Goal: Task Accomplishment & Management: Complete application form

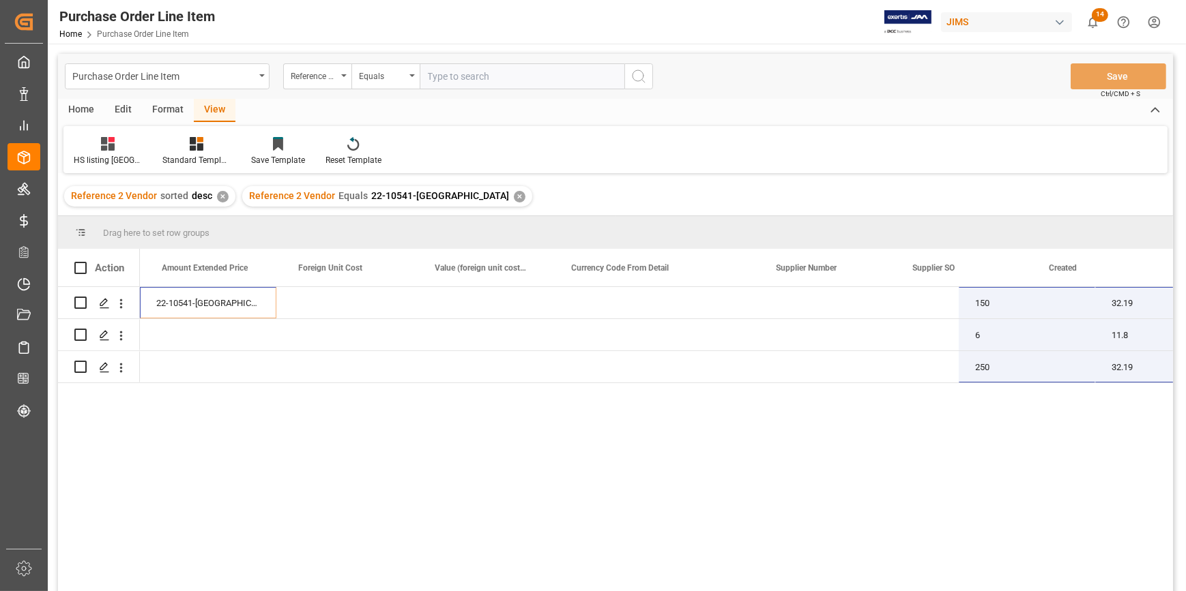
scroll to position [0, 1081]
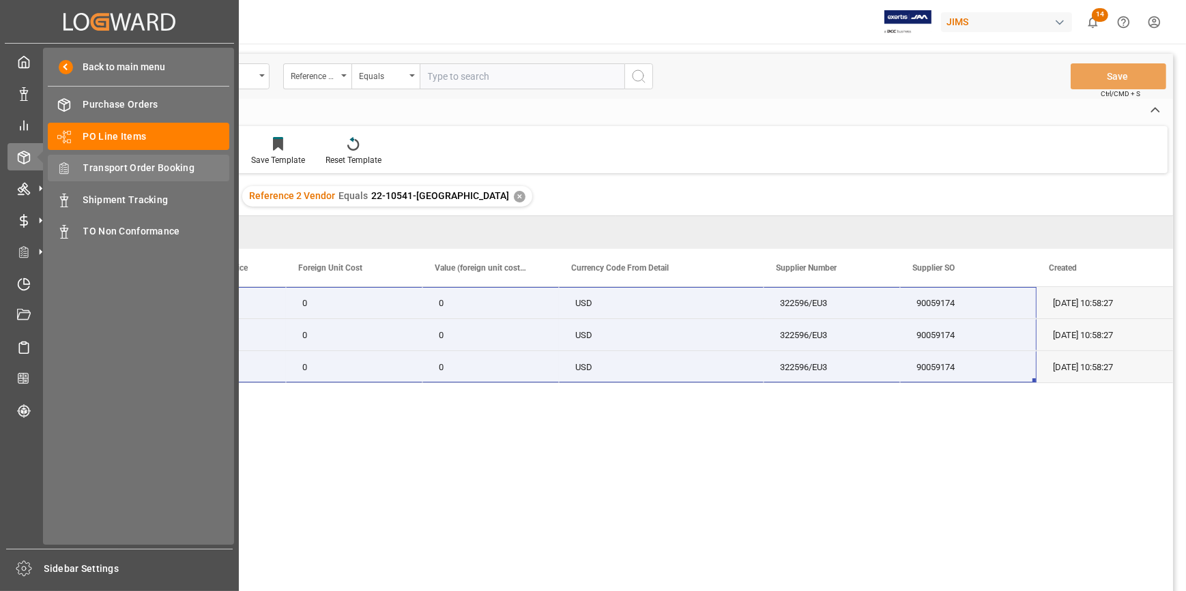
click at [128, 171] on span "Transport Order Booking" at bounding box center [156, 168] width 147 height 14
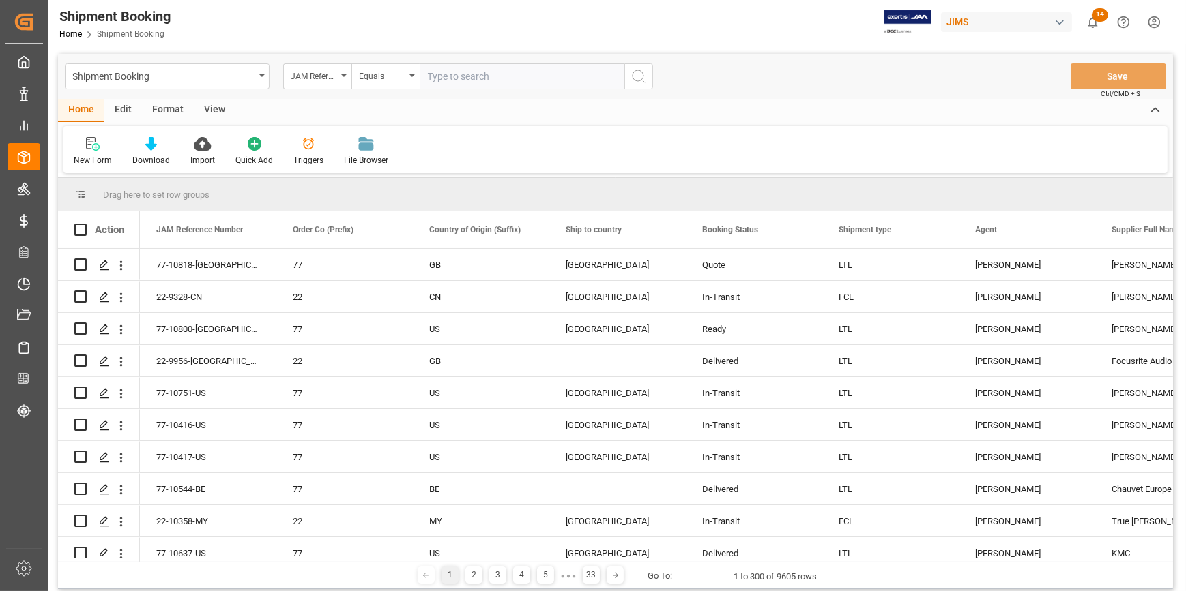
click at [443, 78] on input "text" at bounding box center [522, 76] width 205 height 26
paste input "22-10541-[GEOGRAPHIC_DATA]"
type input "22-10541-[GEOGRAPHIC_DATA]"
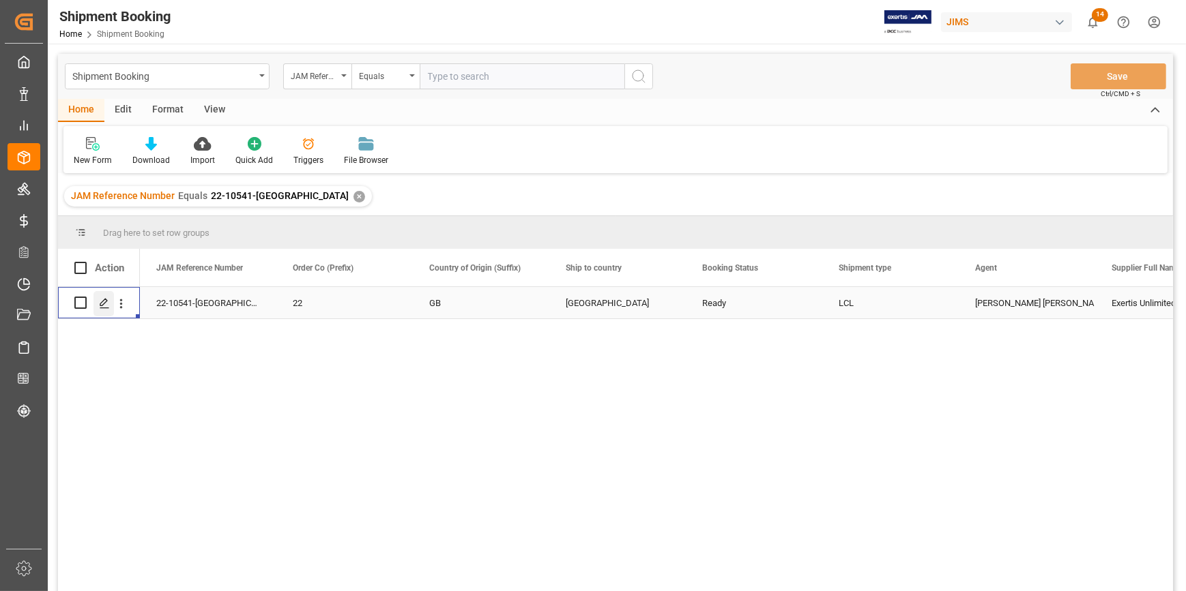
click at [102, 303] on icon "Press SPACE to select this row." at bounding box center [104, 303] width 11 height 11
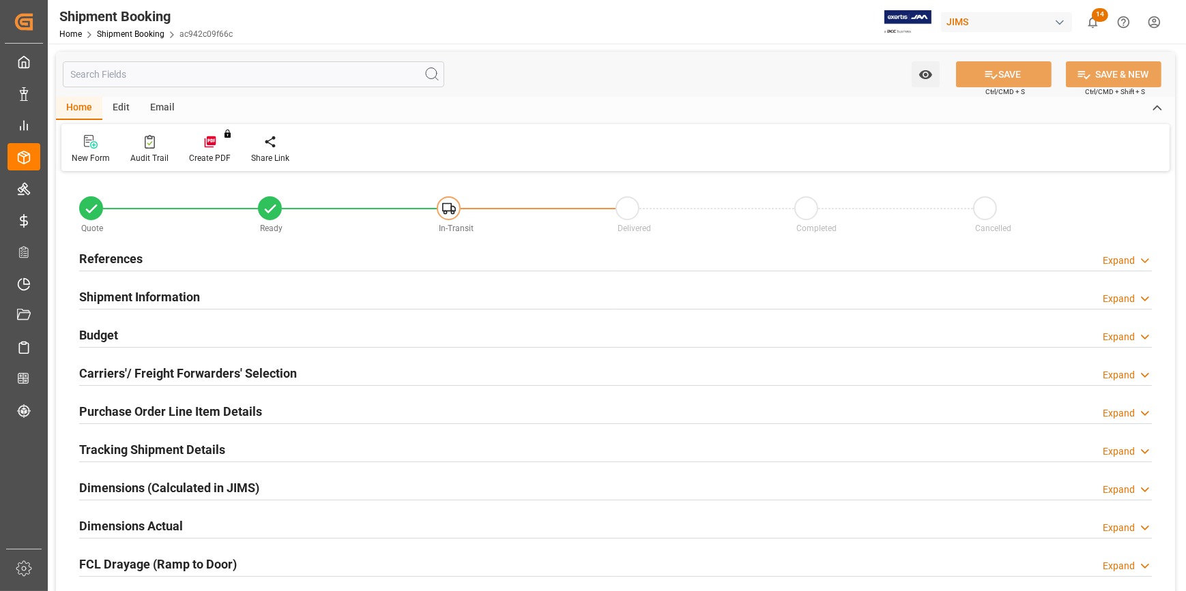
type input "0"
type input "38"
type input "3299.7844"
type input "1424.148"
type input "1657.52"
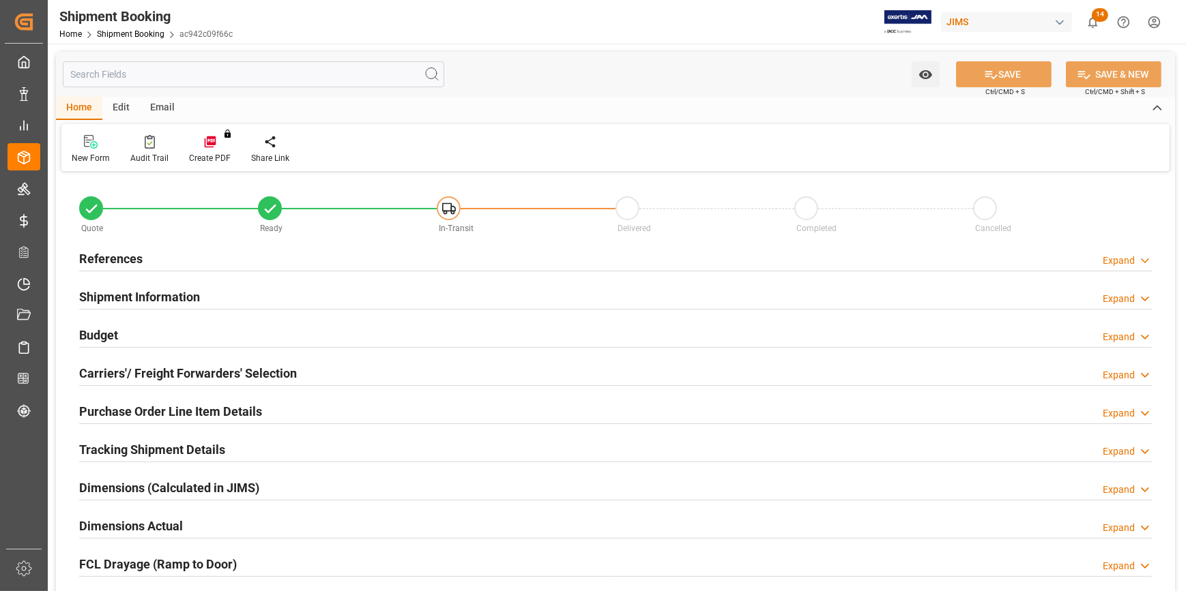
type input "12946.8"
type input "[DATE]"
click at [273, 265] on div "References Expand" at bounding box center [615, 258] width 1072 height 26
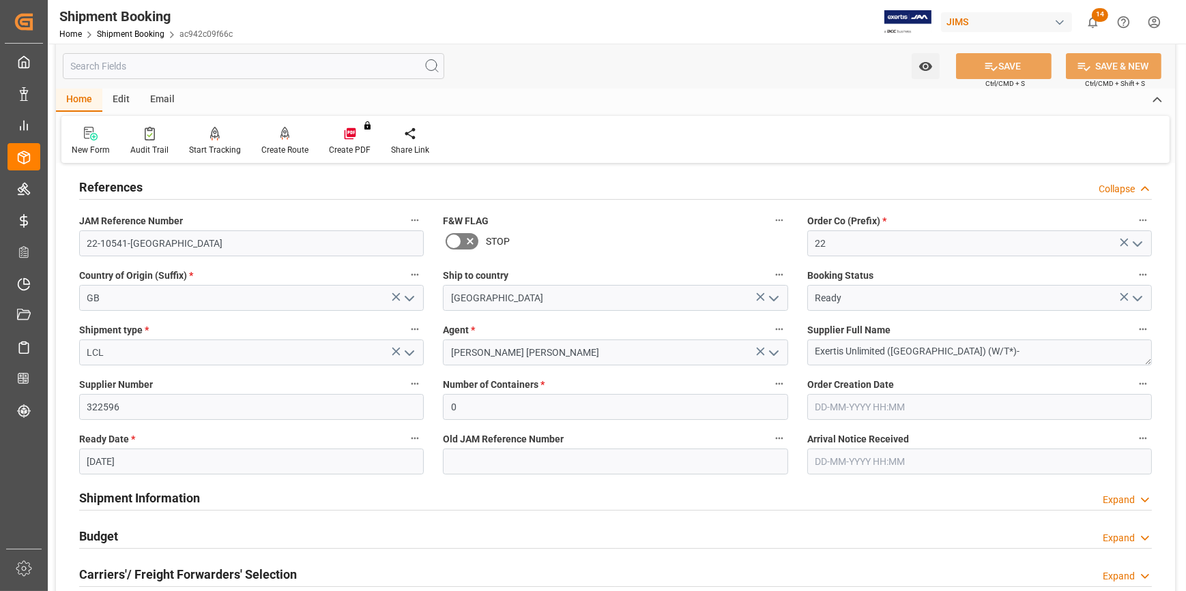
scroll to position [186, 0]
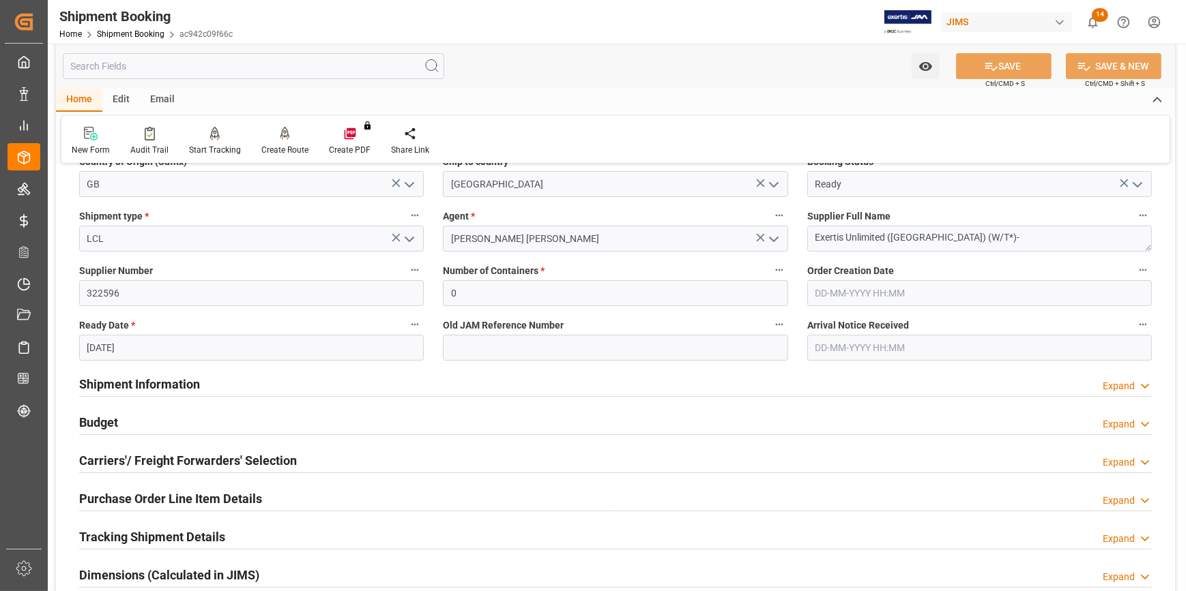
click at [262, 382] on div "Shipment Information Expand" at bounding box center [615, 383] width 1072 height 26
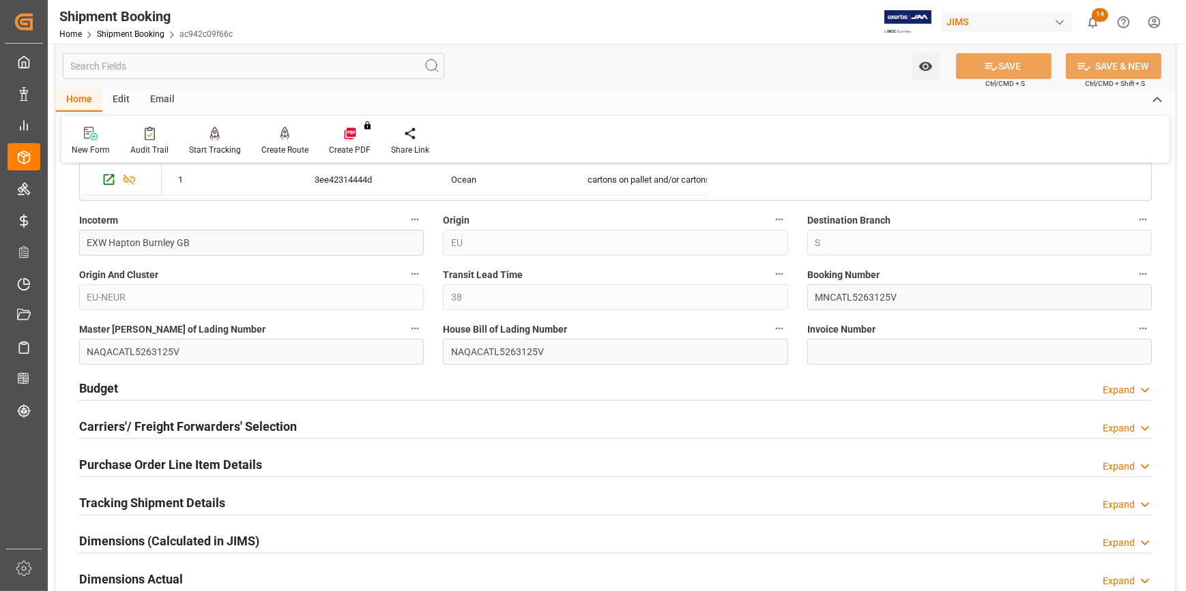
scroll to position [806, 0]
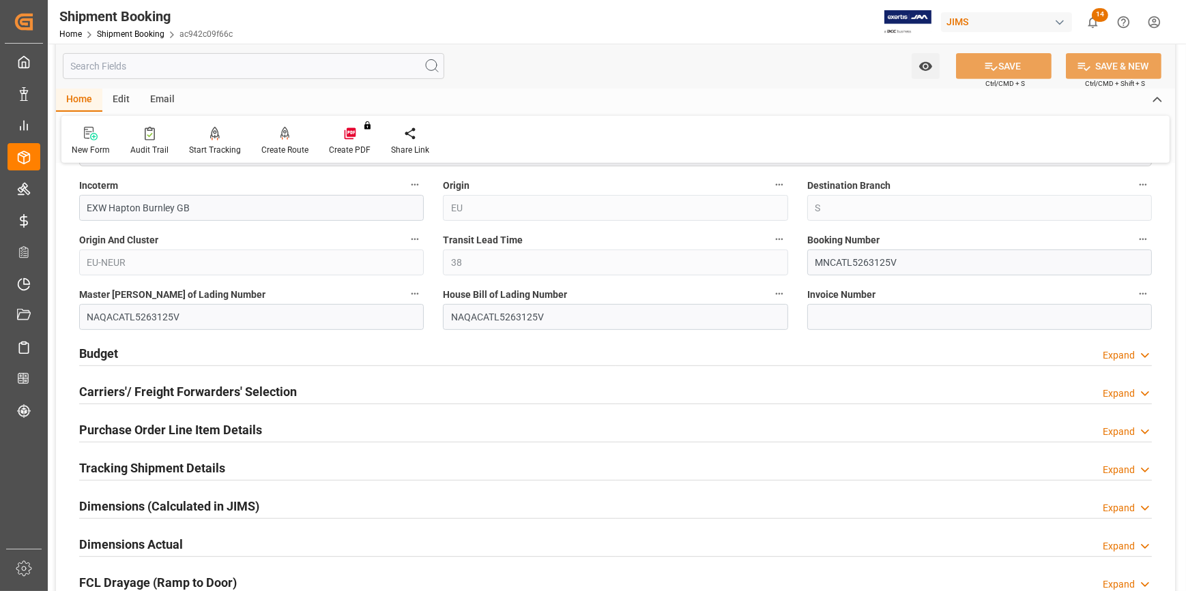
click at [198, 350] on div "Budget Expand" at bounding box center [615, 353] width 1072 height 26
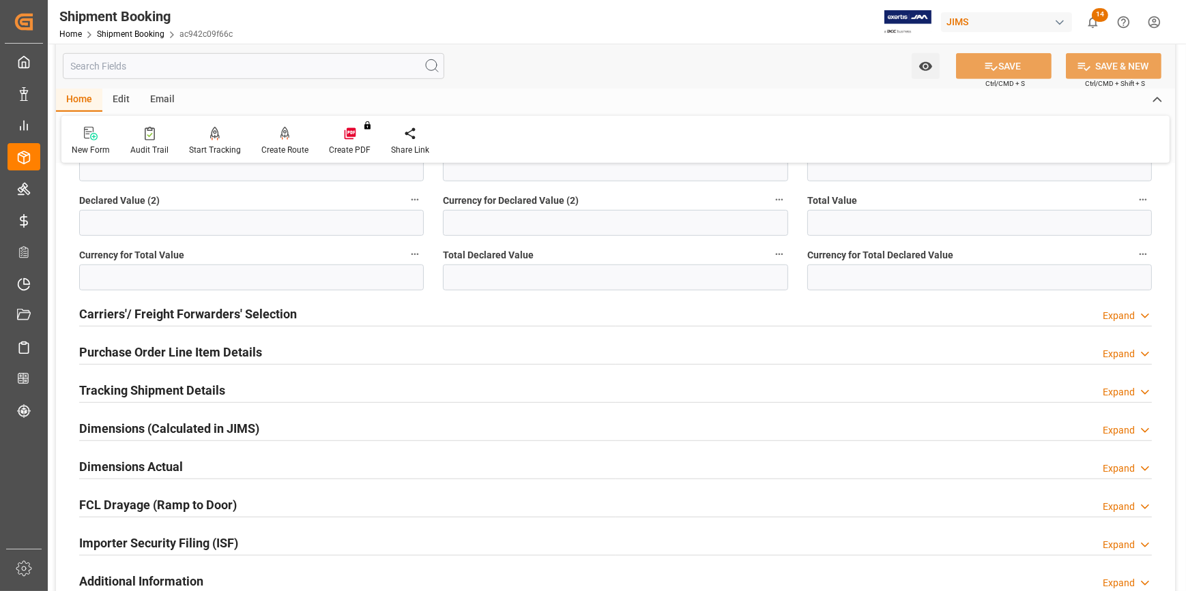
scroll to position [1240, 0]
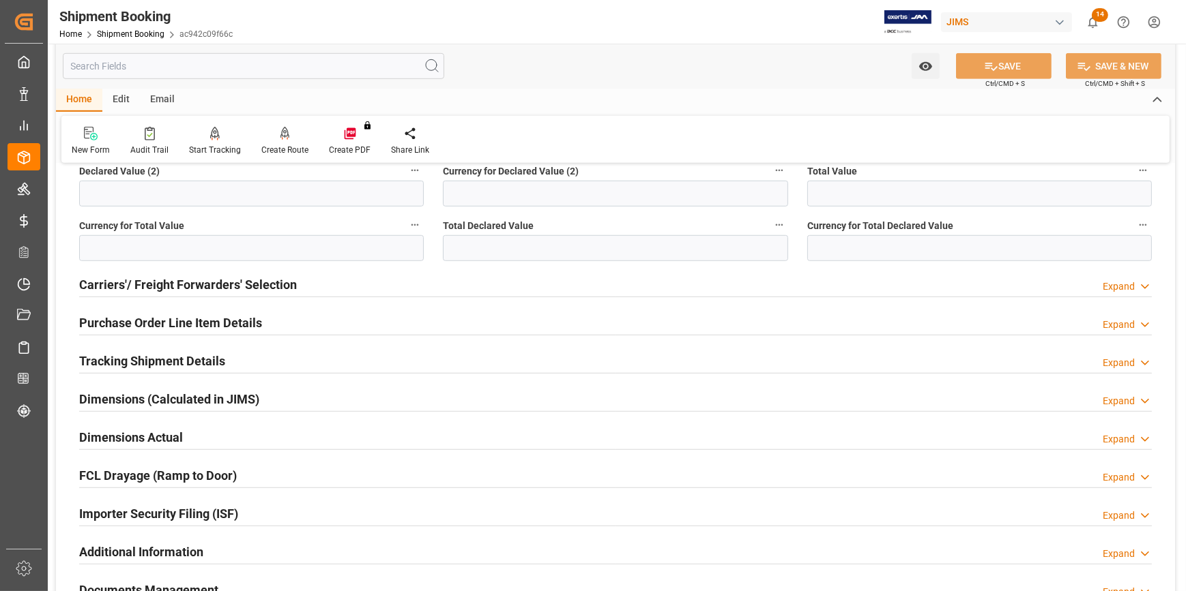
click at [249, 355] on div "Tracking Shipment Details Expand" at bounding box center [615, 360] width 1072 height 26
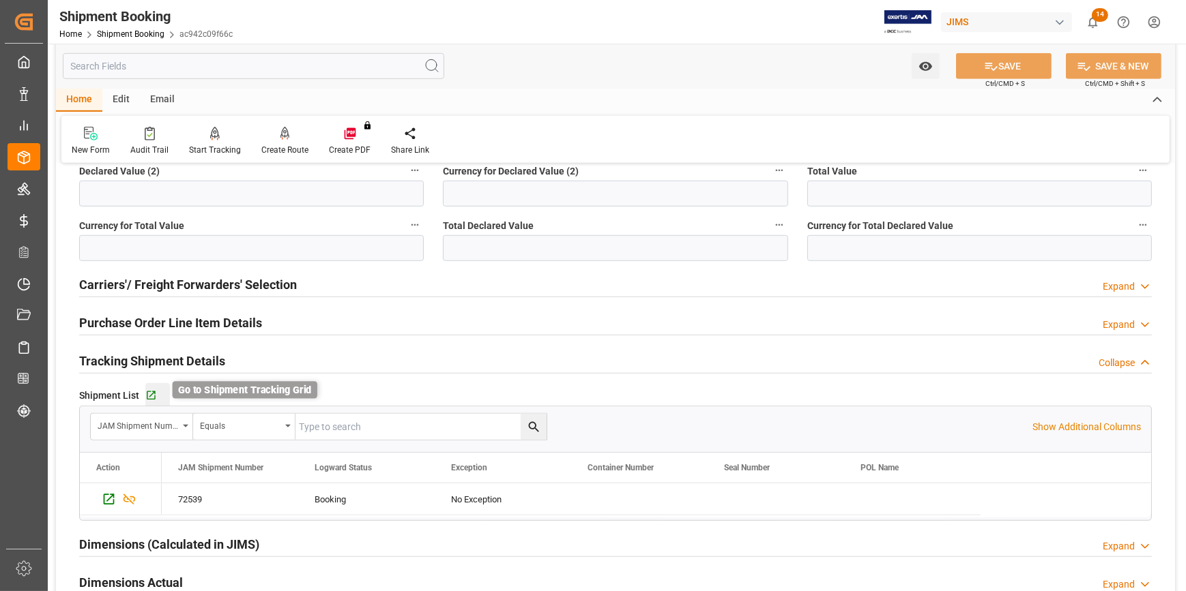
click at [151, 394] on icon "button" at bounding box center [151, 396] width 12 height 12
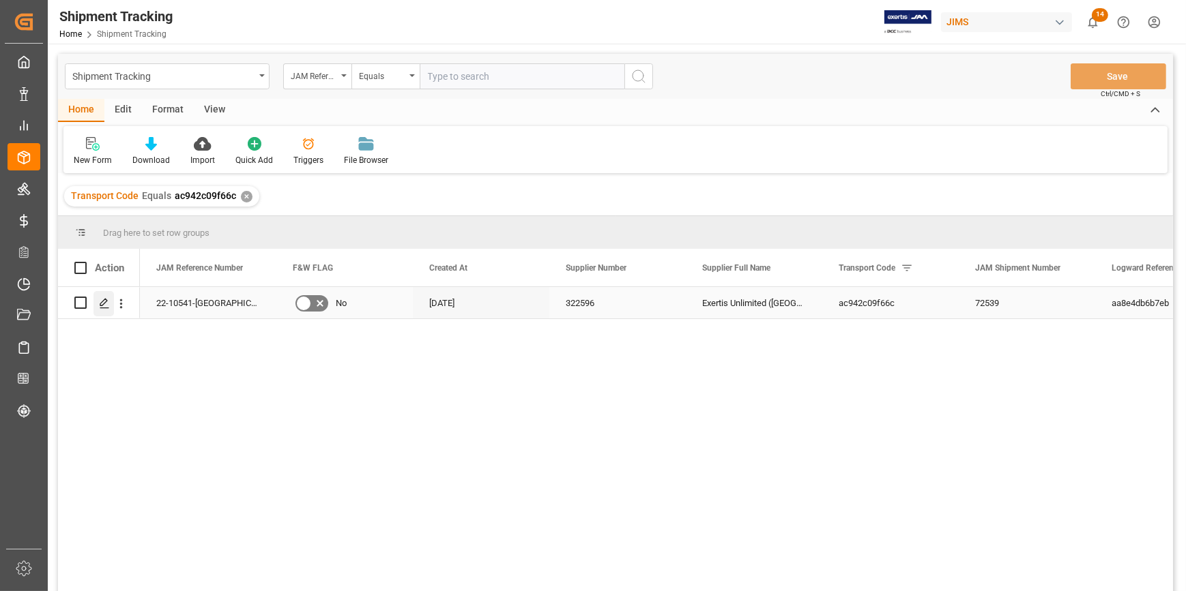
click at [100, 304] on polygon "Press SPACE to select this row." at bounding box center [103, 302] width 7 height 7
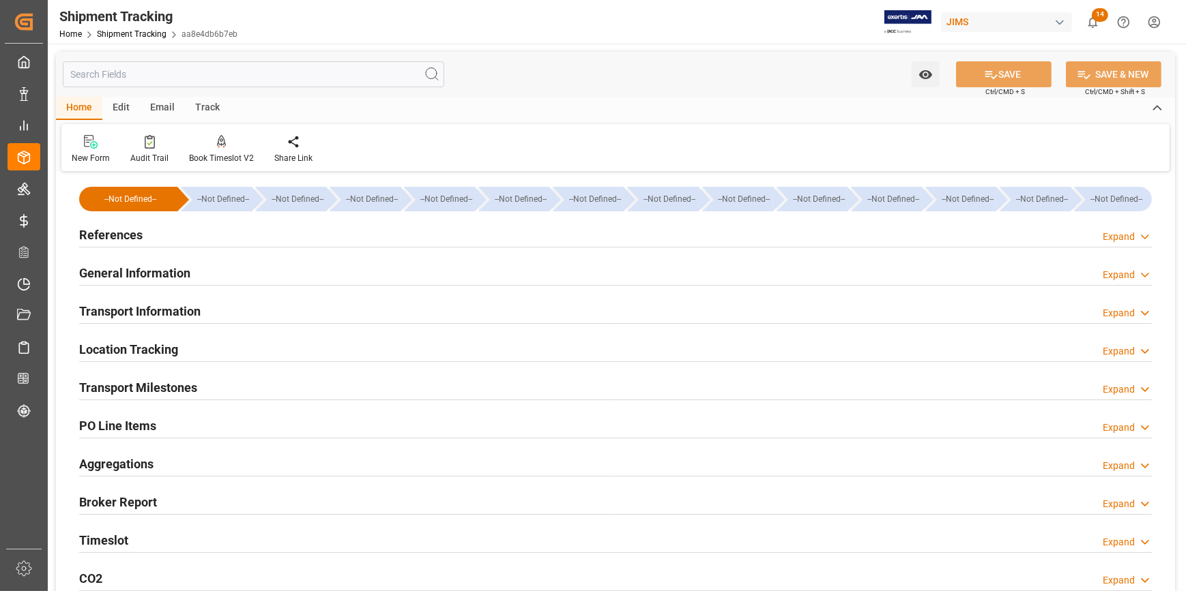
type input "[DATE]"
click at [242, 236] on div "References Expand" at bounding box center [615, 234] width 1072 height 26
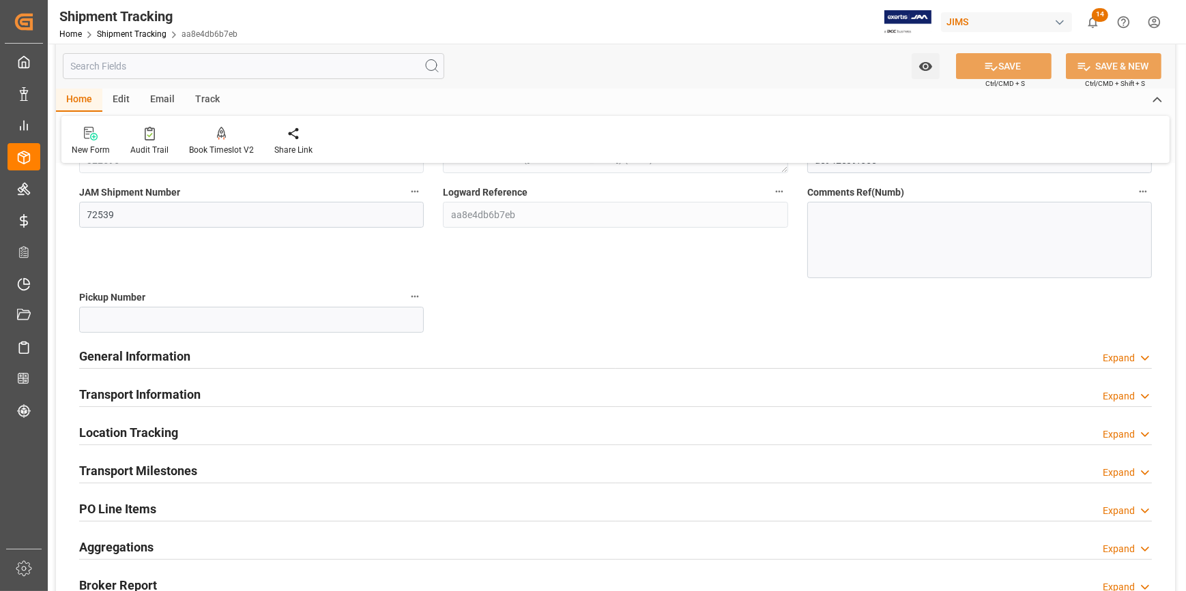
click at [259, 364] on div "General Information Expand" at bounding box center [615, 355] width 1072 height 26
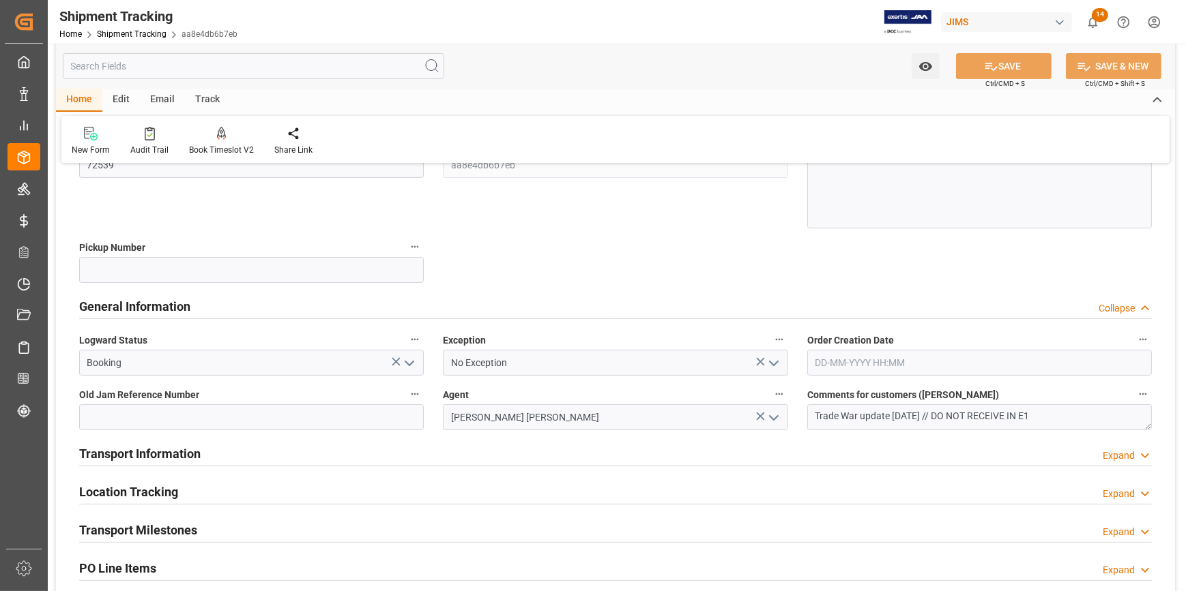
scroll to position [310, 0]
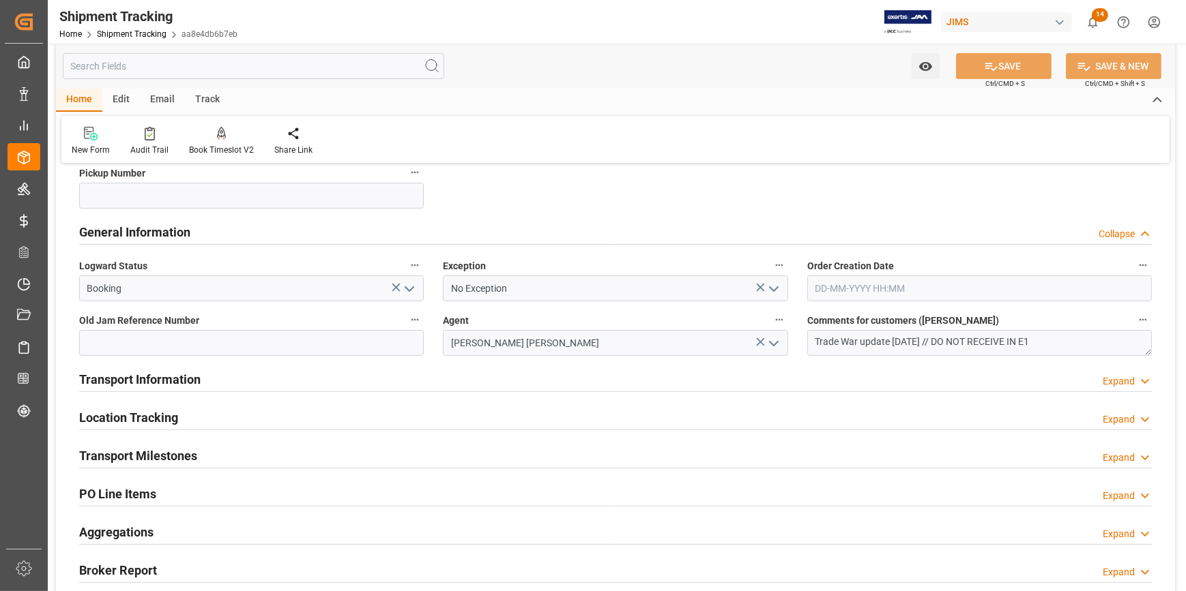
click at [280, 385] on div "Transport Information Expand" at bounding box center [615, 379] width 1072 height 26
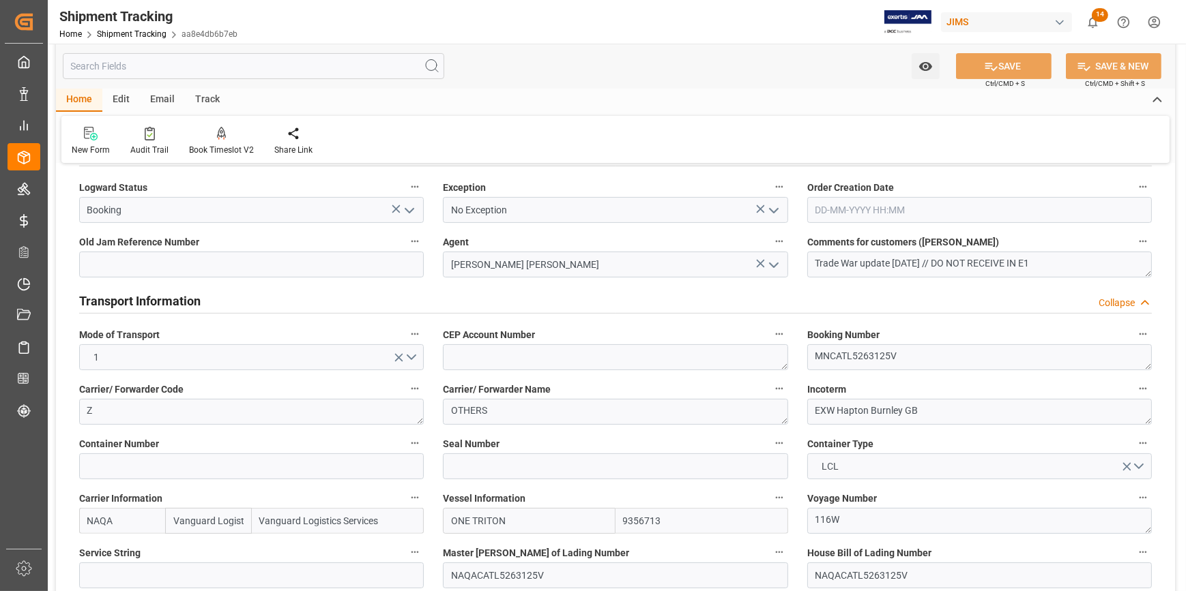
scroll to position [496, 0]
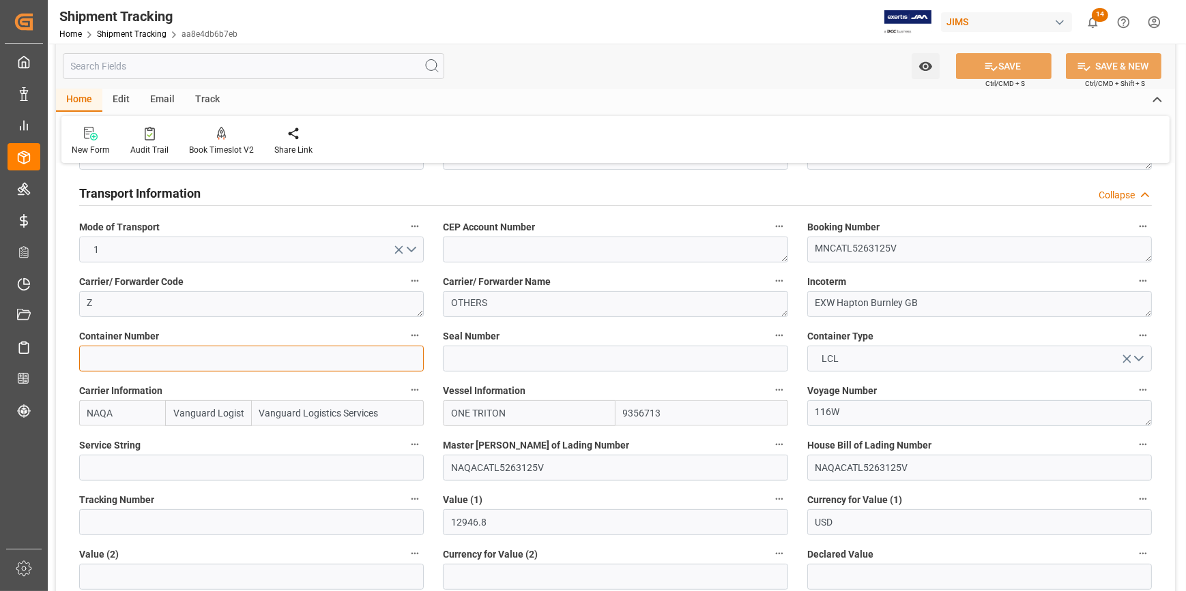
click at [153, 359] on input at bounding box center [251, 359] width 344 height 26
paste input "ONEU5509281"
type input "ONEU5509281"
click at [481, 351] on input at bounding box center [615, 359] width 344 height 26
paste input "MA572124"
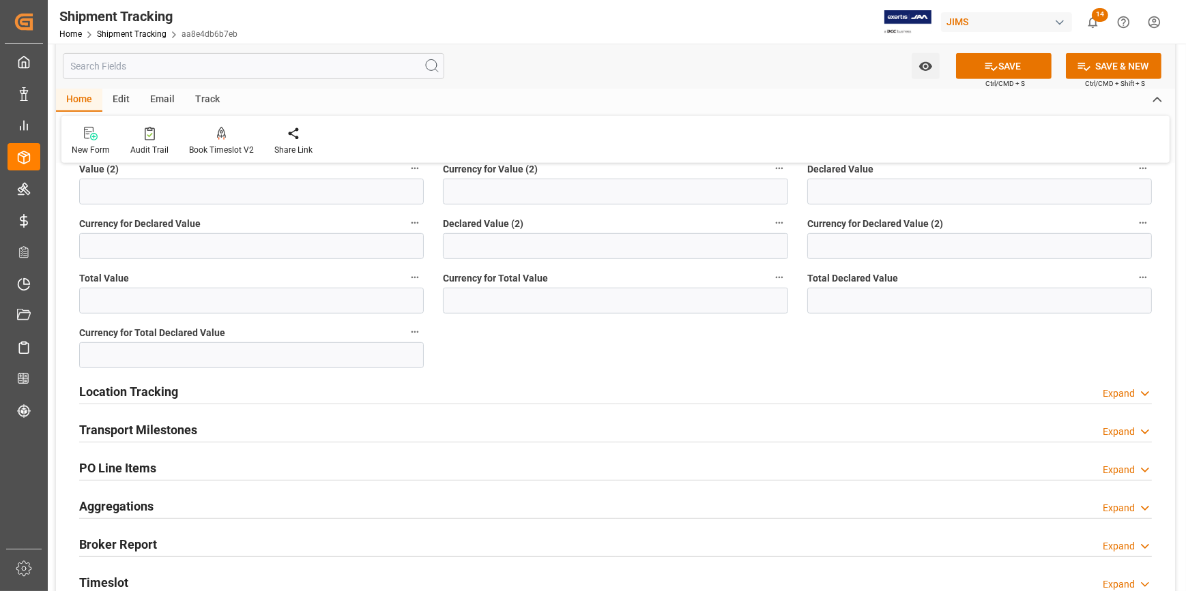
scroll to position [930, 0]
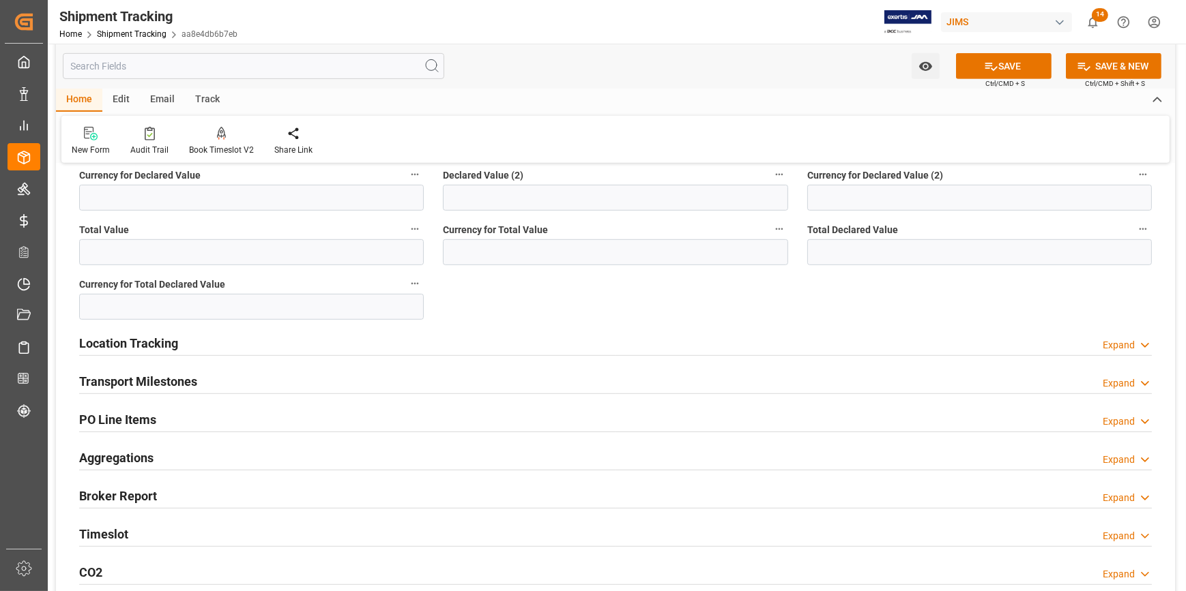
type input "MA572124"
click at [267, 369] on div "Transport Milestones Expand" at bounding box center [615, 381] width 1072 height 26
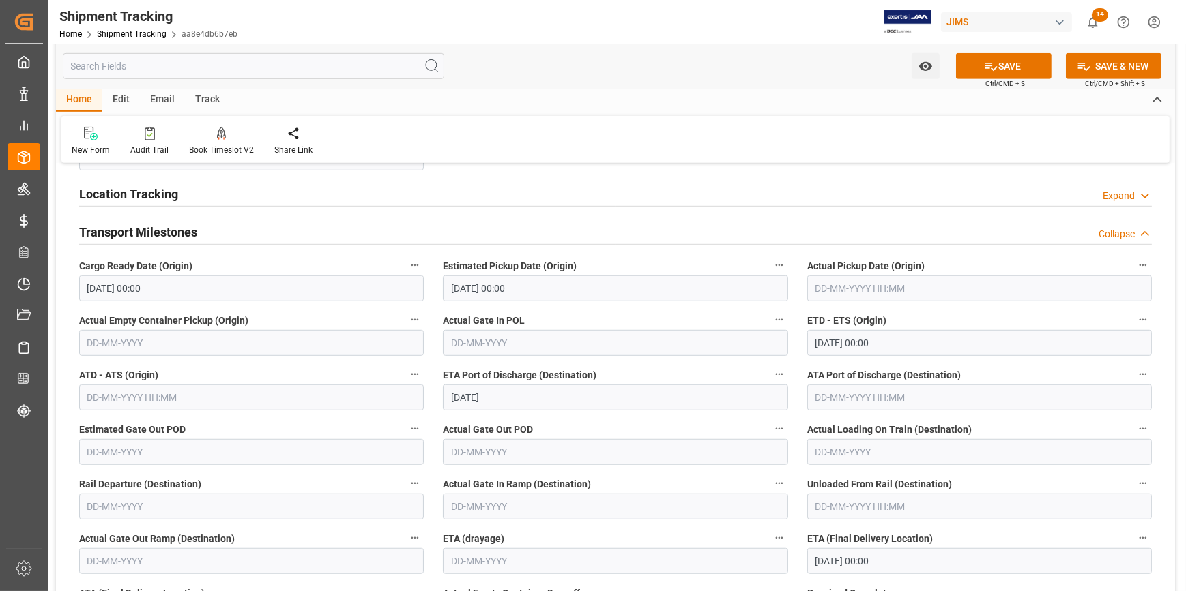
scroll to position [1116, 0]
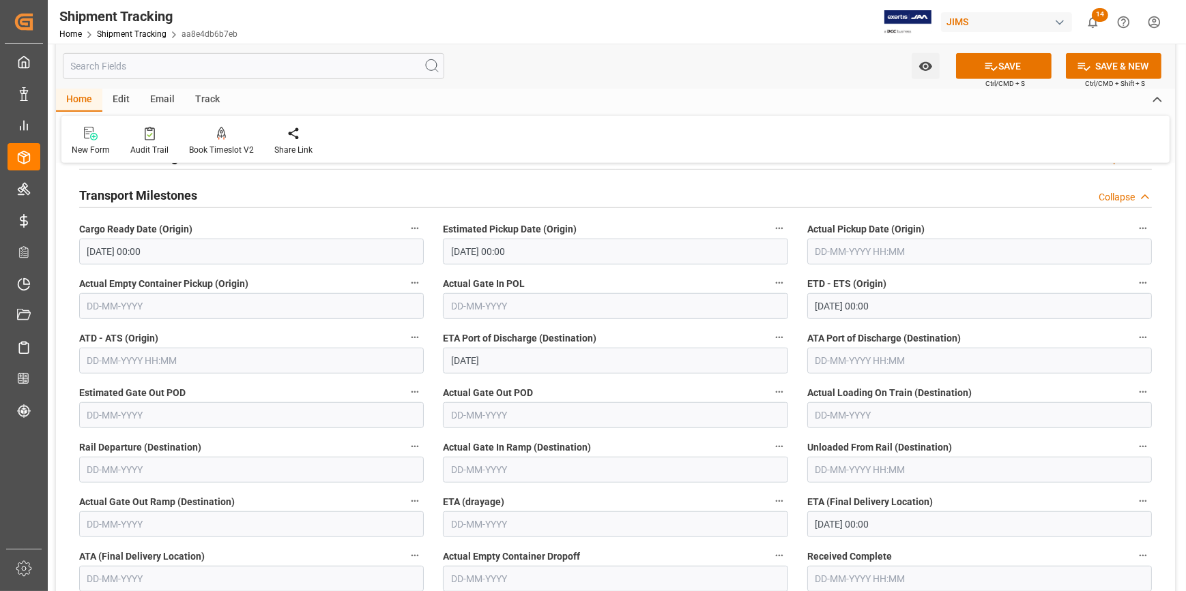
click at [839, 244] on input "text" at bounding box center [979, 252] width 344 height 26
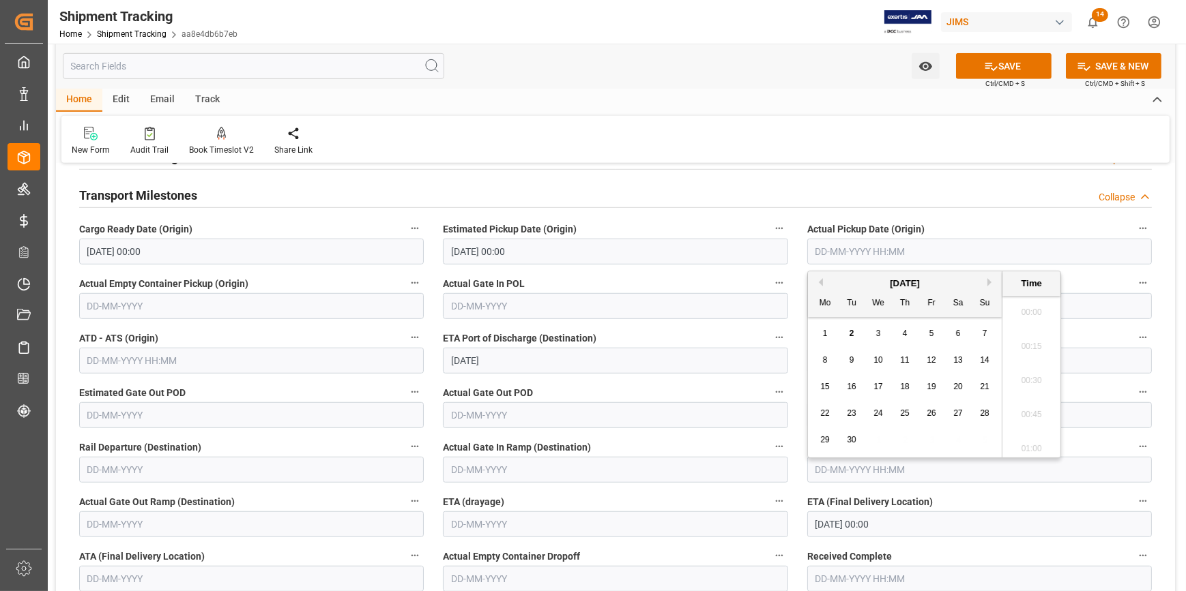
scroll to position [1471, 0]
click at [827, 332] on div "1" at bounding box center [824, 334] width 17 height 16
type input "01-09-2025 00:00"
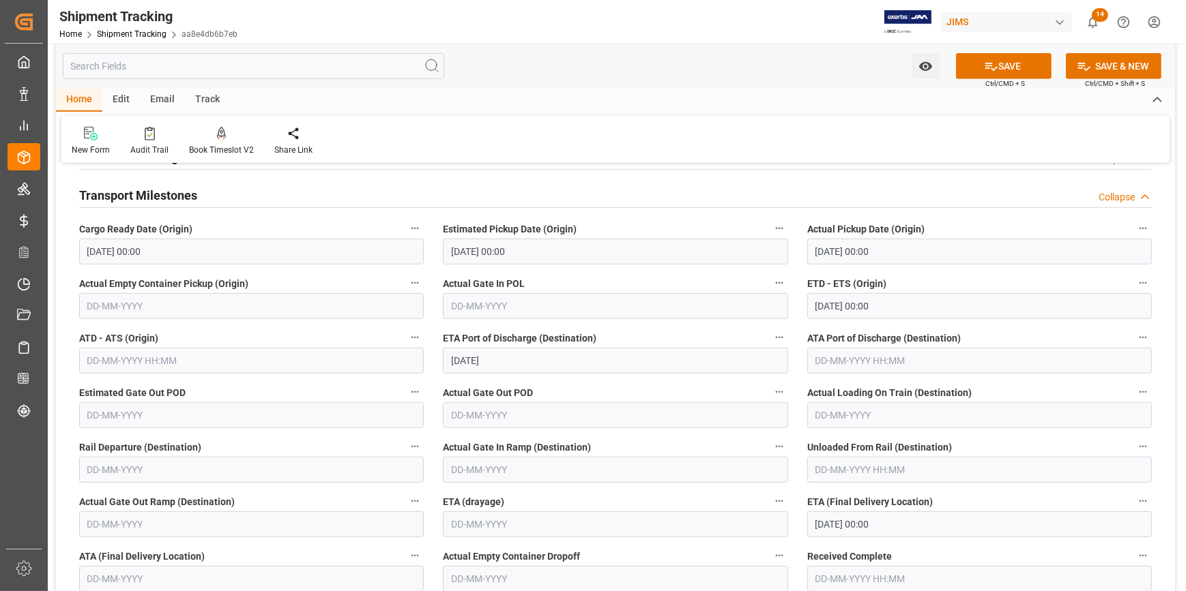
click at [663, 278] on label "Actual Gate In POL" at bounding box center [615, 283] width 344 height 19
click at [770, 278] on button "Actual Gate In POL" at bounding box center [779, 283] width 18 height 18
click at [205, 365] on div at bounding box center [593, 295] width 1186 height 591
click at [160, 356] on input "text" at bounding box center [251, 361] width 344 height 26
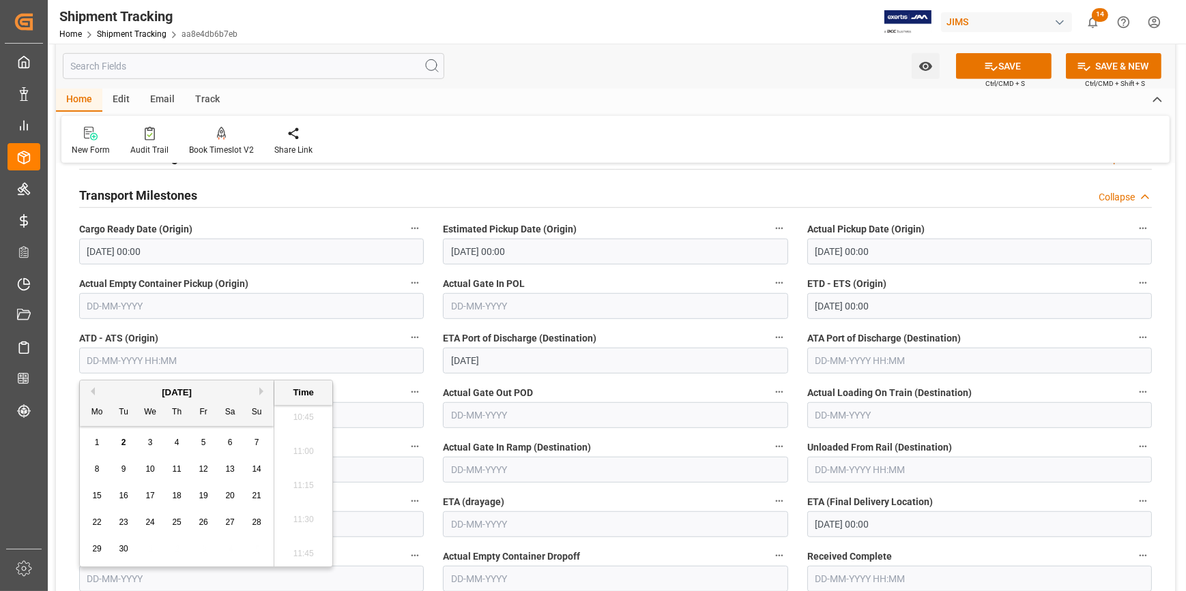
click at [128, 439] on div "2" at bounding box center [123, 443] width 17 height 16
type input "02-09-2025 00:00"
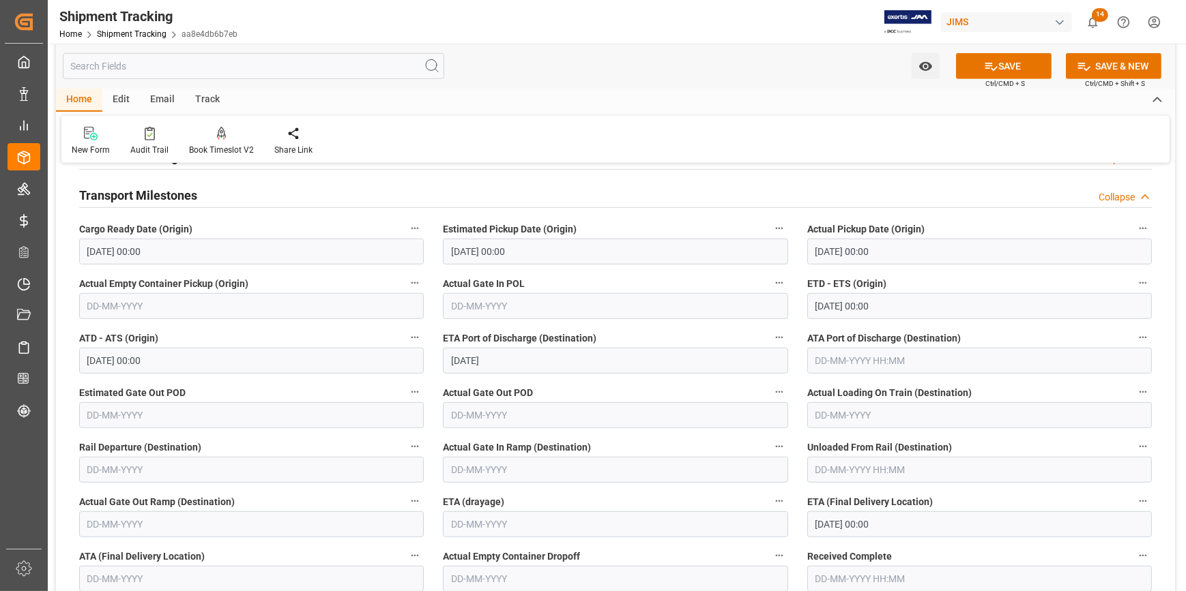
click at [595, 383] on label "Actual Gate Out POD" at bounding box center [615, 392] width 344 height 19
click at [770, 383] on button "Actual Gate Out POD" at bounding box center [779, 392] width 18 height 18
click at [600, 383] on div at bounding box center [593, 295] width 1186 height 591
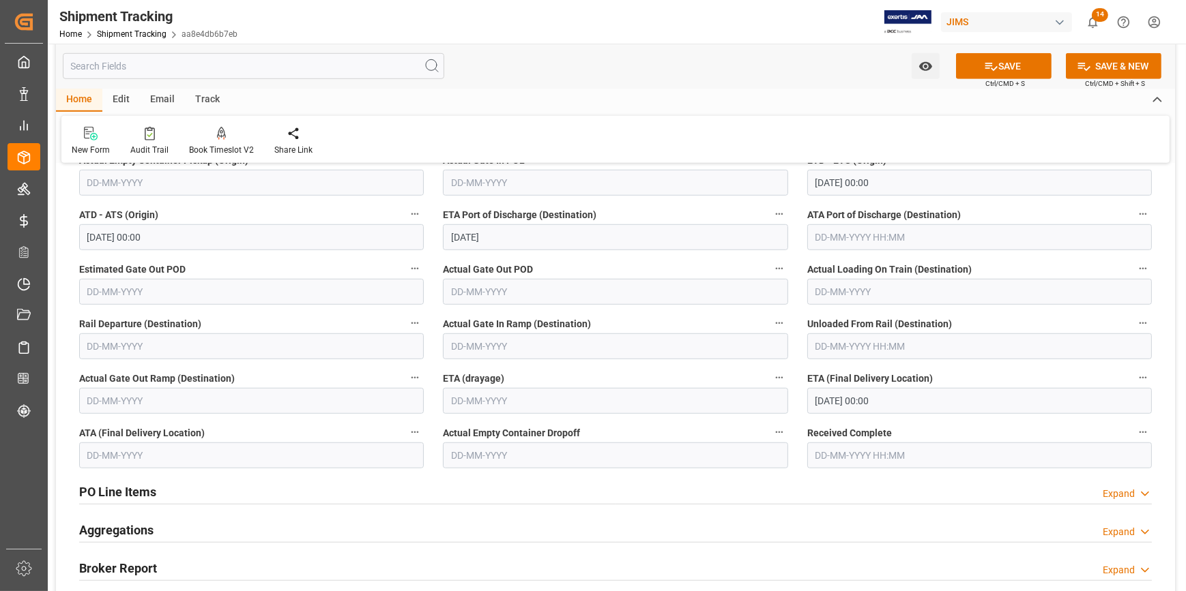
scroll to position [1240, 0]
click at [1000, 64] on button "SAVE" at bounding box center [1003, 66] width 95 height 26
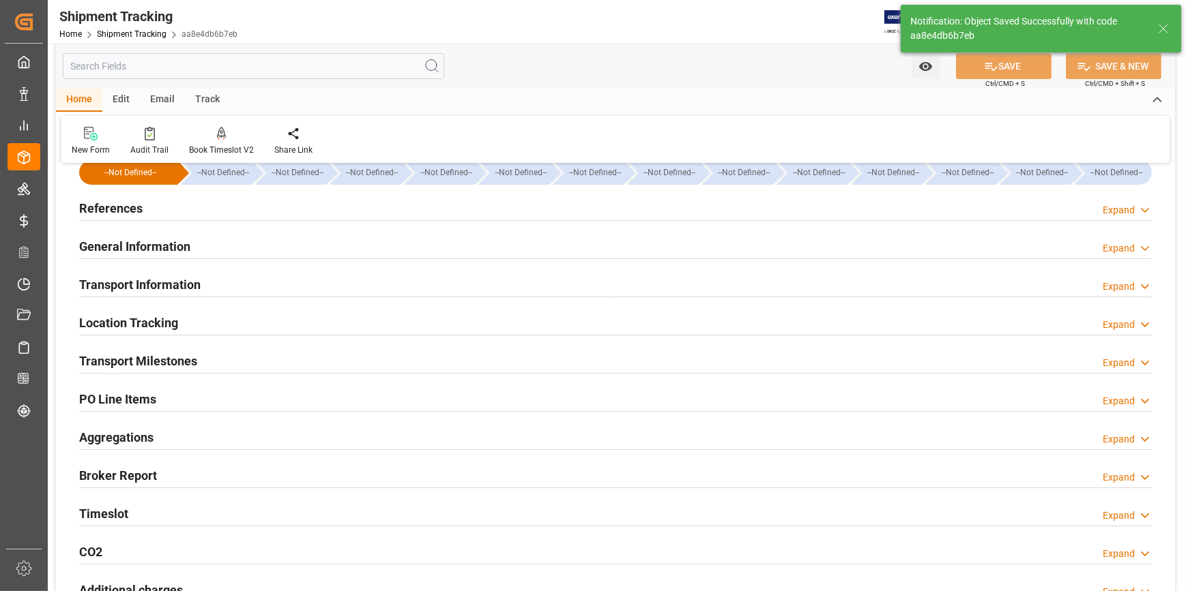
scroll to position [0, 0]
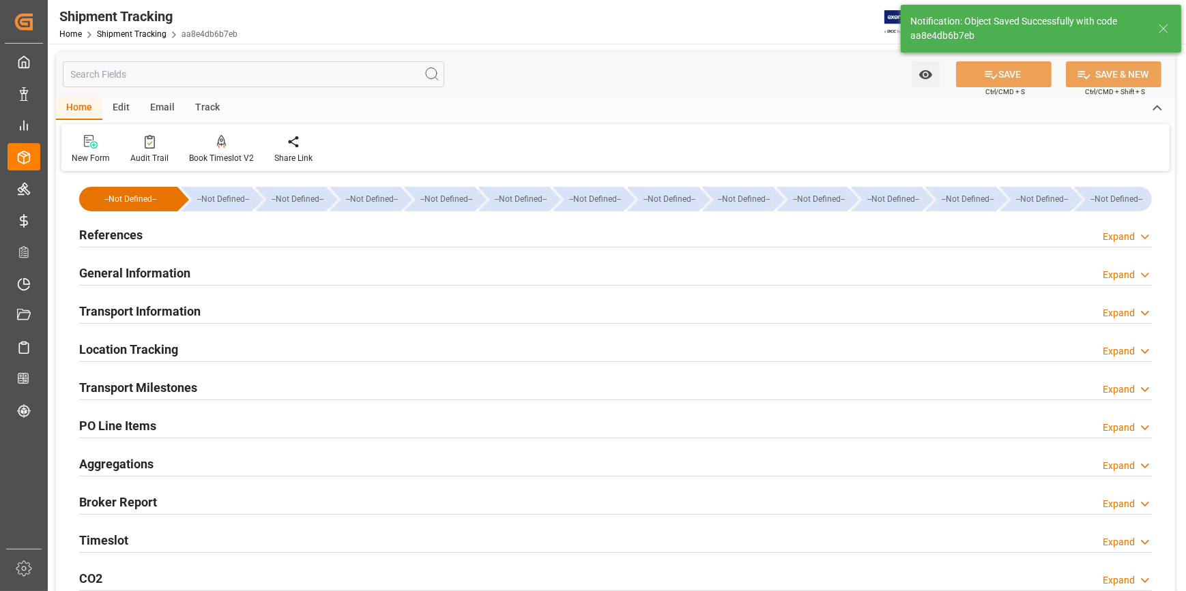
click at [251, 225] on div "References Expand" at bounding box center [615, 234] width 1072 height 26
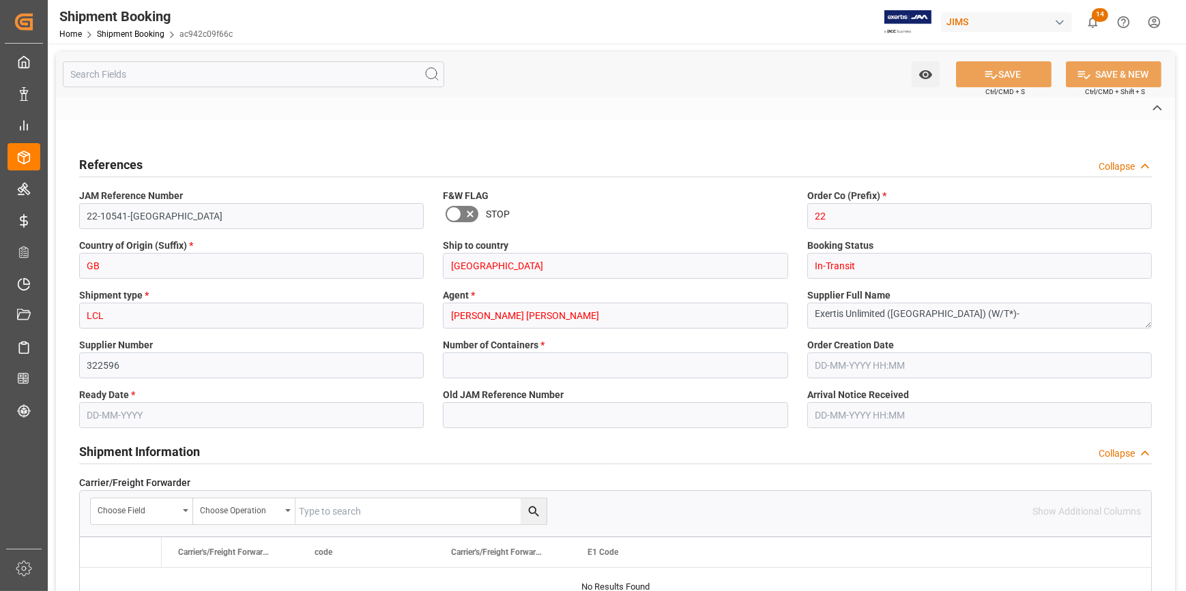
type input "KG"
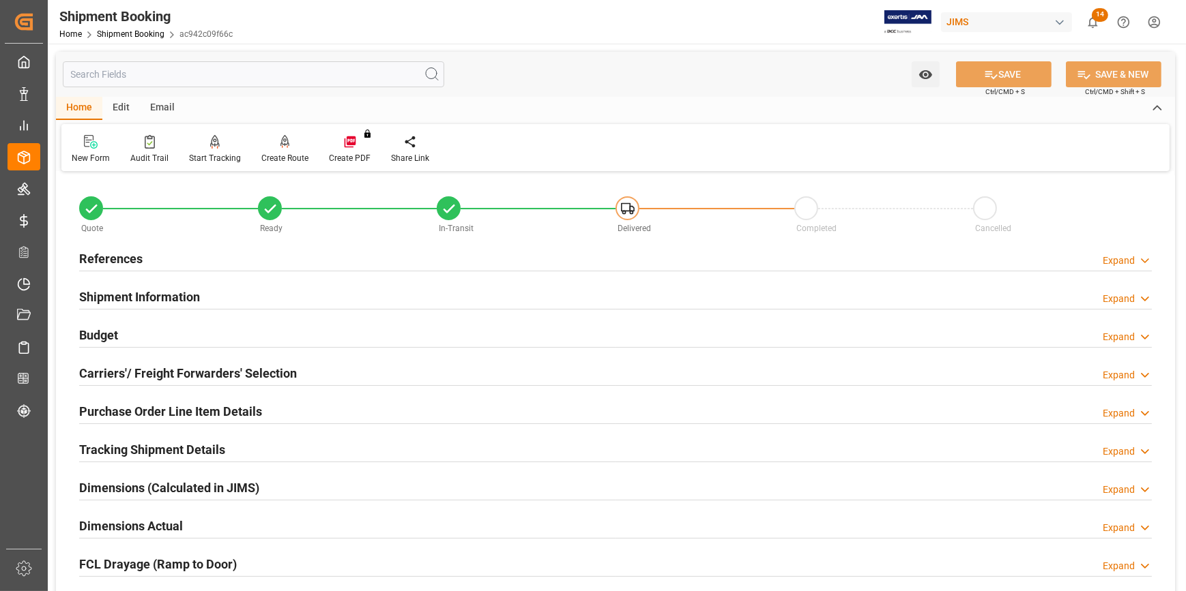
type input "772"
type input "81"
type input "3"
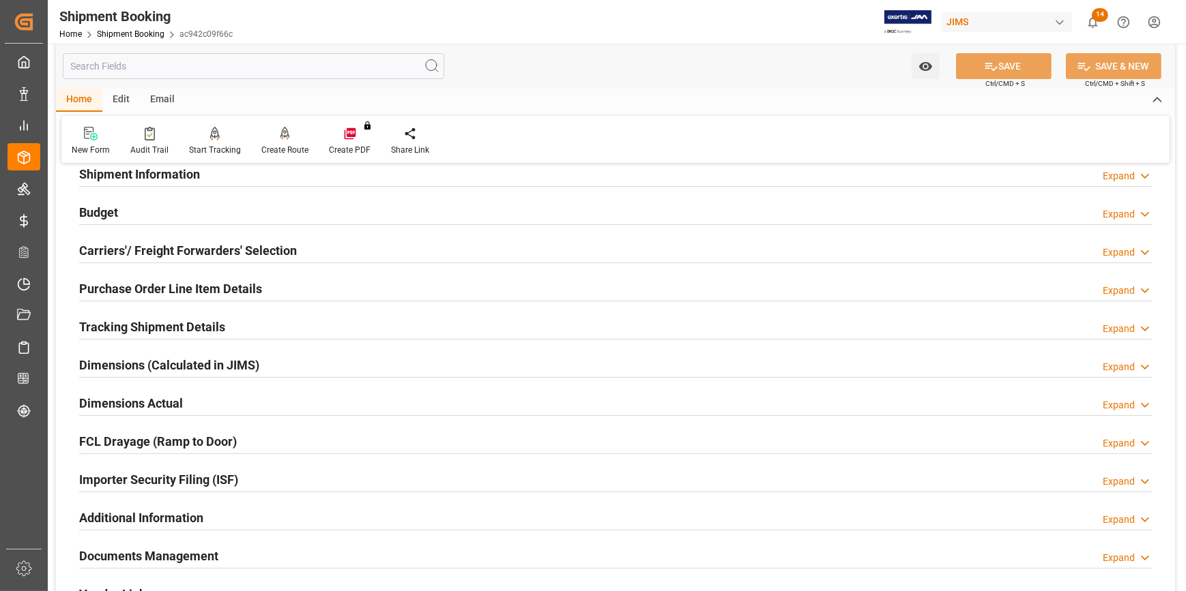
scroll to position [123, 0]
click at [251, 330] on div "Tracking Shipment Details Expand" at bounding box center [615, 325] width 1072 height 26
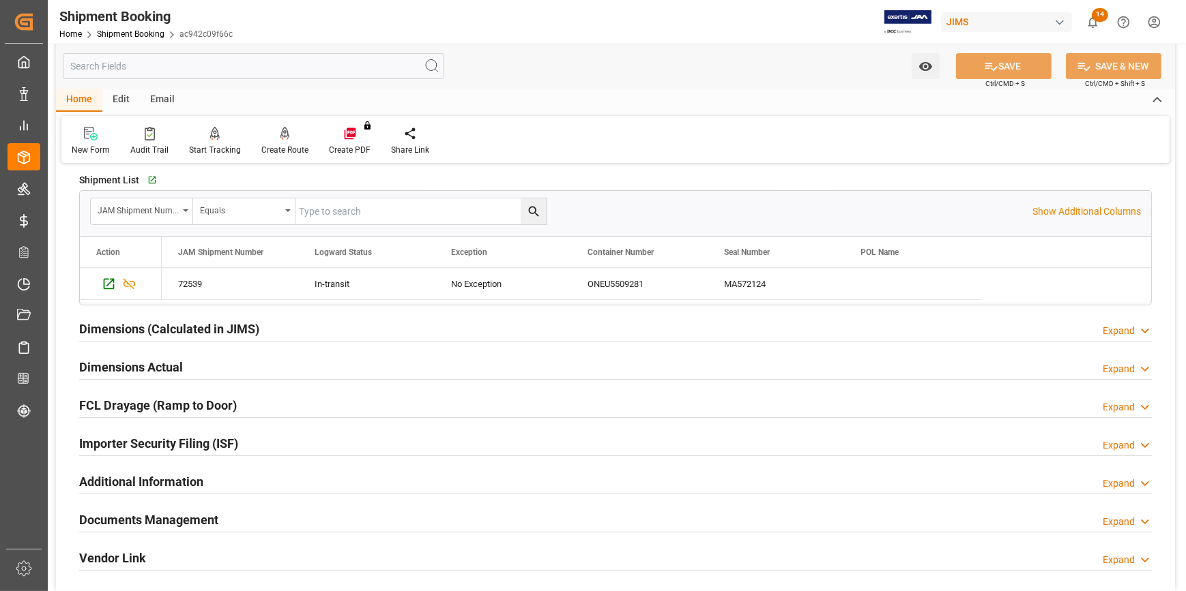
scroll to position [372, 0]
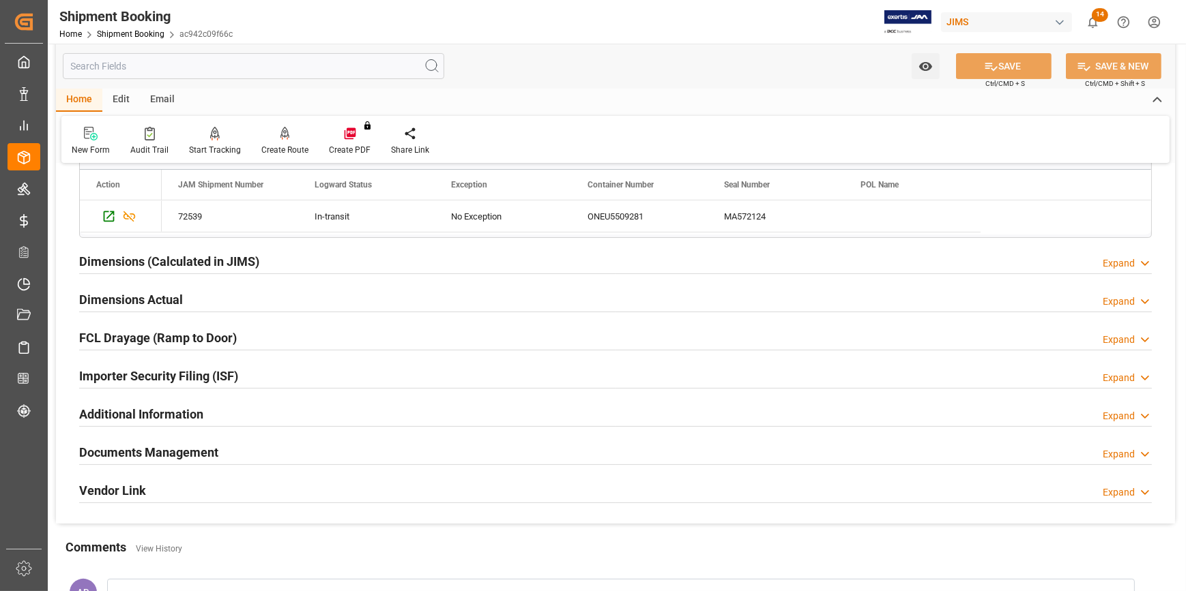
click at [247, 301] on div "Dimensions Actual Expand" at bounding box center [615, 299] width 1072 height 26
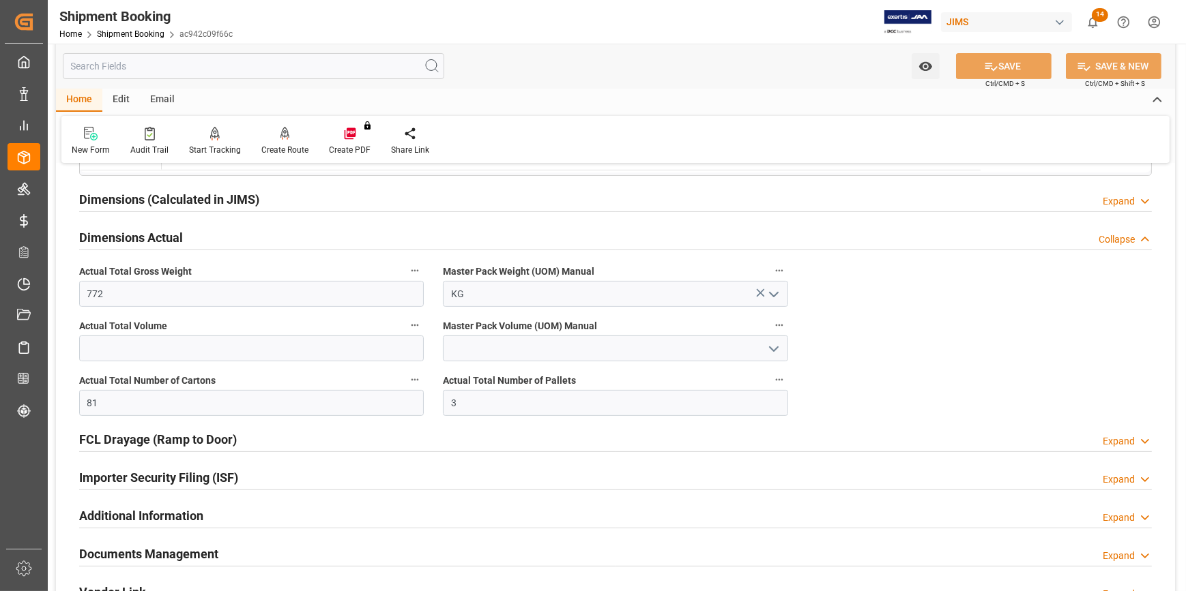
scroll to position [496, 0]
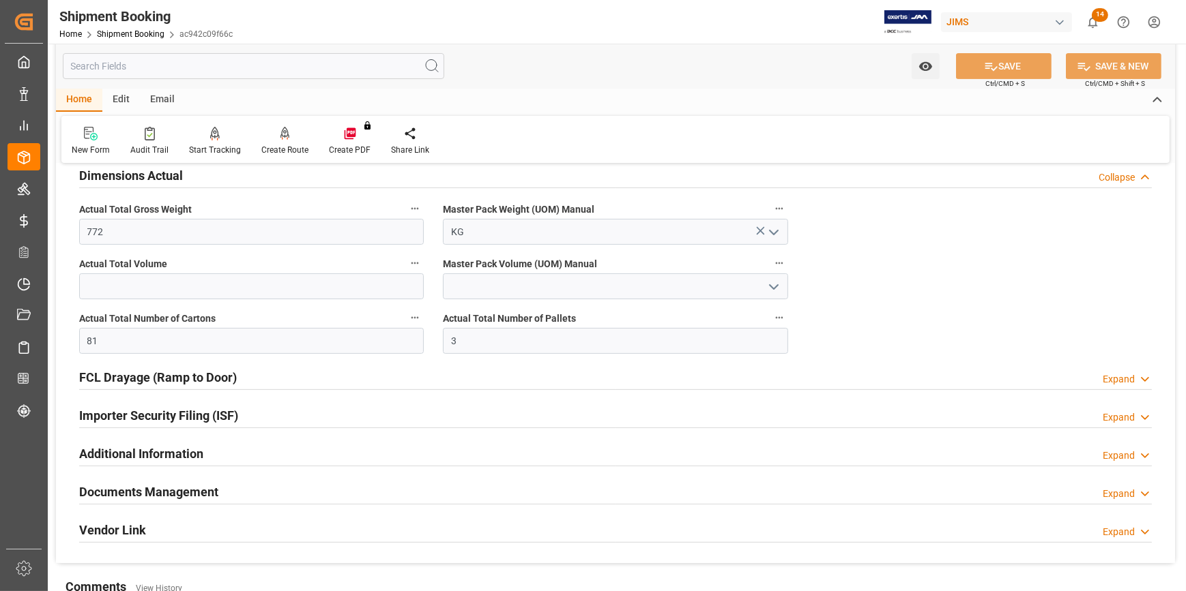
click at [259, 416] on div "Importer Security Filing (ISF) Expand" at bounding box center [615, 415] width 1072 height 26
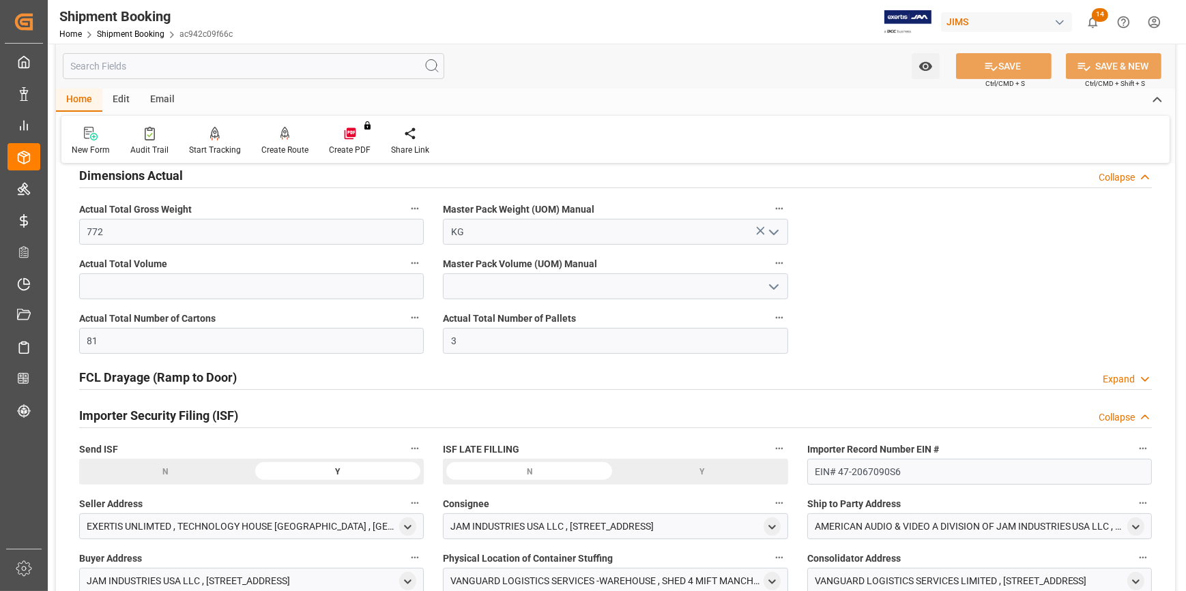
click at [266, 415] on div "Importer Security Filing (ISF) Collapse" at bounding box center [615, 415] width 1072 height 26
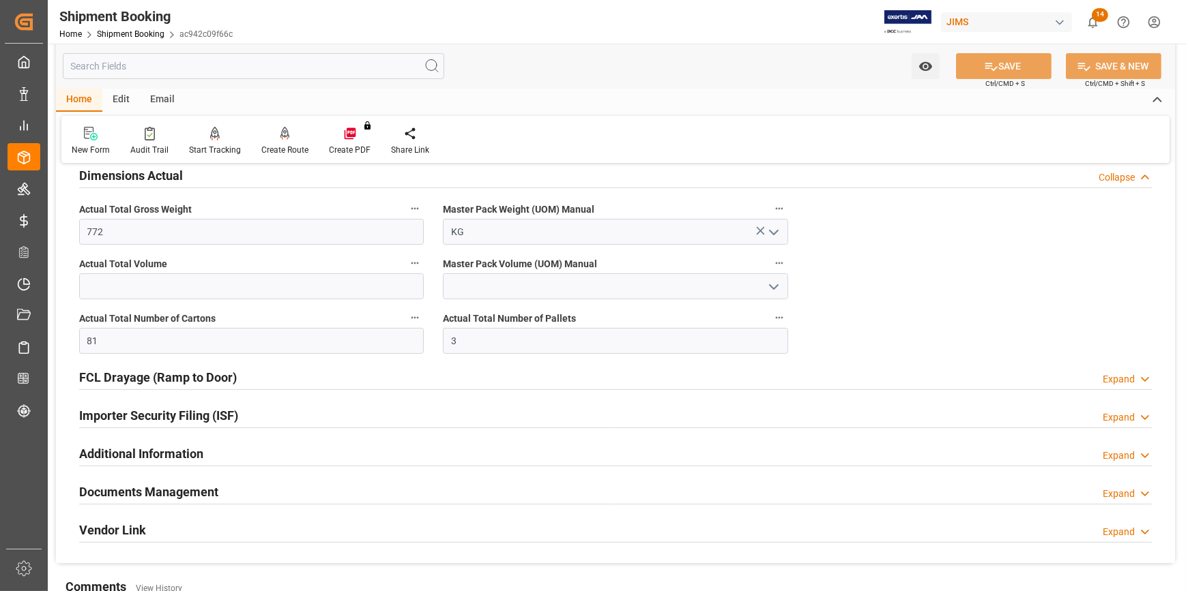
scroll to position [558, 0]
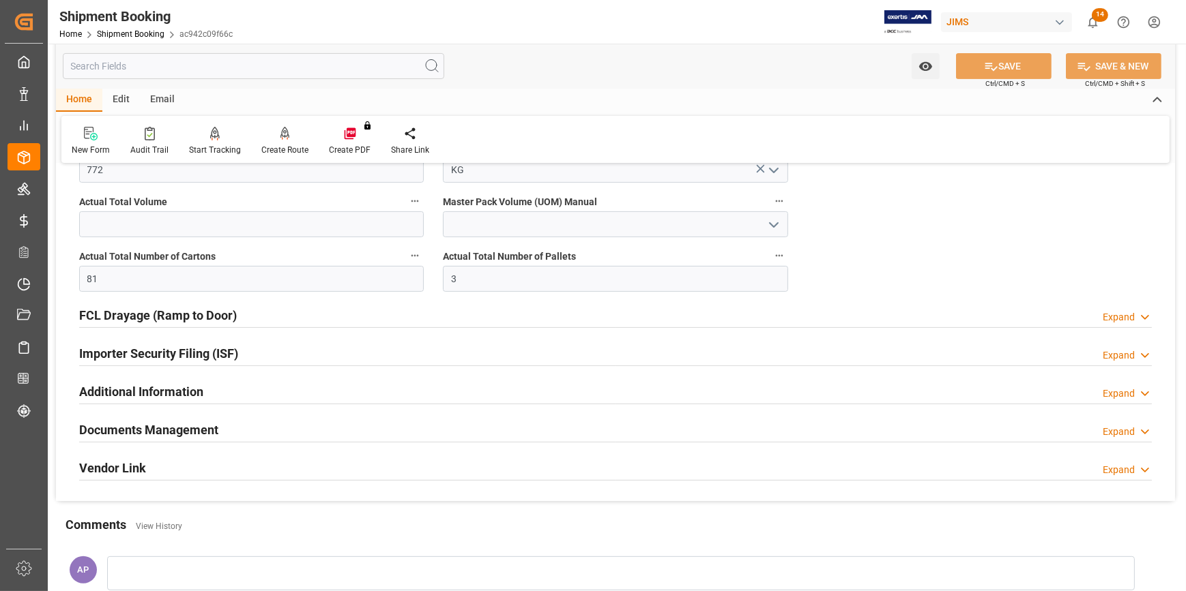
click at [259, 442] on div at bounding box center [615, 442] width 1072 height 1
click at [261, 431] on div "Documents Management Expand" at bounding box center [615, 429] width 1072 height 26
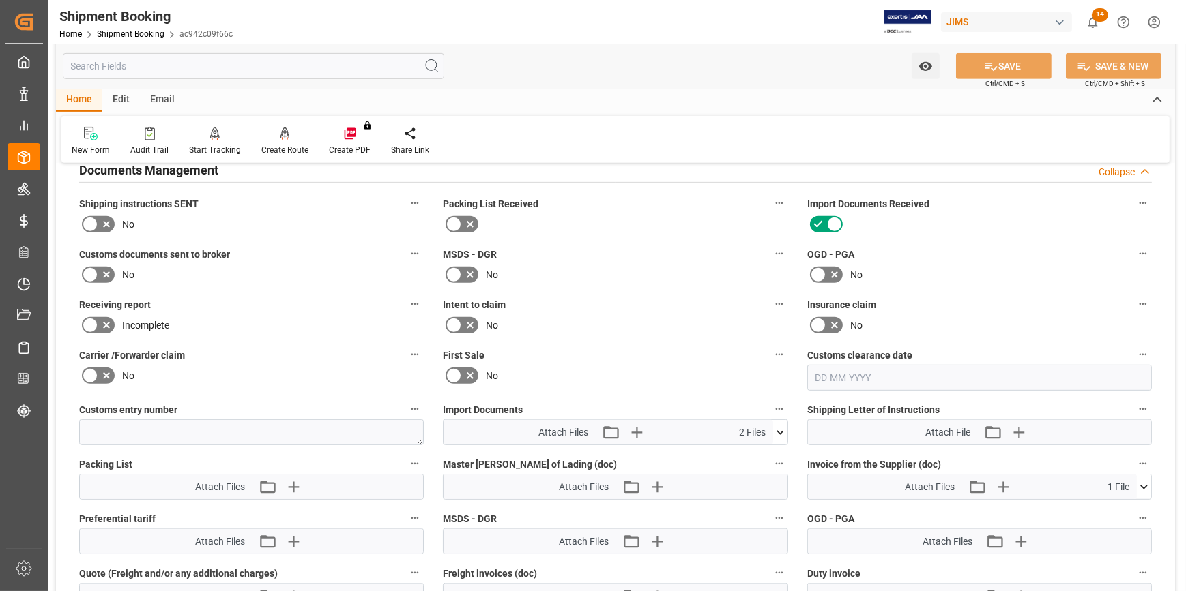
scroll to position [930, 0]
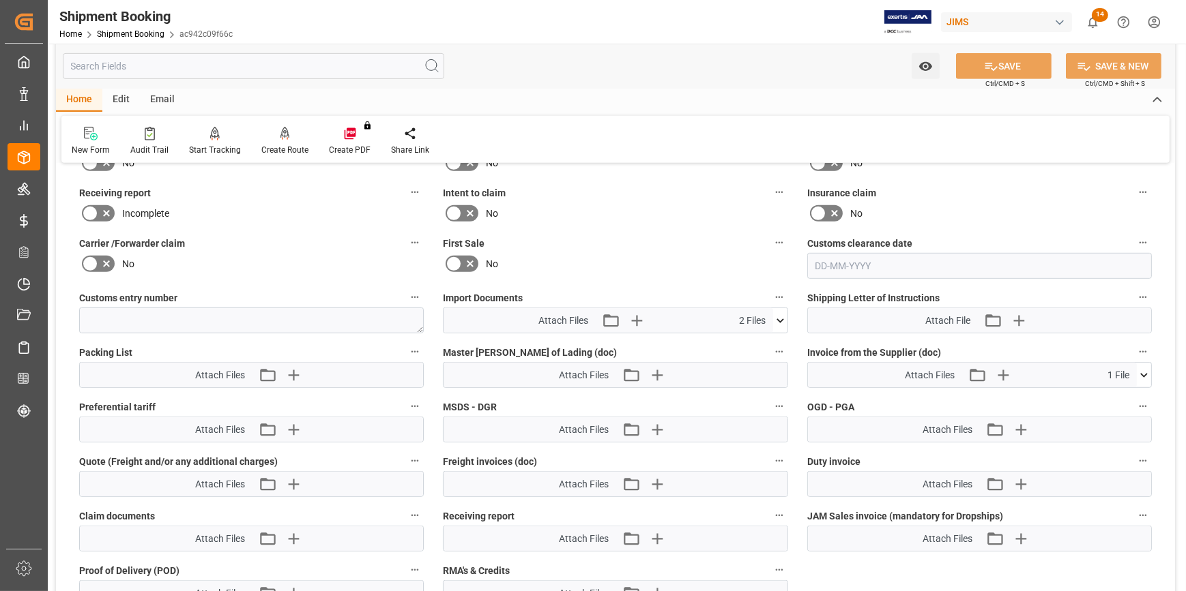
click at [782, 319] on icon at bounding box center [780, 321] width 8 height 4
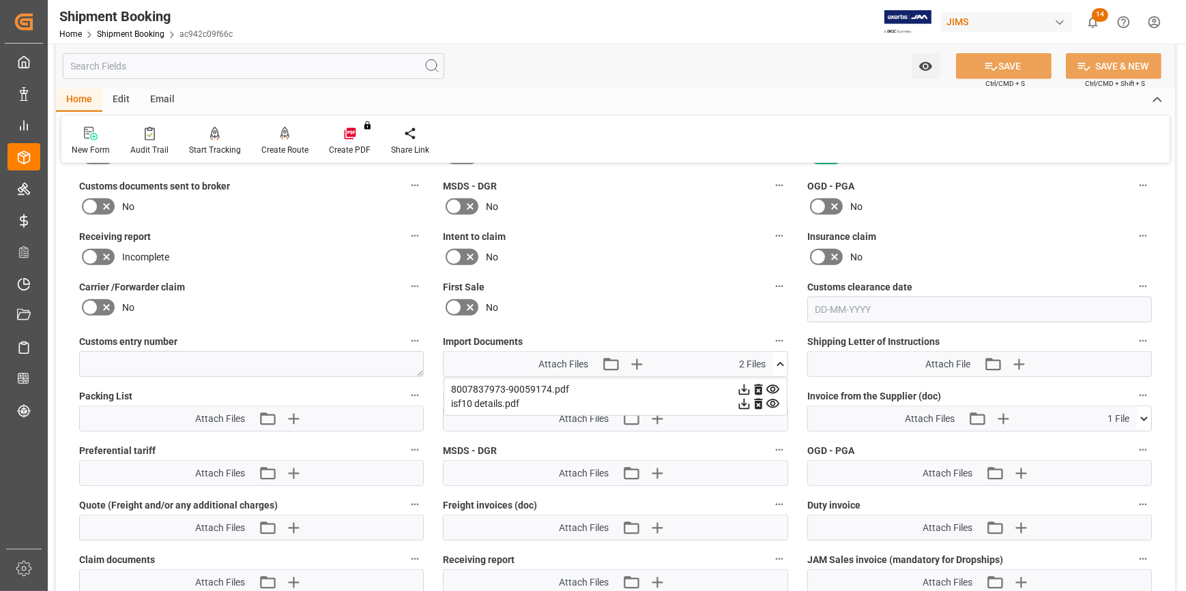
scroll to position [868, 0]
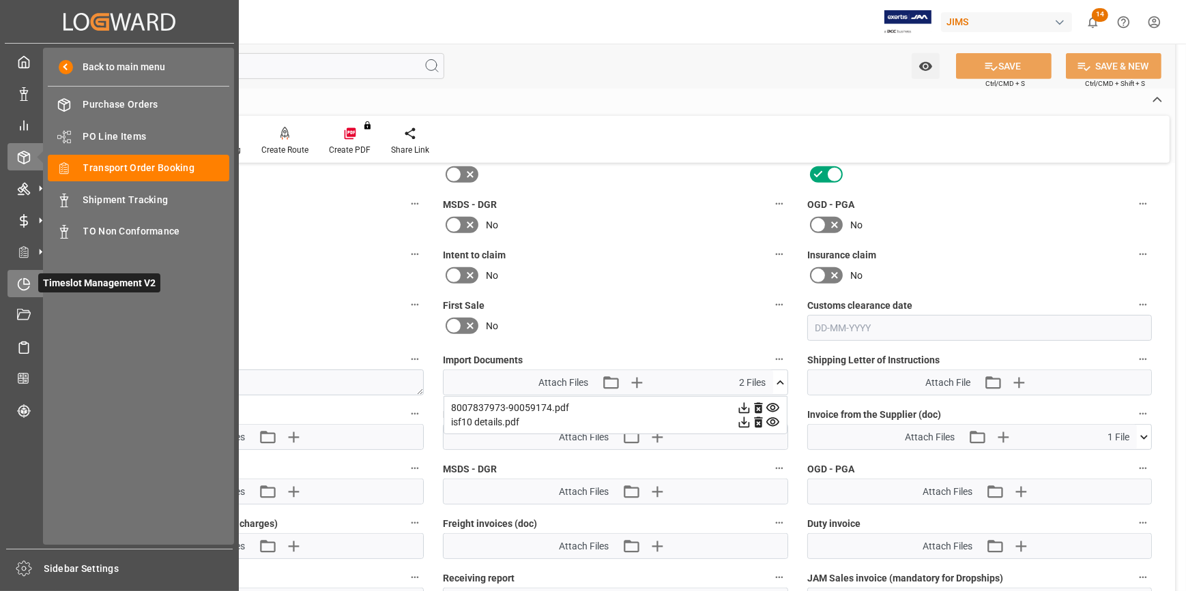
click at [23, 288] on icon at bounding box center [24, 285] width 14 height 14
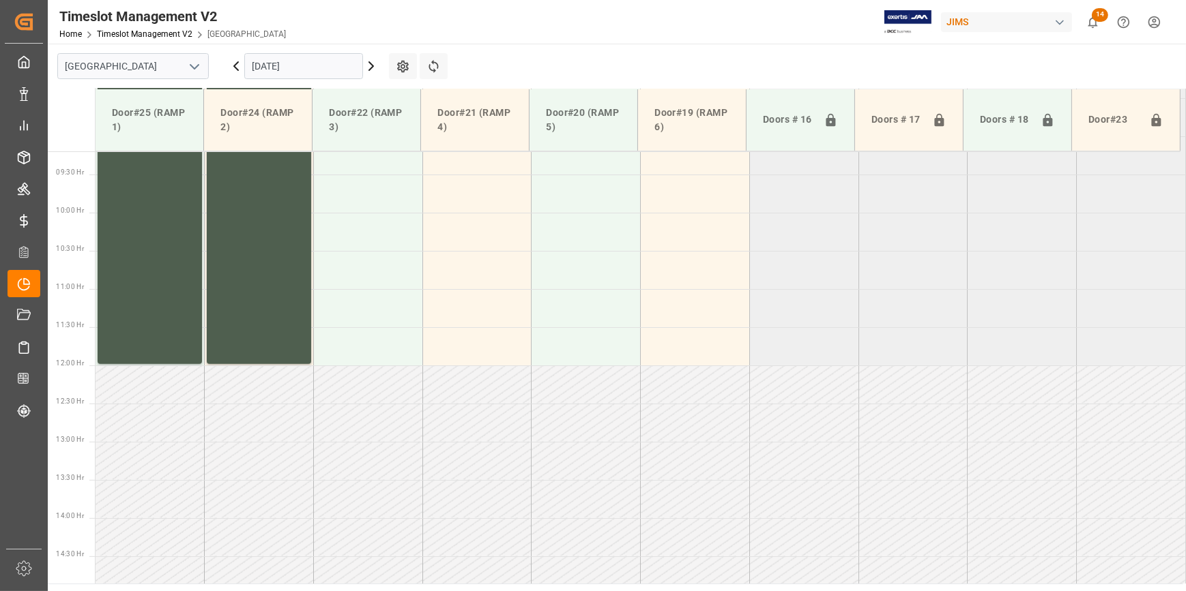
scroll to position [769, 0]
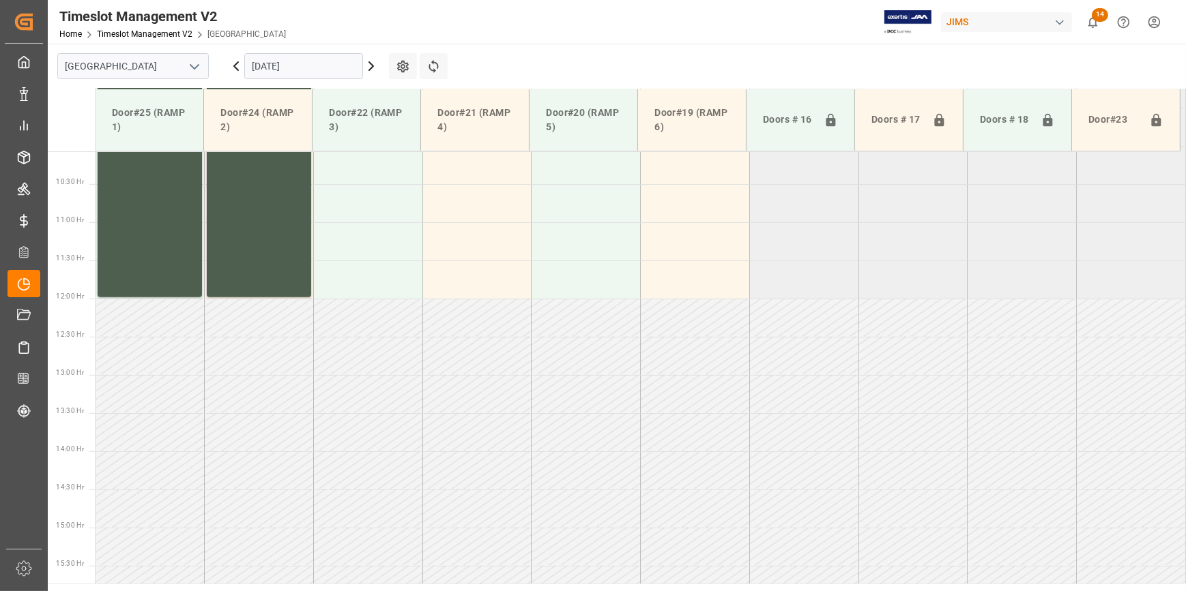
click at [191, 68] on icon "open menu" at bounding box center [194, 67] width 16 height 16
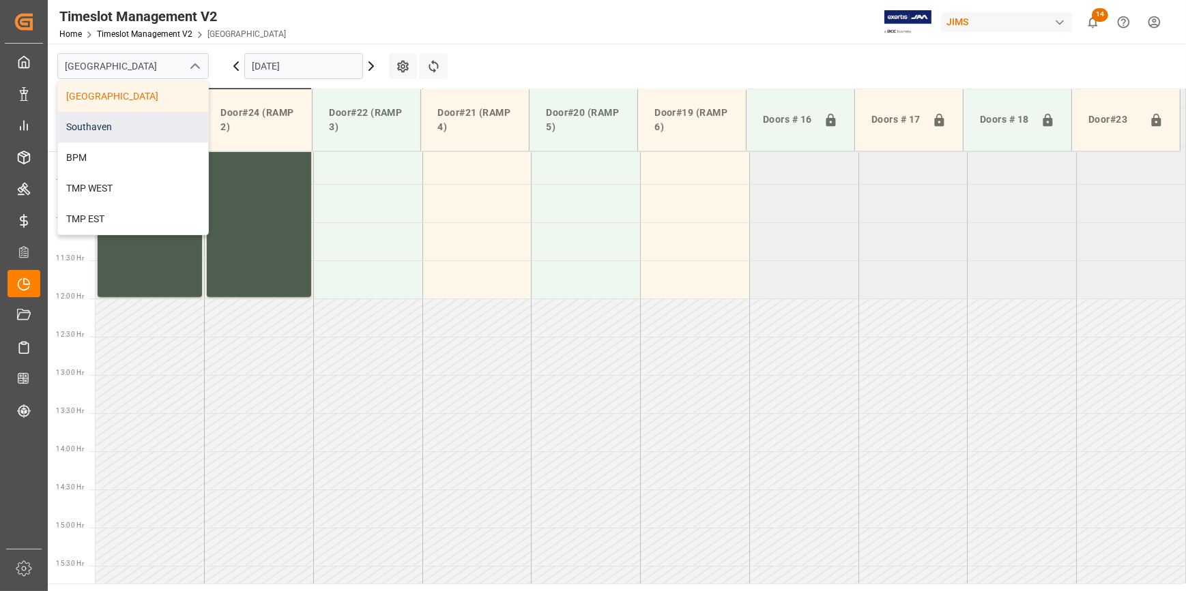
click at [124, 129] on div "Southaven" at bounding box center [133, 127] width 150 height 31
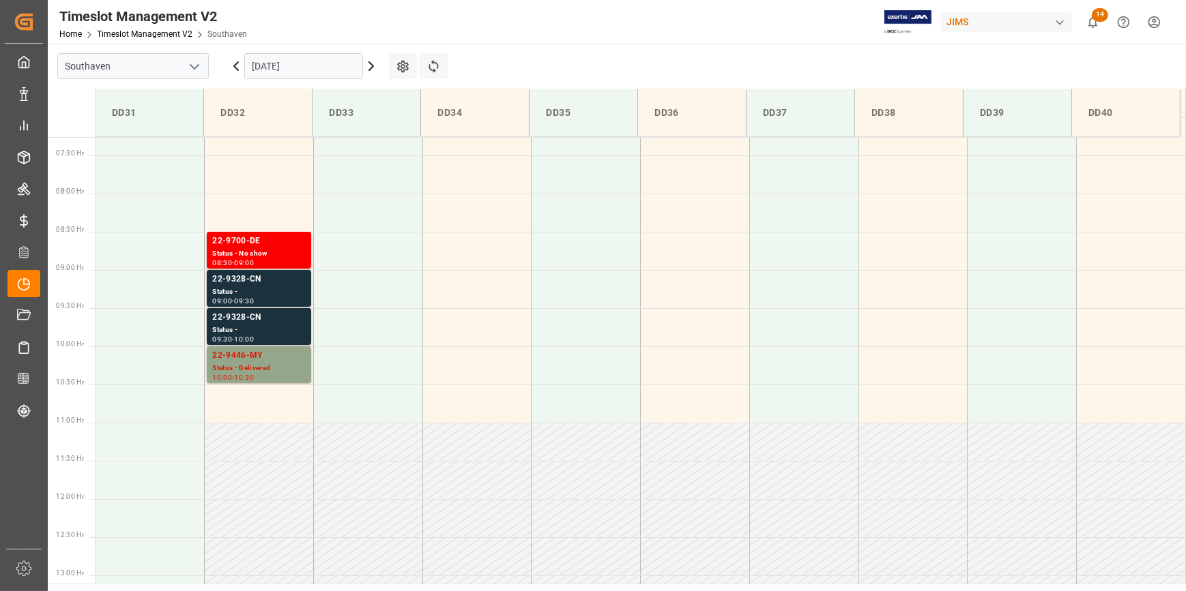
scroll to position [507, 0]
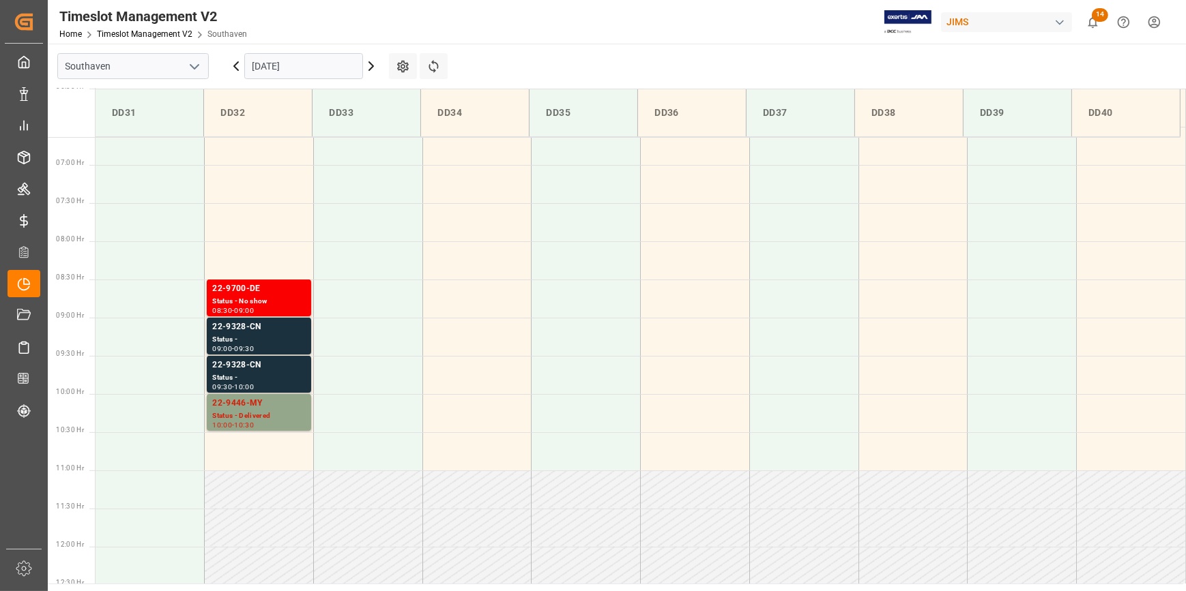
click at [284, 74] on input "[DATE]" at bounding box center [303, 66] width 119 height 26
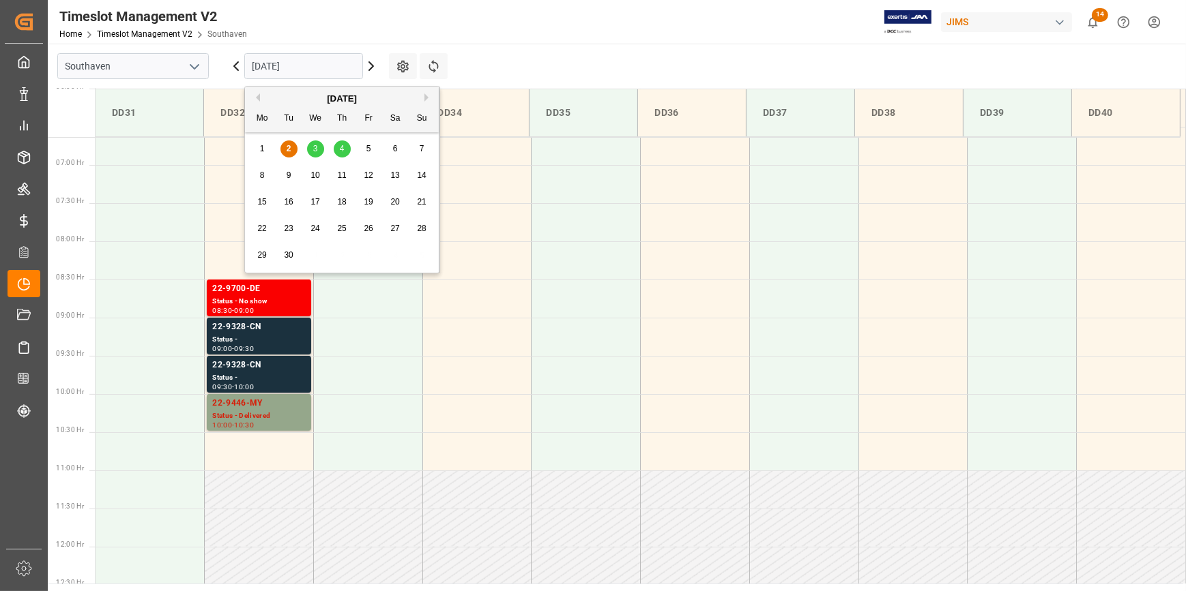
click at [315, 147] on span "3" at bounding box center [315, 149] width 5 height 10
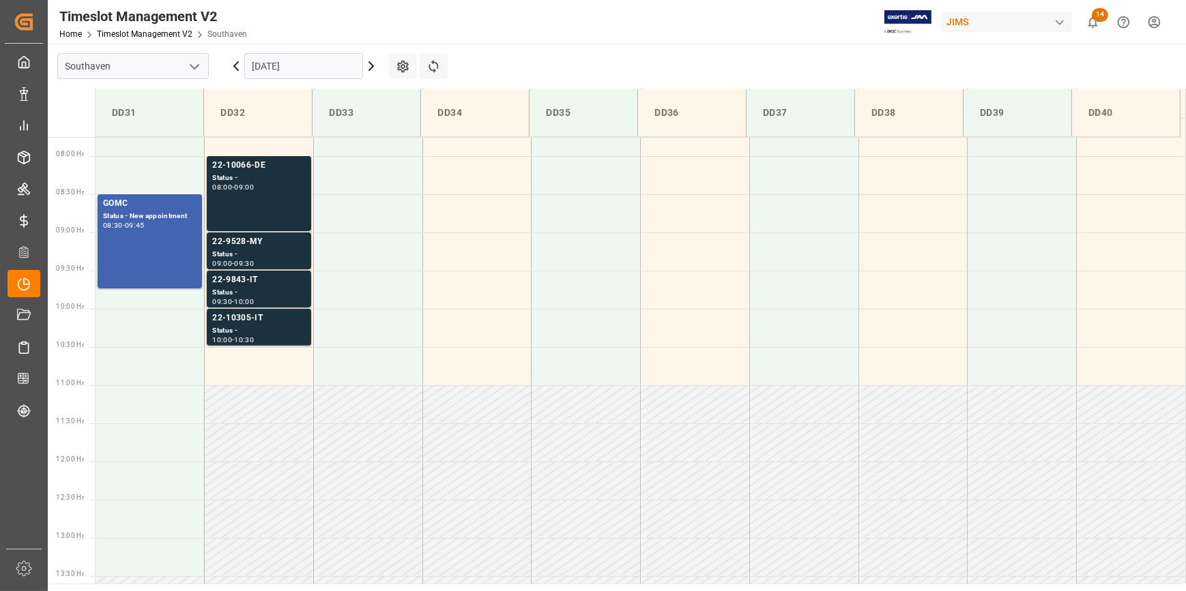
scroll to position [569, 0]
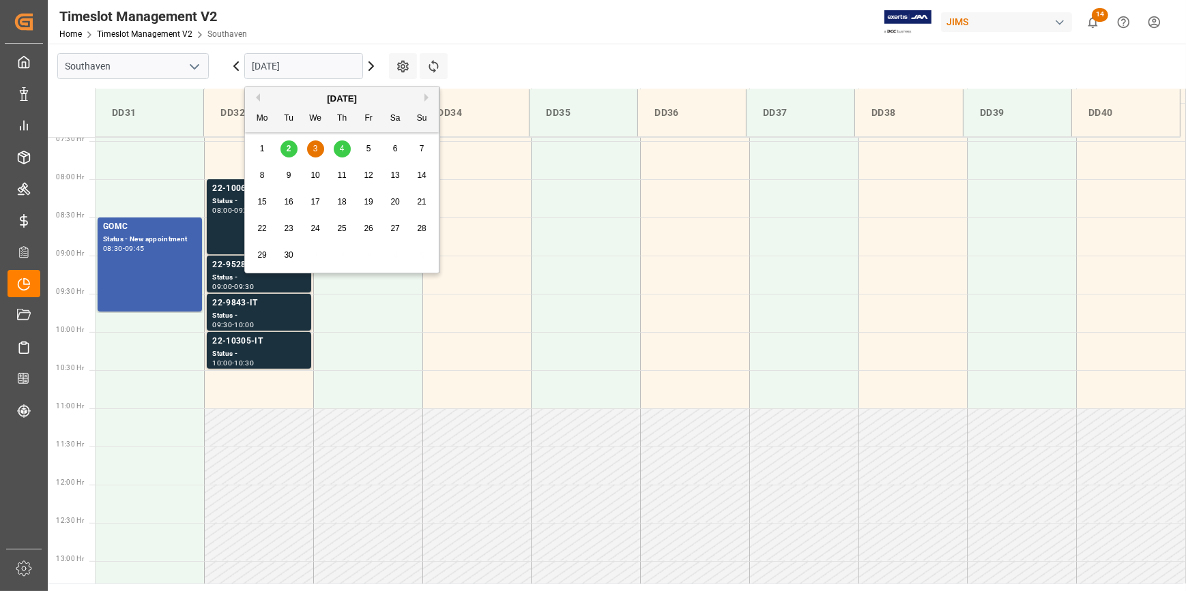
click at [280, 72] on input "[DATE]" at bounding box center [303, 66] width 119 height 26
click at [342, 149] on span "4" at bounding box center [342, 149] width 5 height 10
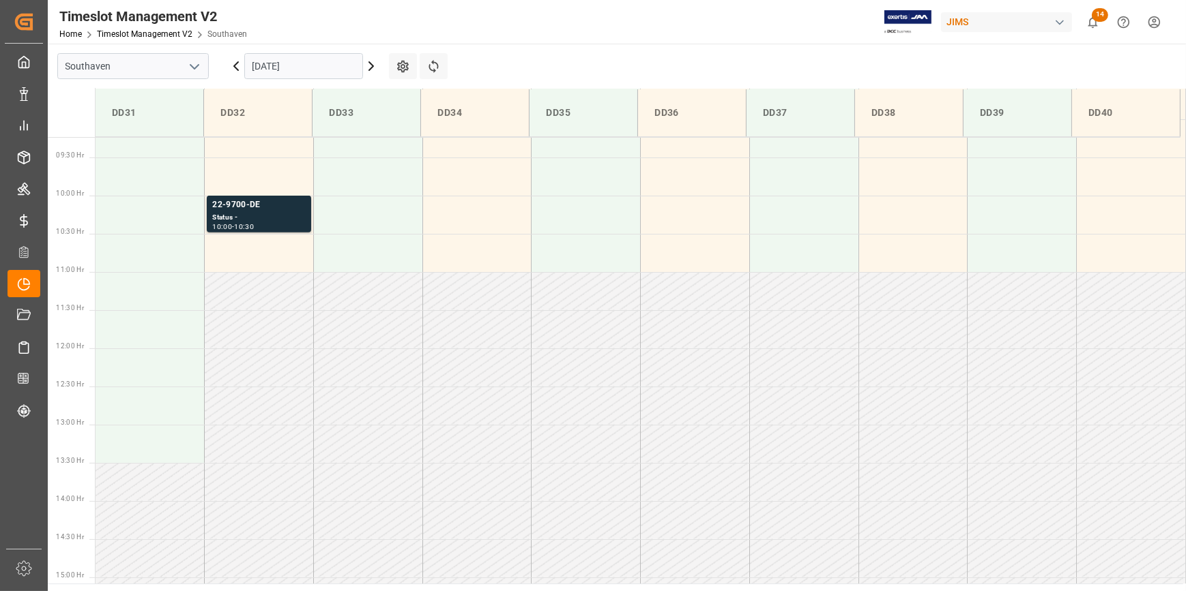
scroll to position [631, 0]
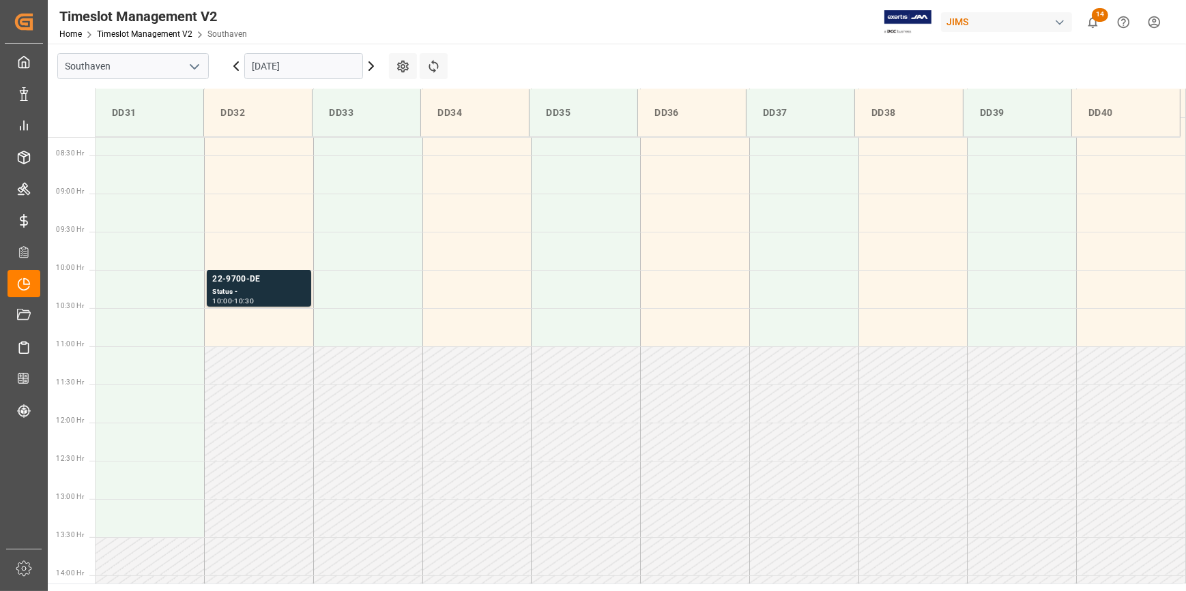
click at [276, 66] on input "[DATE]" at bounding box center [303, 66] width 119 height 26
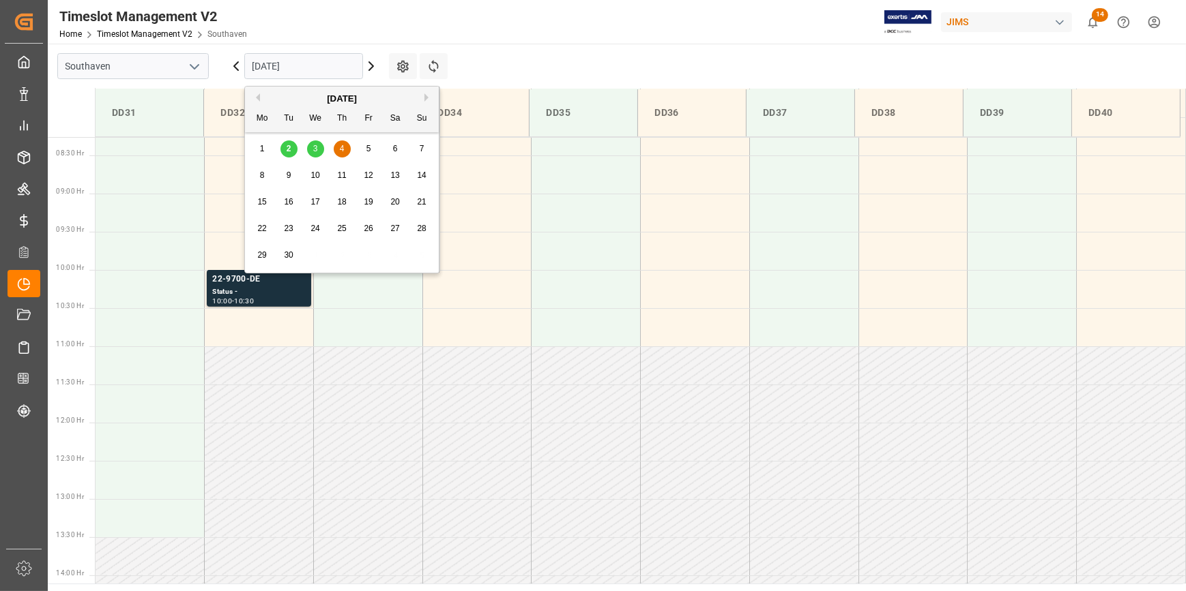
click at [287, 147] on span "2" at bounding box center [288, 149] width 5 height 10
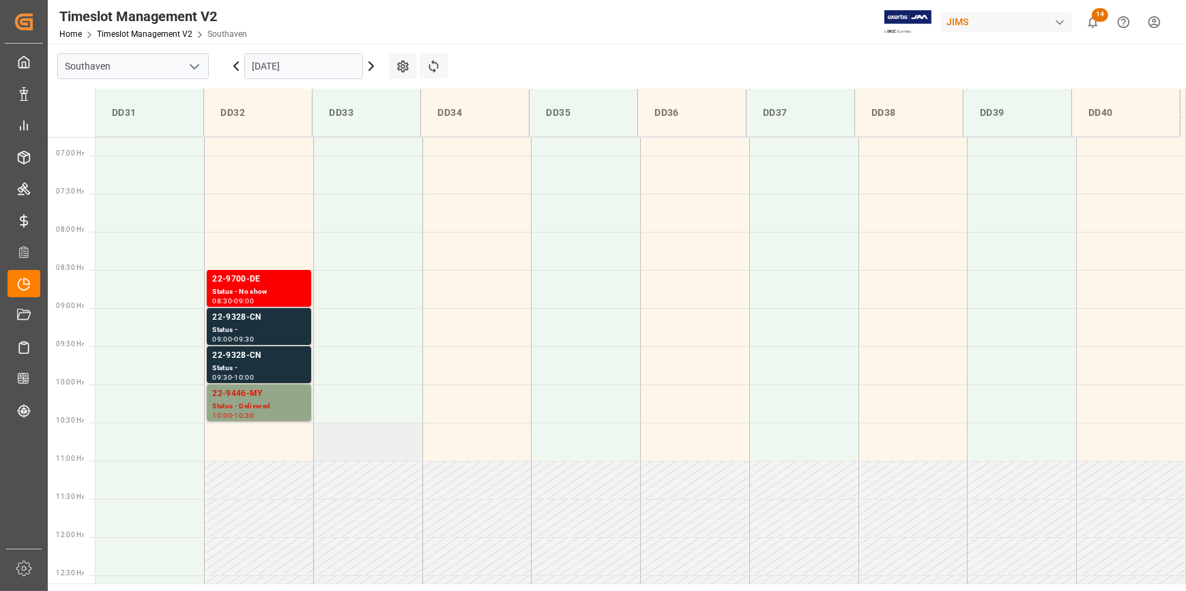
scroll to position [507, 0]
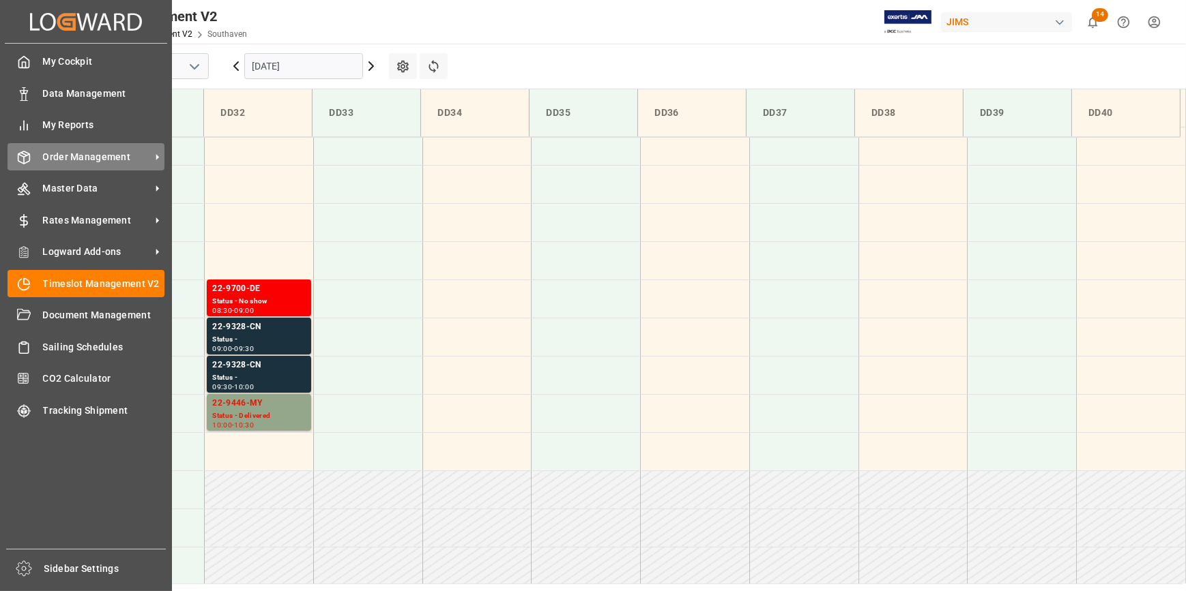
click at [72, 151] on span "Order Management" at bounding box center [97, 157] width 108 height 14
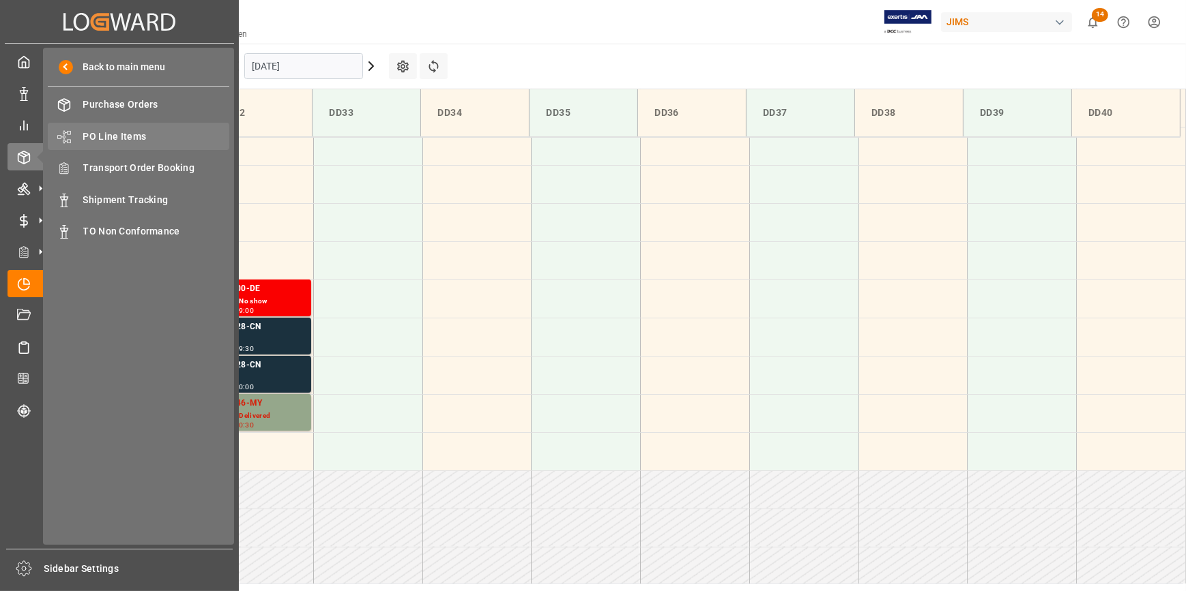
click at [116, 136] on span "PO Line Items" at bounding box center [156, 137] width 147 height 14
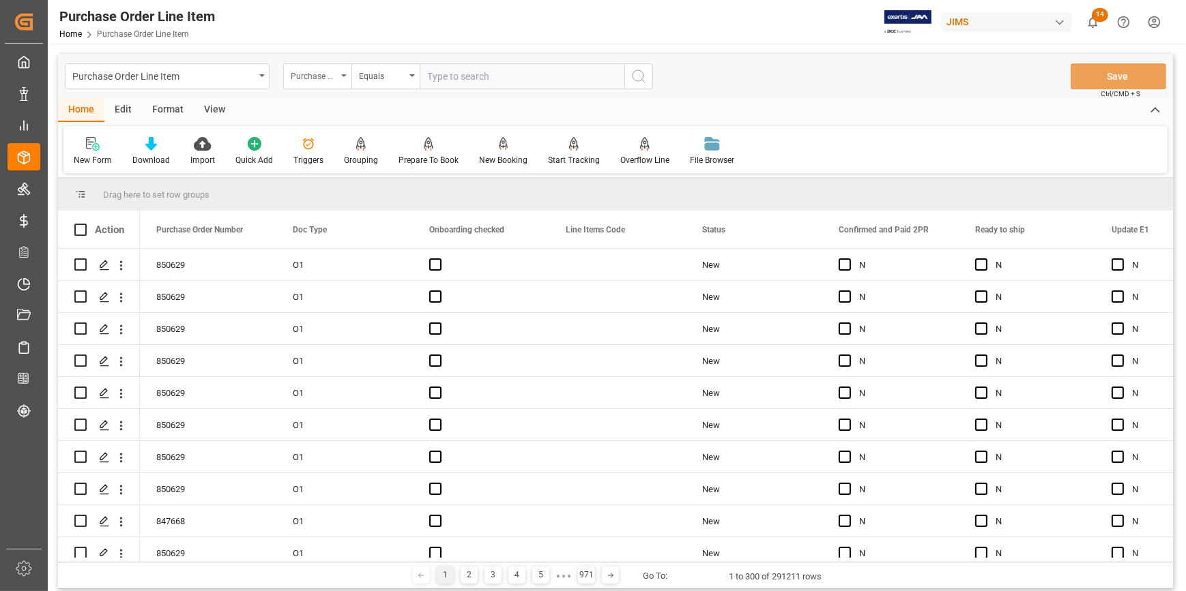
click at [336, 74] on div "Purchase Order Number" at bounding box center [314, 75] width 46 height 16
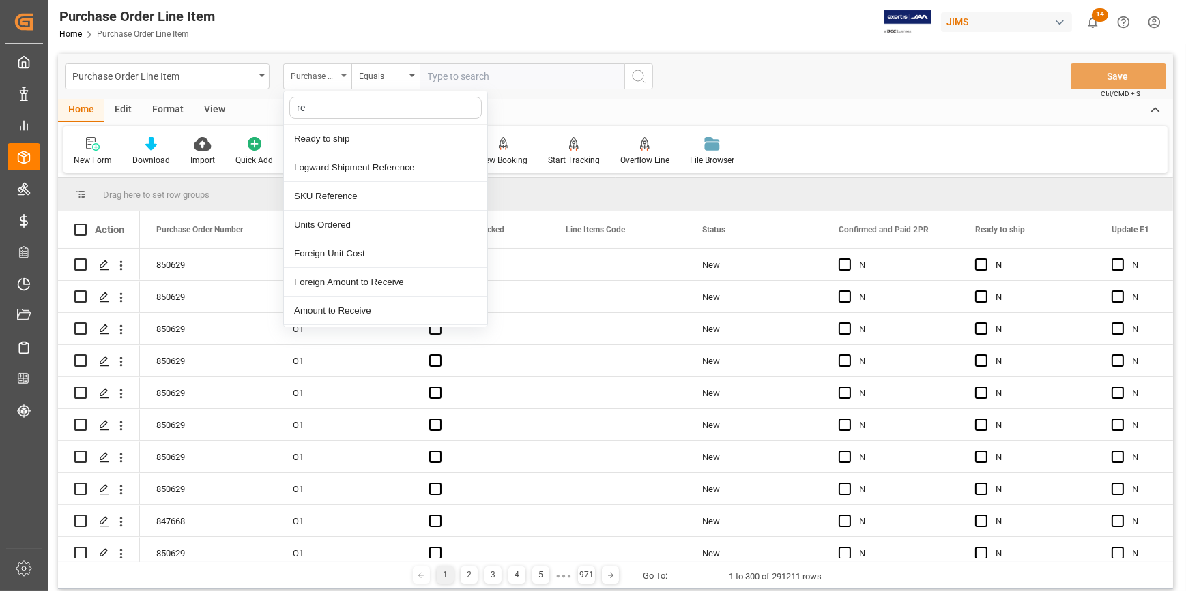
type input "ref"
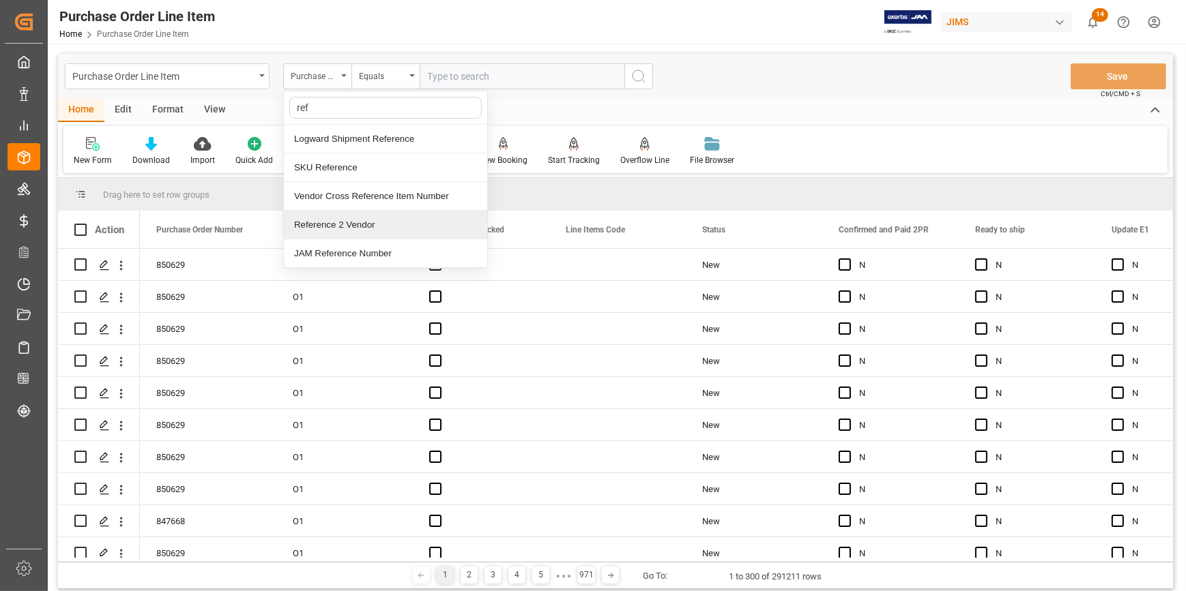
click at [362, 220] on div "Reference 2 Vendor" at bounding box center [385, 225] width 203 height 29
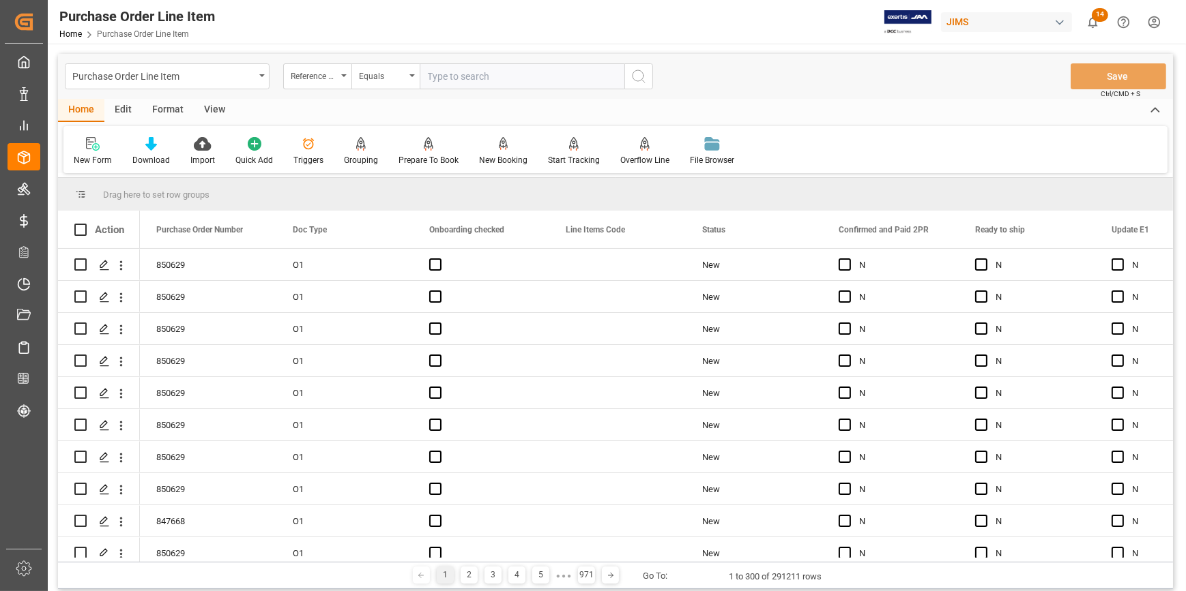
click at [448, 73] on input "text" at bounding box center [522, 76] width 205 height 26
paste input "22-10698-[GEOGRAPHIC_DATA]"
type input "22-10698-[GEOGRAPHIC_DATA]"
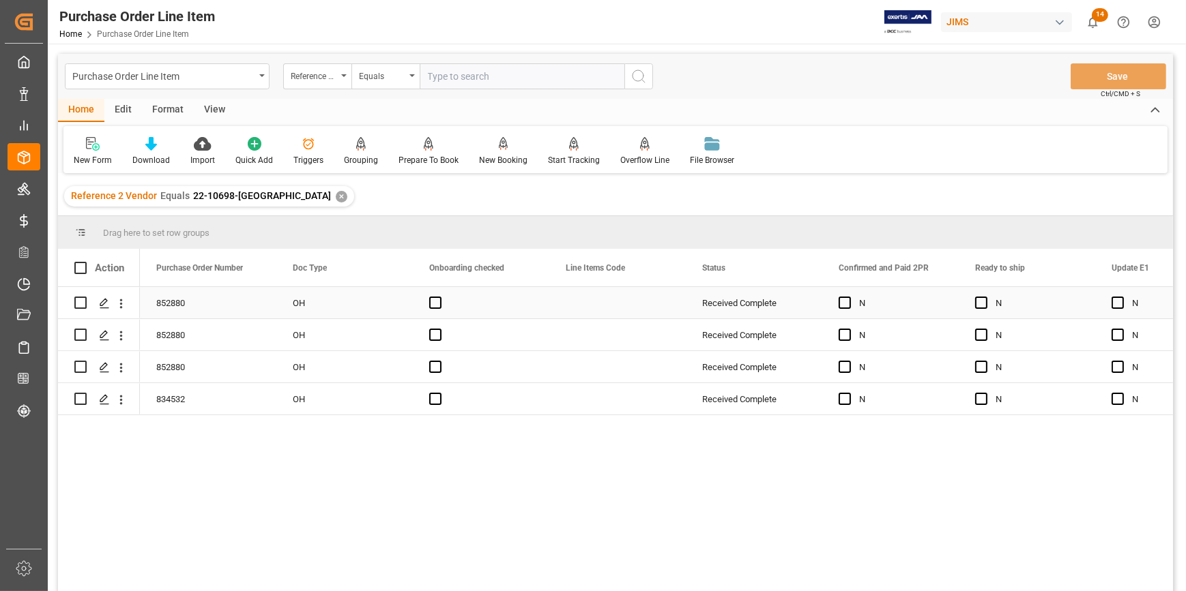
click at [842, 311] on div "Press SPACE to select this row." at bounding box center [848, 303] width 20 height 31
click at [851, 304] on div "Press SPACE to select this row." at bounding box center [848, 303] width 20 height 31
click at [844, 304] on span "Press SPACE to select this row." at bounding box center [844, 303] width 12 height 12
click at [849, 297] on input "Press SPACE to select this row." at bounding box center [849, 297] width 0 height 0
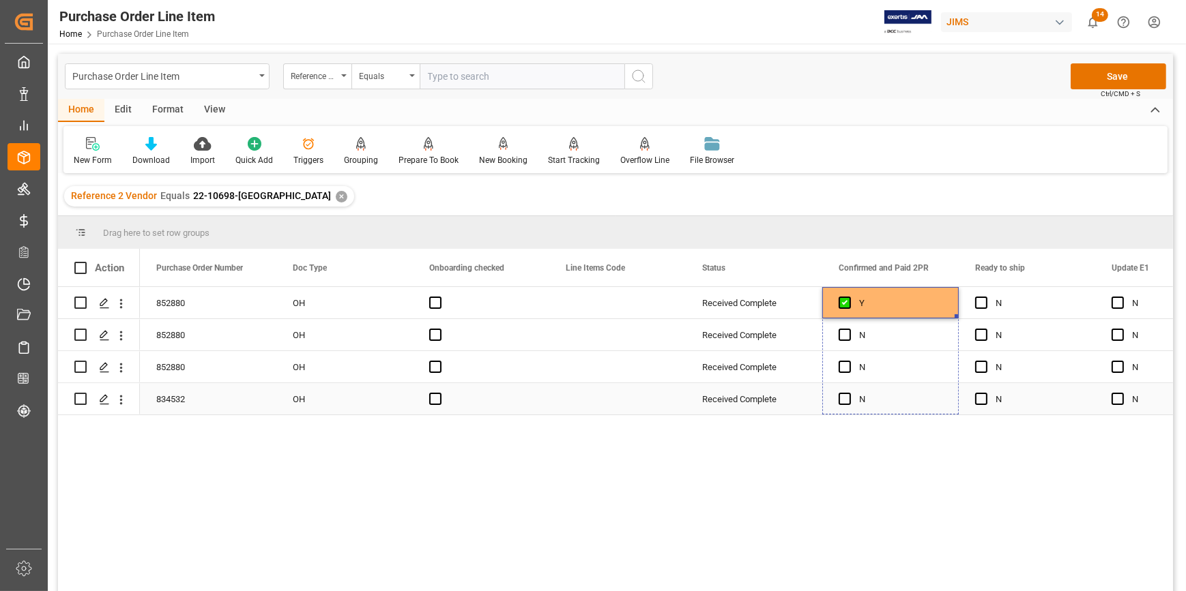
drag, startPoint x: 955, startPoint y: 317, endPoint x: 941, endPoint y: 385, distance: 70.4
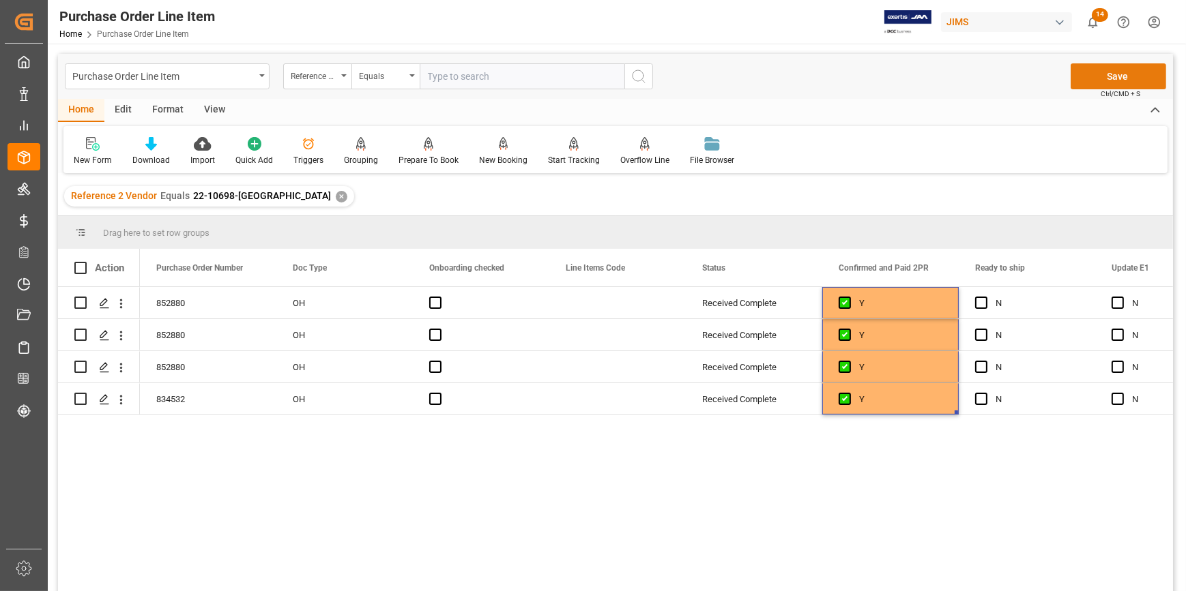
click at [1128, 79] on button "Save" at bounding box center [1117, 76] width 95 height 26
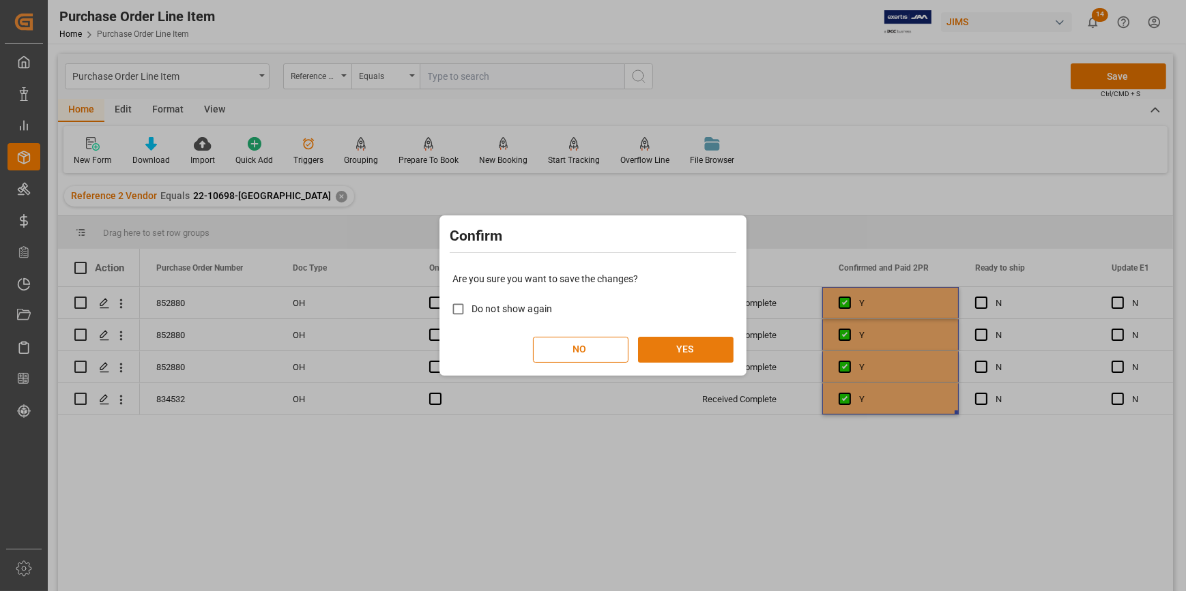
click at [701, 343] on button "YES" at bounding box center [685, 350] width 95 height 26
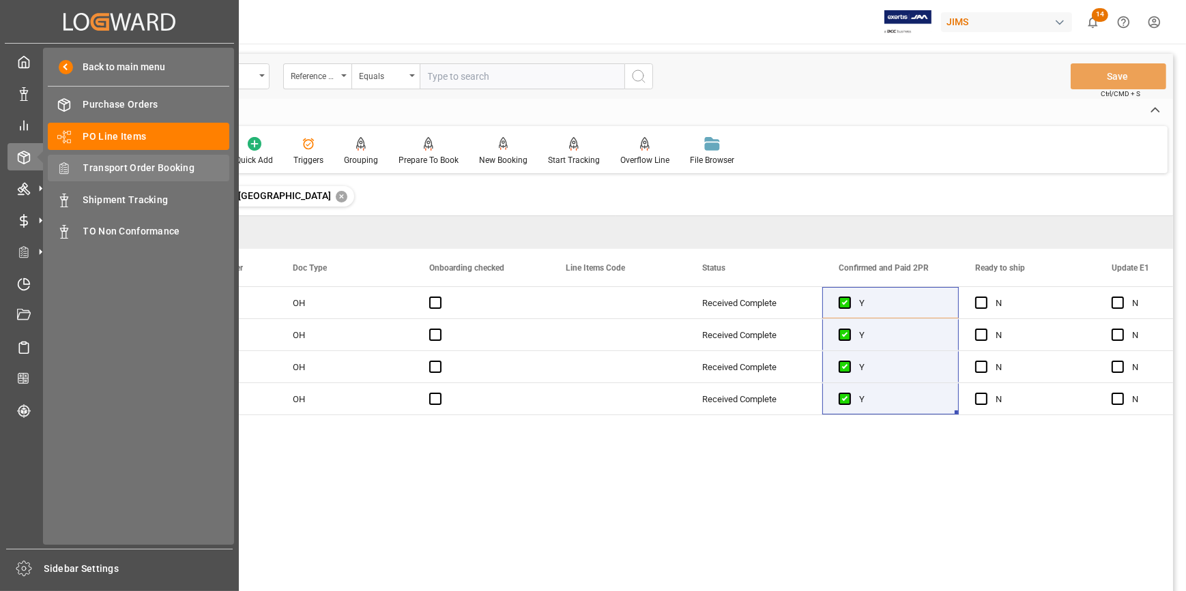
click at [109, 164] on span "Transport Order Booking" at bounding box center [156, 168] width 147 height 14
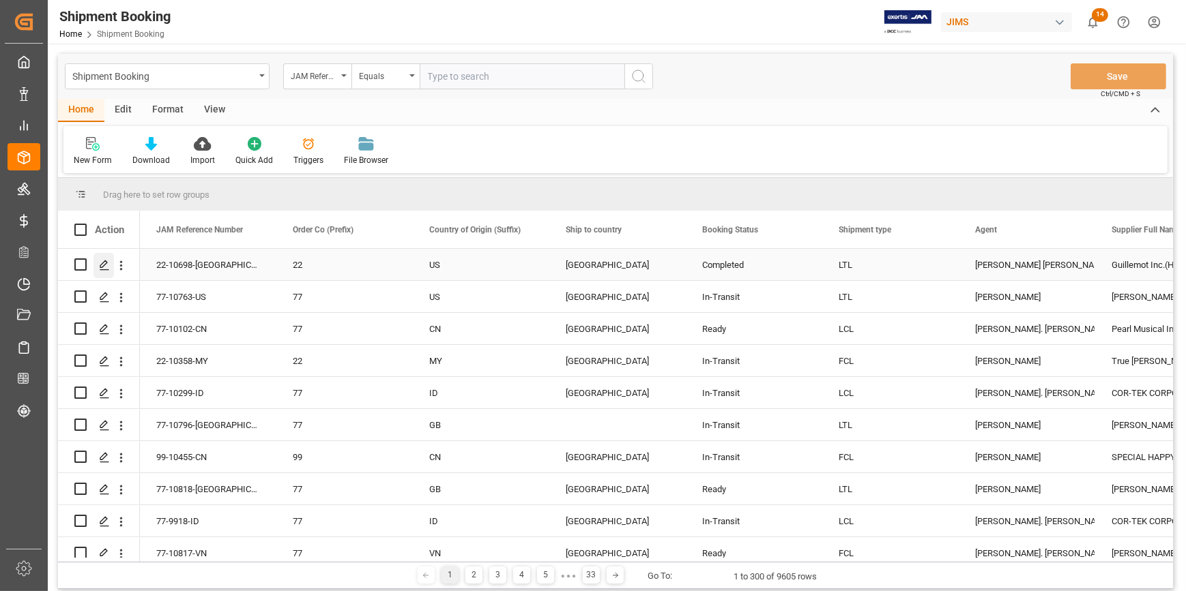
click at [103, 262] on polygon "Press SPACE to select this row." at bounding box center [103, 264] width 7 height 7
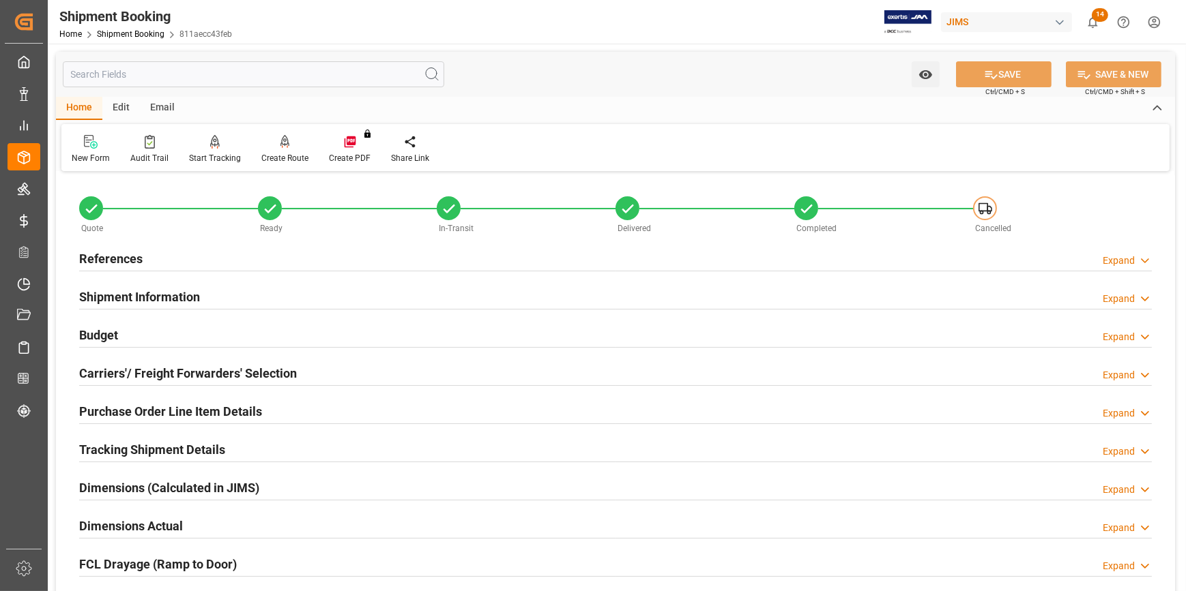
click at [211, 266] on div "References Expand" at bounding box center [615, 258] width 1072 height 26
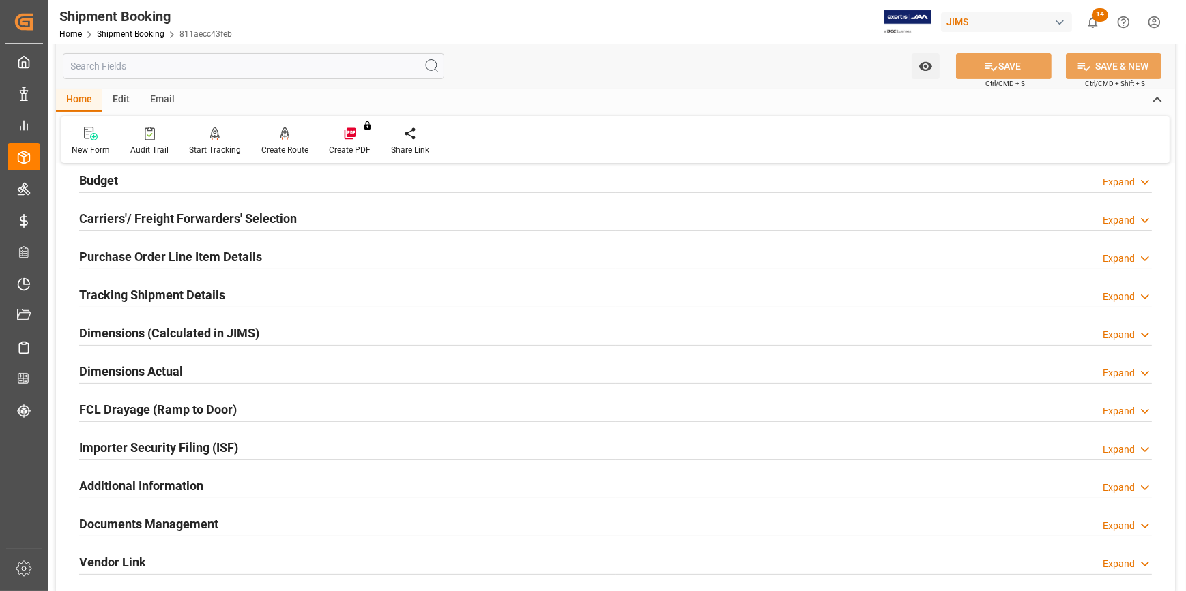
scroll to position [496, 0]
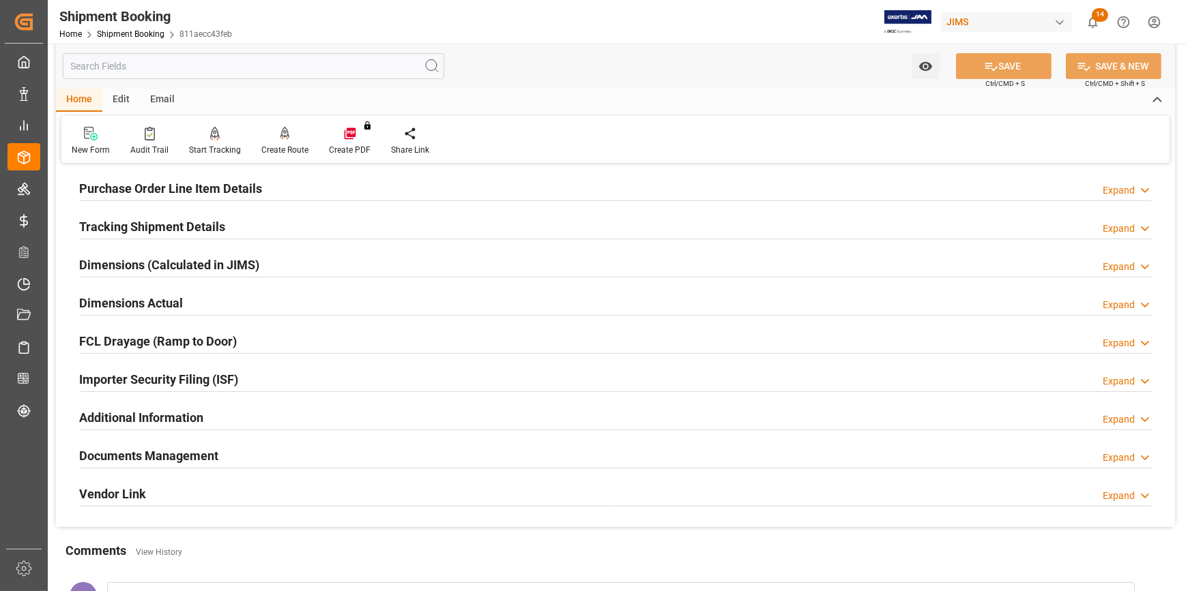
click at [293, 457] on div "Documents Management Expand" at bounding box center [615, 455] width 1072 height 26
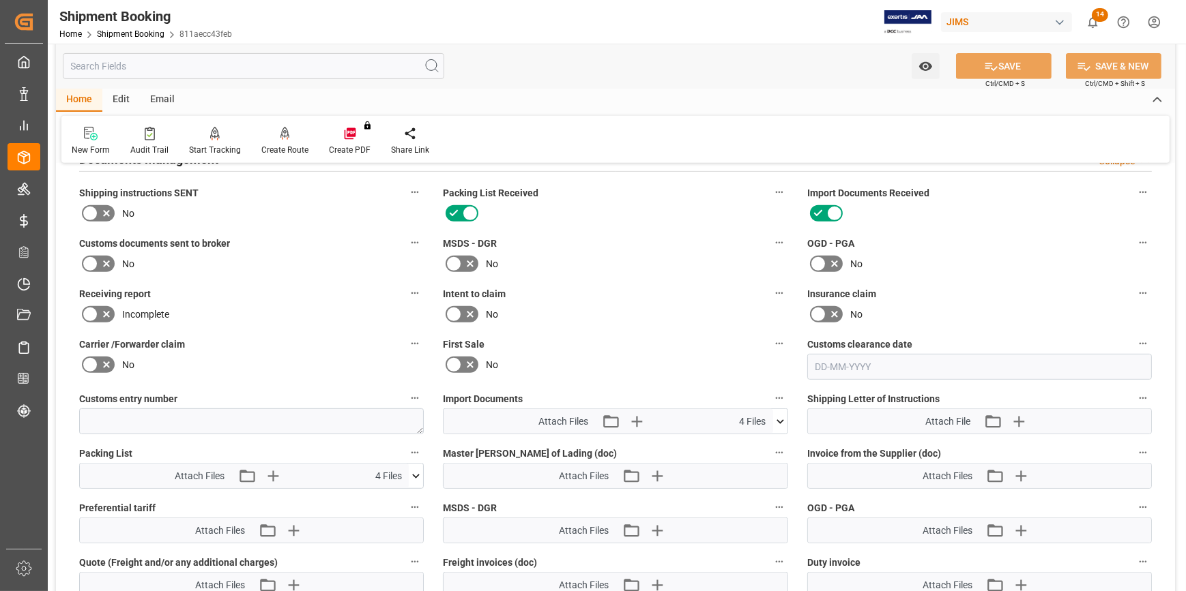
scroll to position [806, 0]
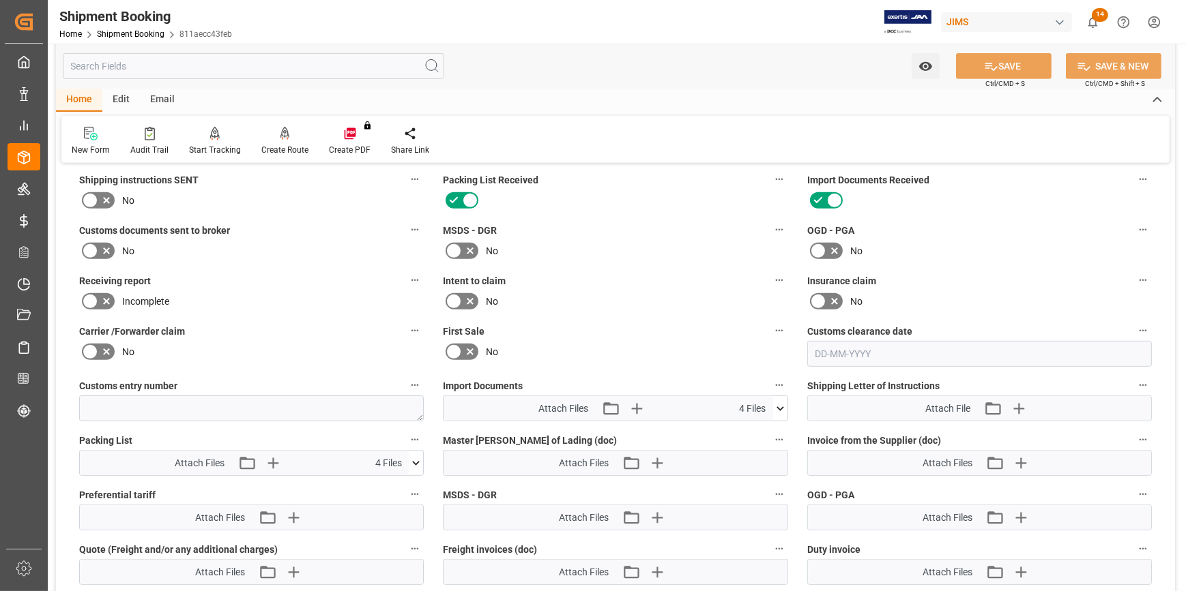
click at [780, 407] on icon at bounding box center [780, 409] width 8 height 4
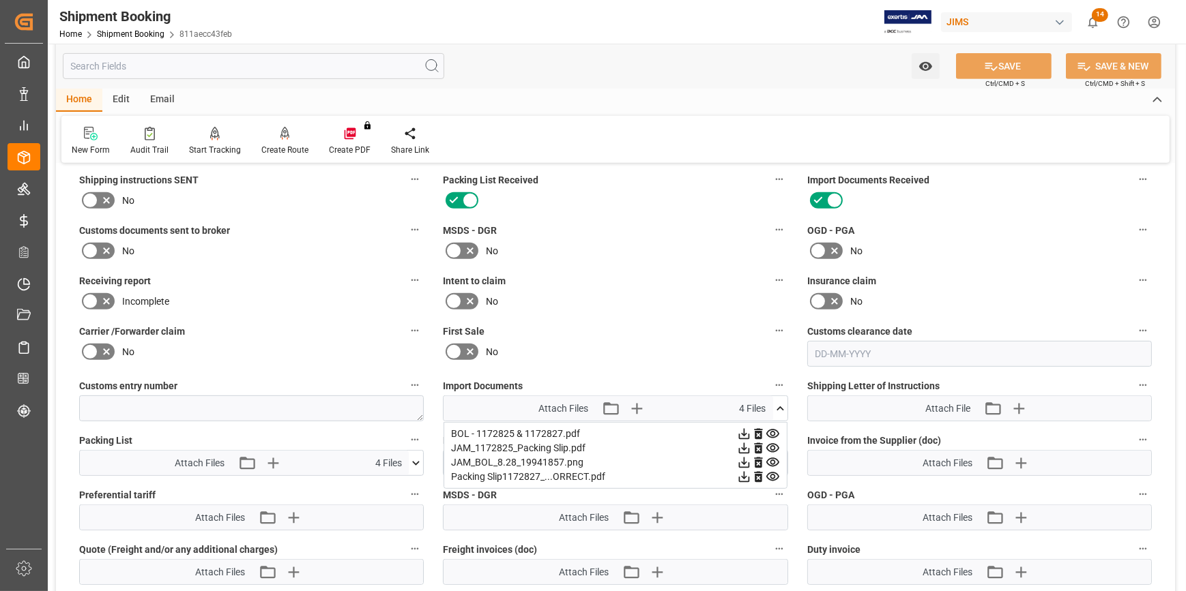
scroll to position [868, 0]
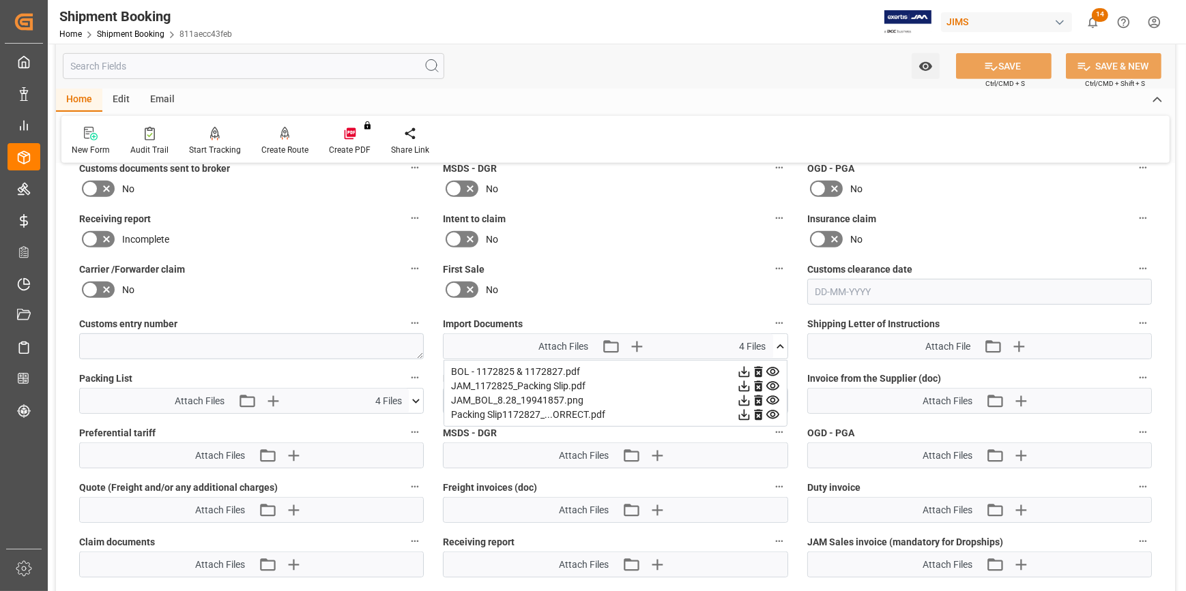
click at [411, 402] on icon at bounding box center [416, 401] width 14 height 14
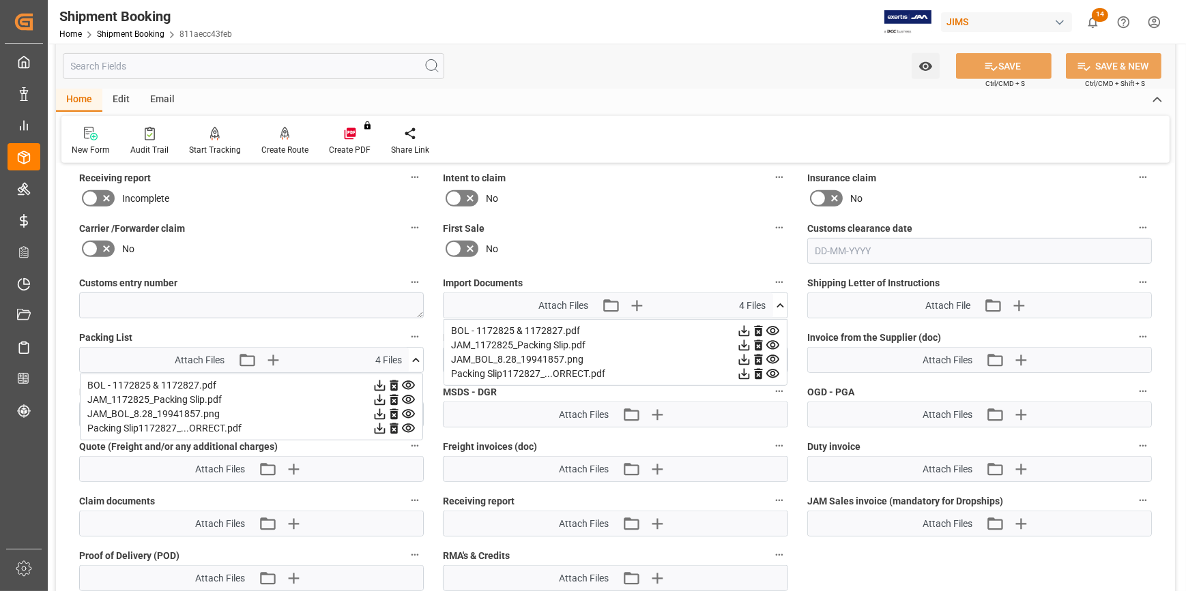
scroll to position [930, 0]
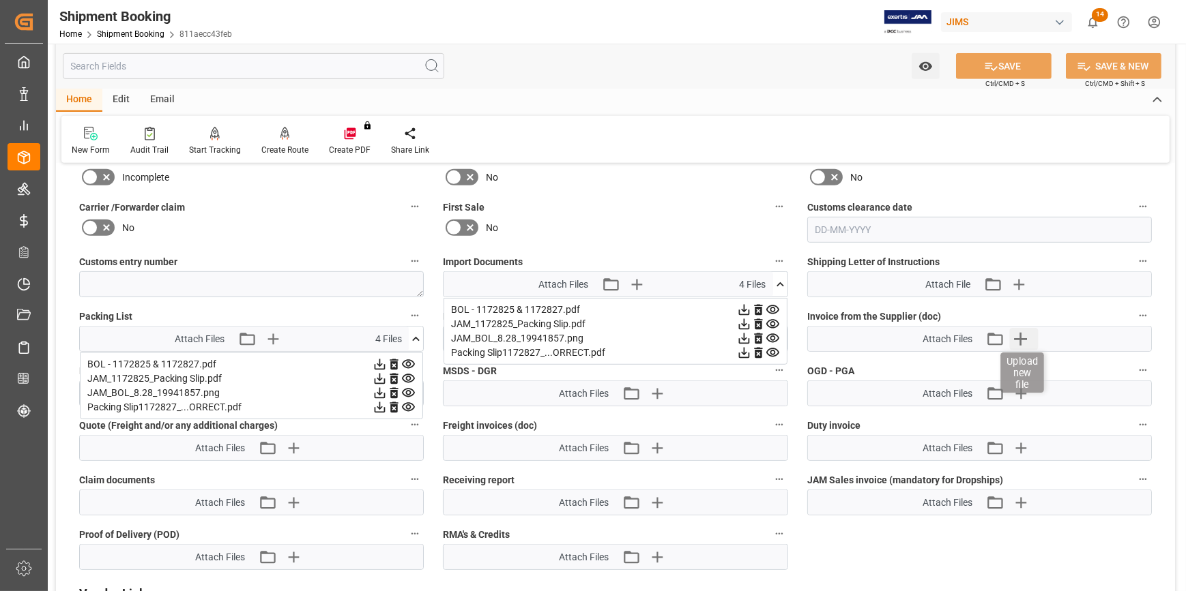
click at [1026, 336] on icon "button" at bounding box center [1020, 339] width 13 height 13
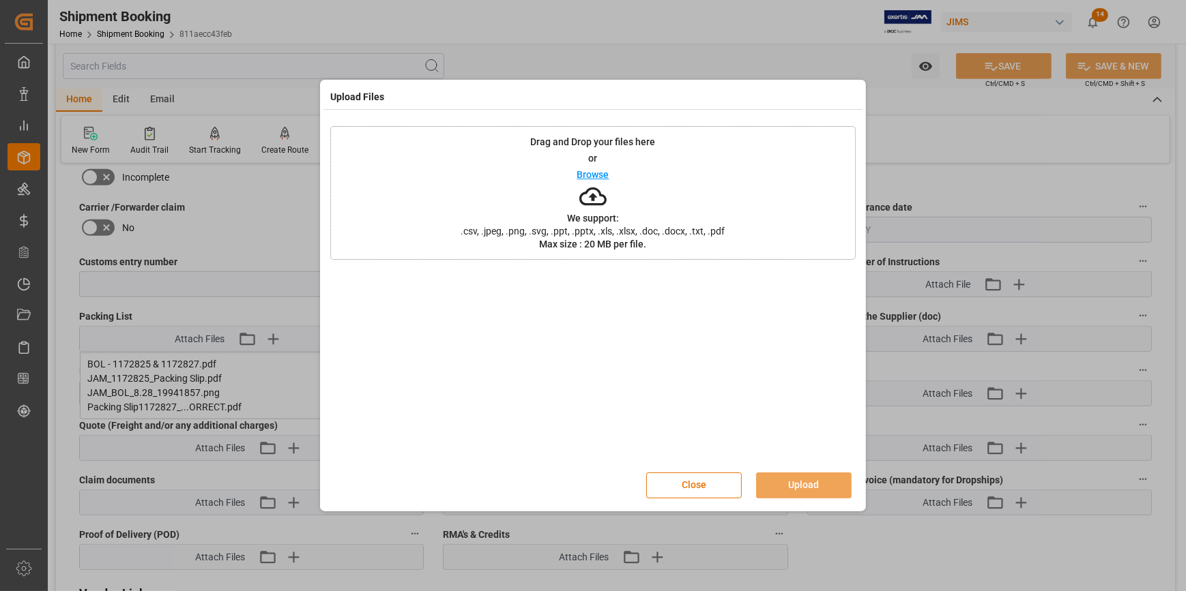
click at [587, 179] on p "Browse" at bounding box center [593, 175] width 32 height 10
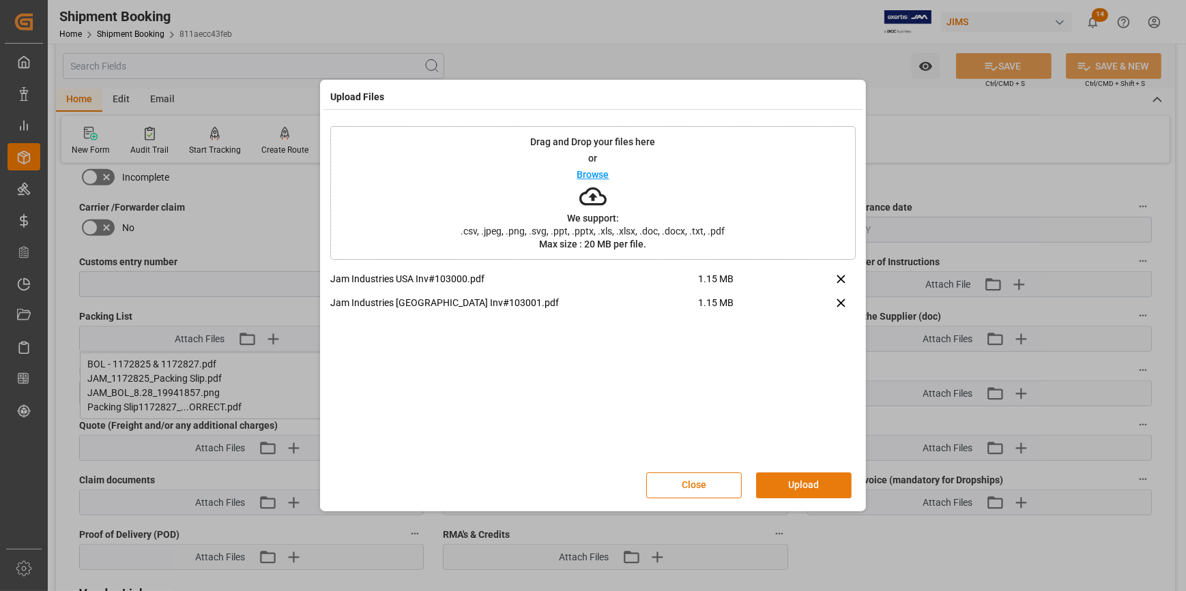
click at [837, 484] on button "Upload" at bounding box center [803, 486] width 95 height 26
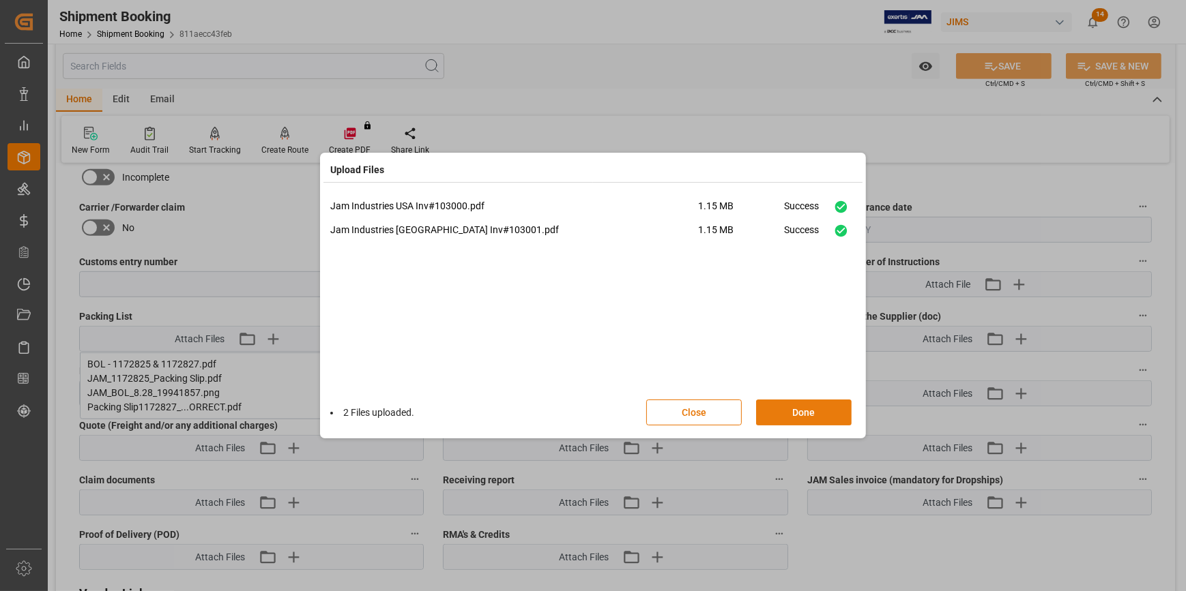
click at [816, 417] on button "Done" at bounding box center [803, 413] width 95 height 26
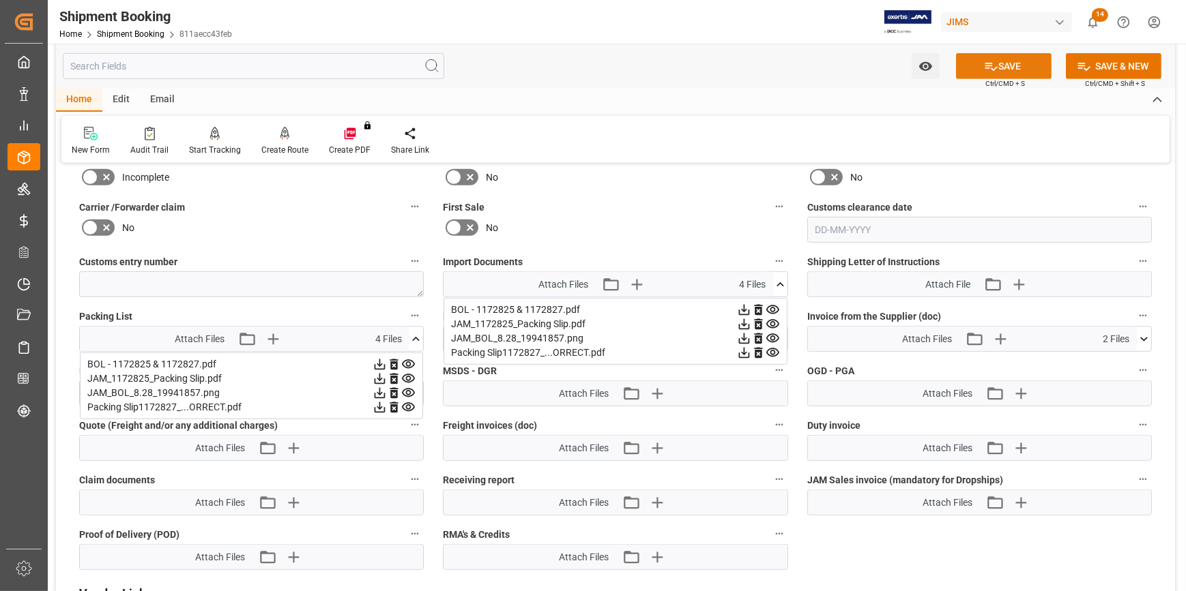
click at [1000, 62] on button "SAVE" at bounding box center [1003, 66] width 95 height 26
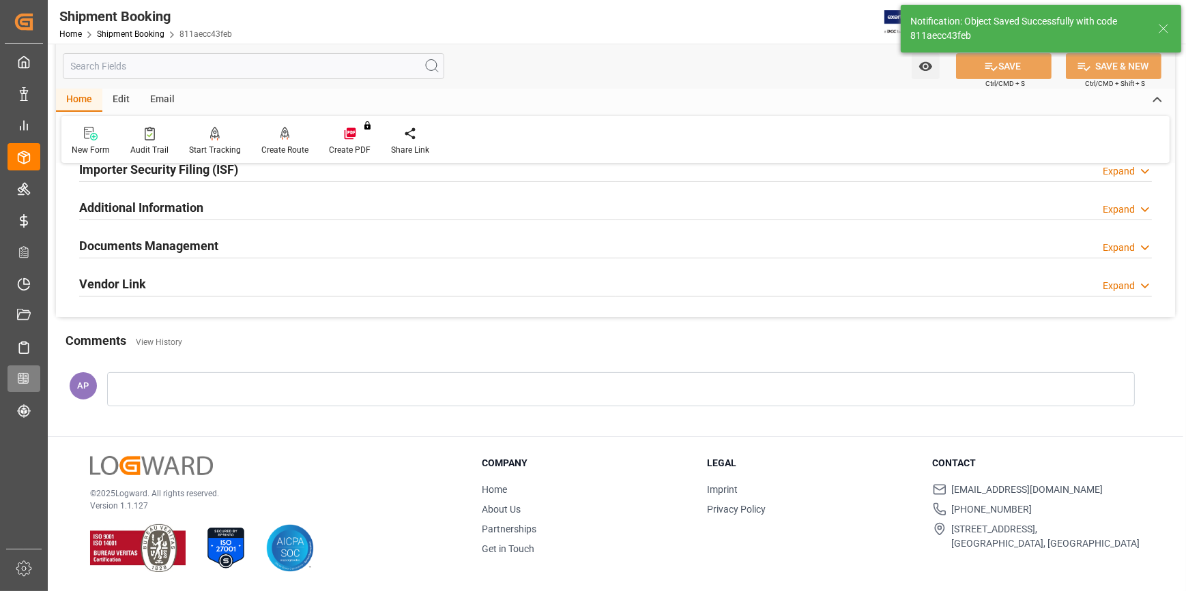
scroll to position [126, 0]
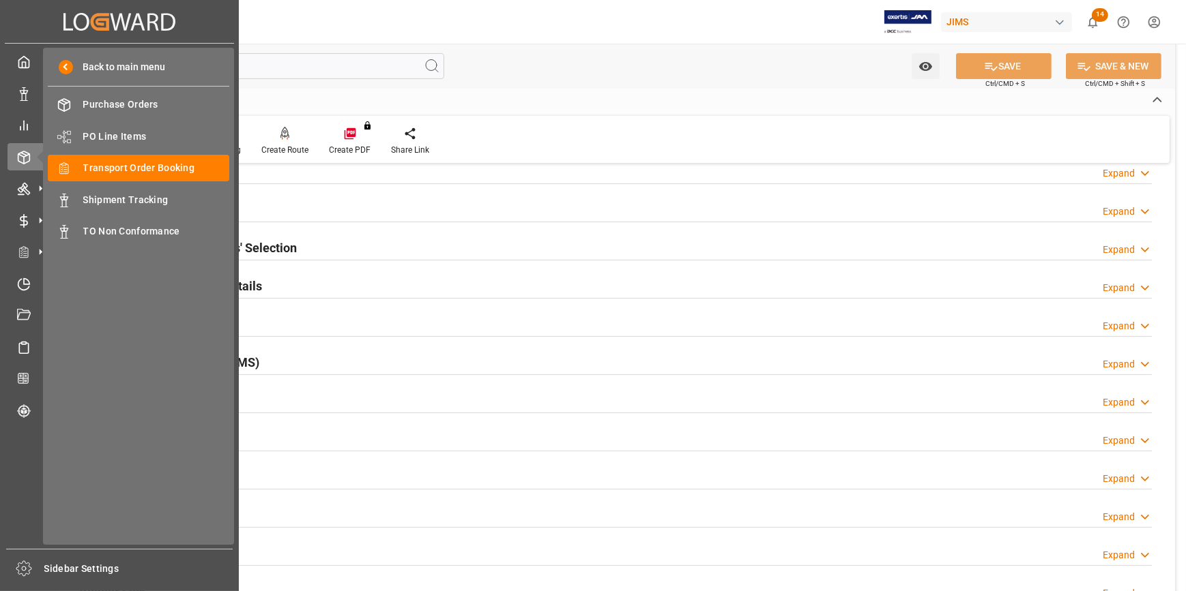
click at [128, 119] on div "Back to main menu Purchase Orders Purchase Orders PO Line Items PO Line Items T…" at bounding box center [138, 296] width 191 height 497
drag, startPoint x: 128, startPoint y: 119, endPoint x: 154, endPoint y: 169, distance: 56.1
click at [154, 169] on span "Transport Order Booking" at bounding box center [156, 168] width 147 height 14
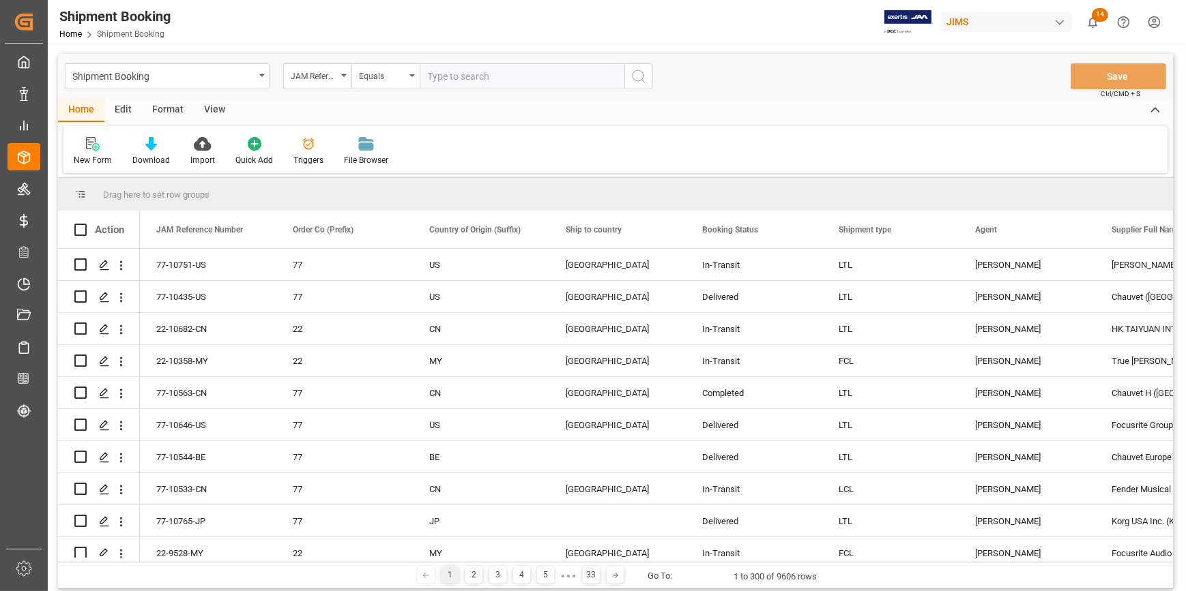
click at [98, 152] on div "New Form" at bounding box center [92, 151] width 59 height 30
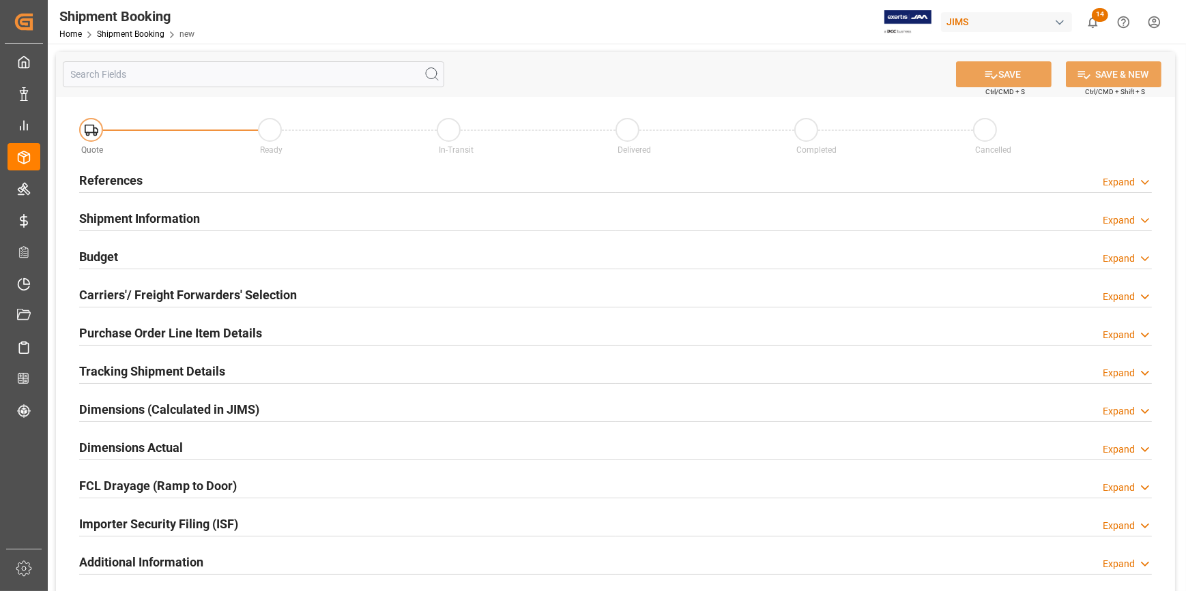
click at [173, 174] on div "References Expand" at bounding box center [615, 179] width 1072 height 26
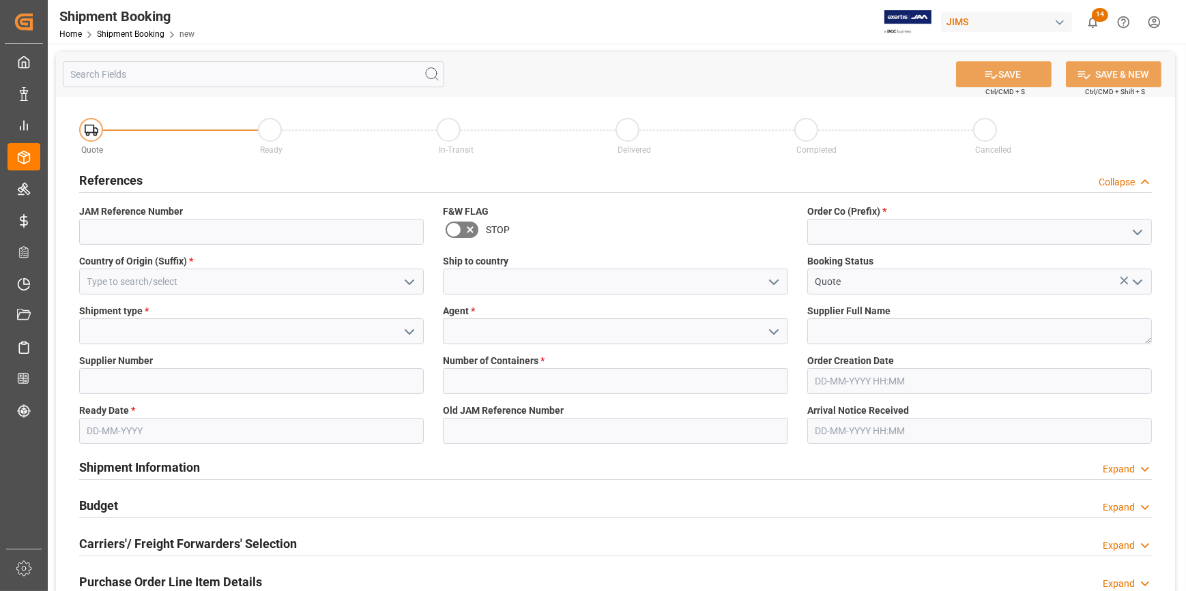
click at [1132, 228] on icon "open menu" at bounding box center [1137, 232] width 16 height 16
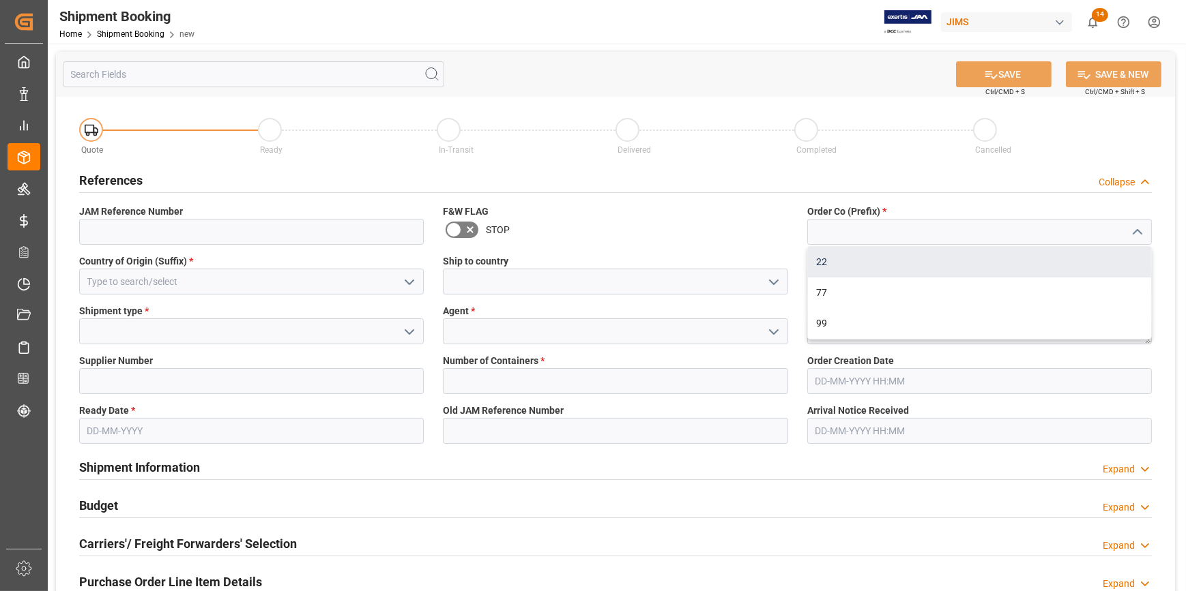
click at [1025, 262] on div "22" at bounding box center [979, 262] width 343 height 31
type input "22"
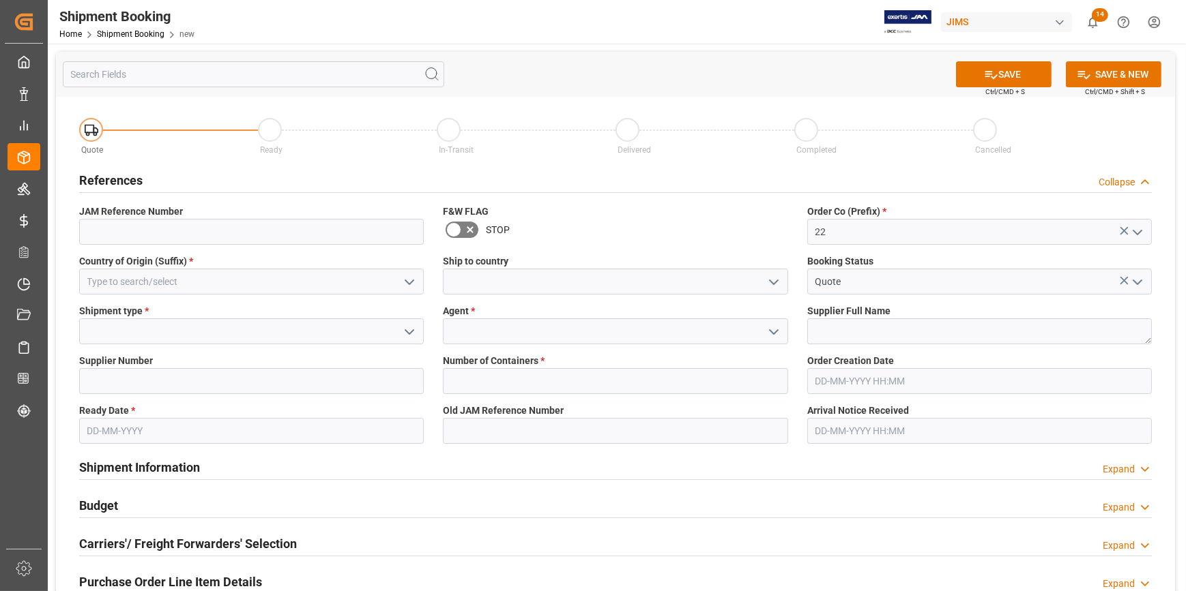
click at [402, 280] on icon "open menu" at bounding box center [409, 282] width 16 height 16
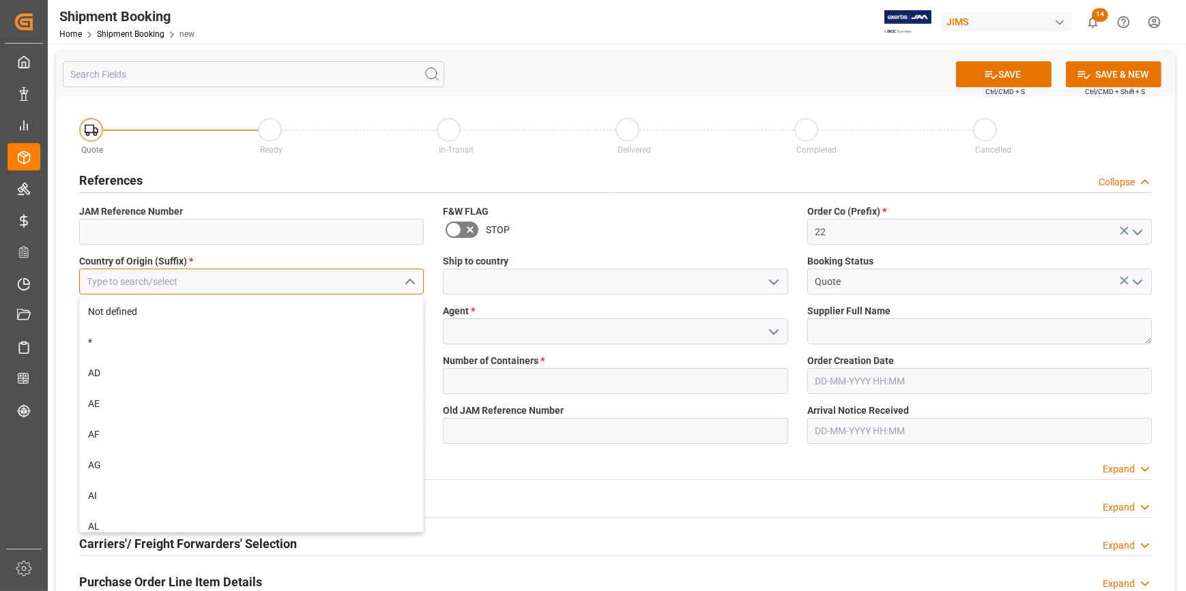
click at [277, 282] on input at bounding box center [251, 282] width 344 height 26
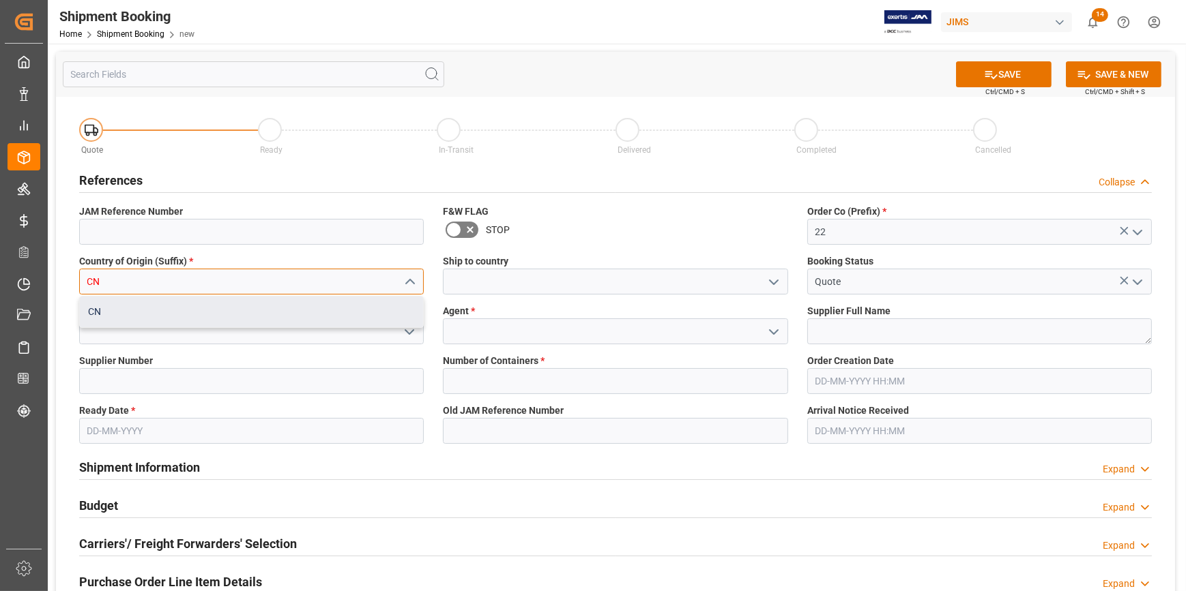
click at [270, 323] on div "CN" at bounding box center [251, 312] width 343 height 31
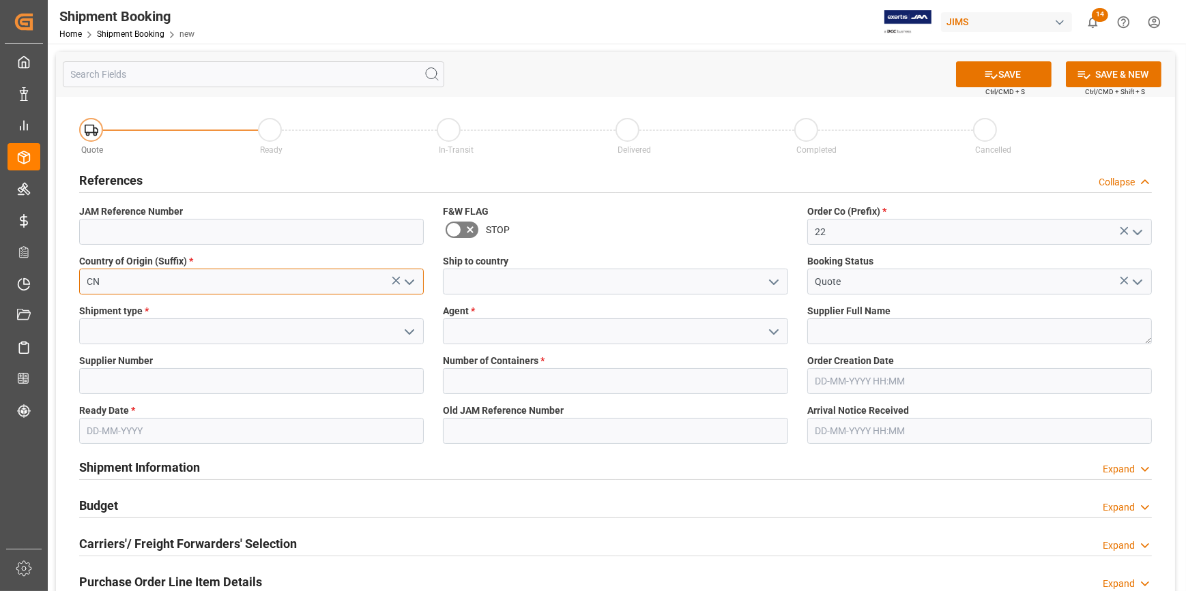
type input "CN"
click at [772, 282] on polyline "open menu" at bounding box center [773, 282] width 8 height 4
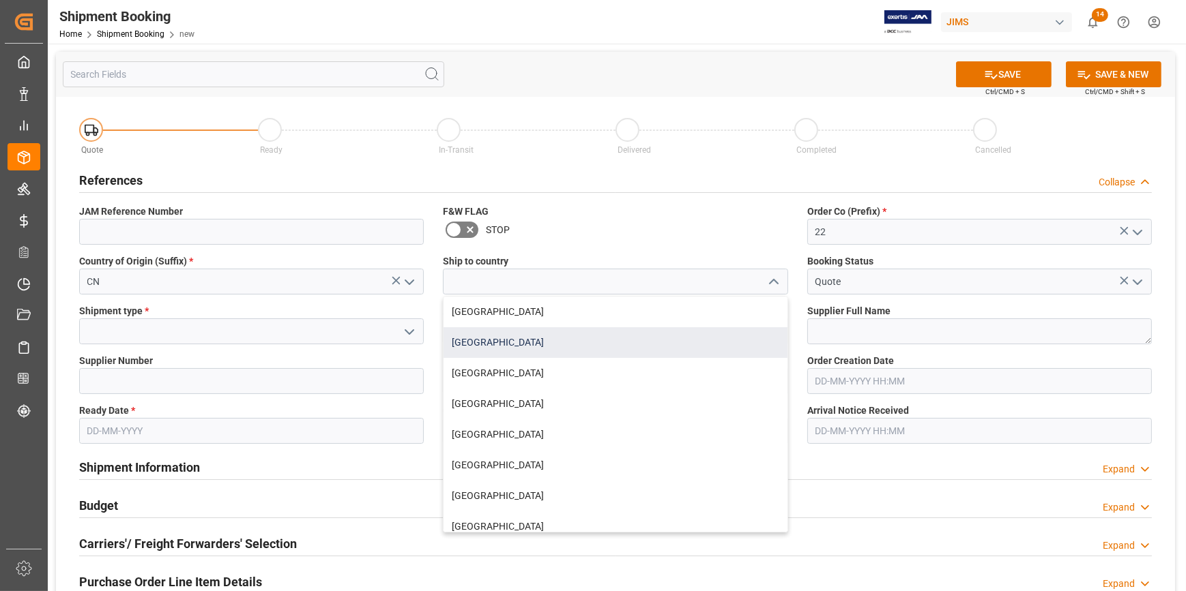
click at [614, 334] on div "[GEOGRAPHIC_DATA]" at bounding box center [614, 342] width 343 height 31
type input "[GEOGRAPHIC_DATA]"
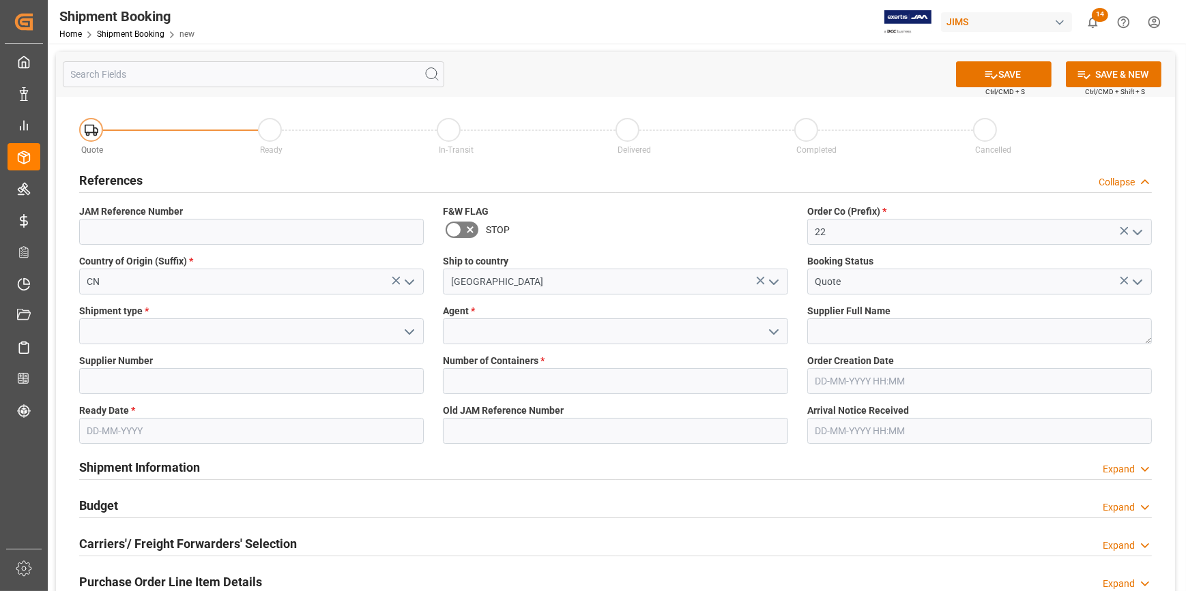
click at [411, 335] on icon "open menu" at bounding box center [409, 332] width 16 height 16
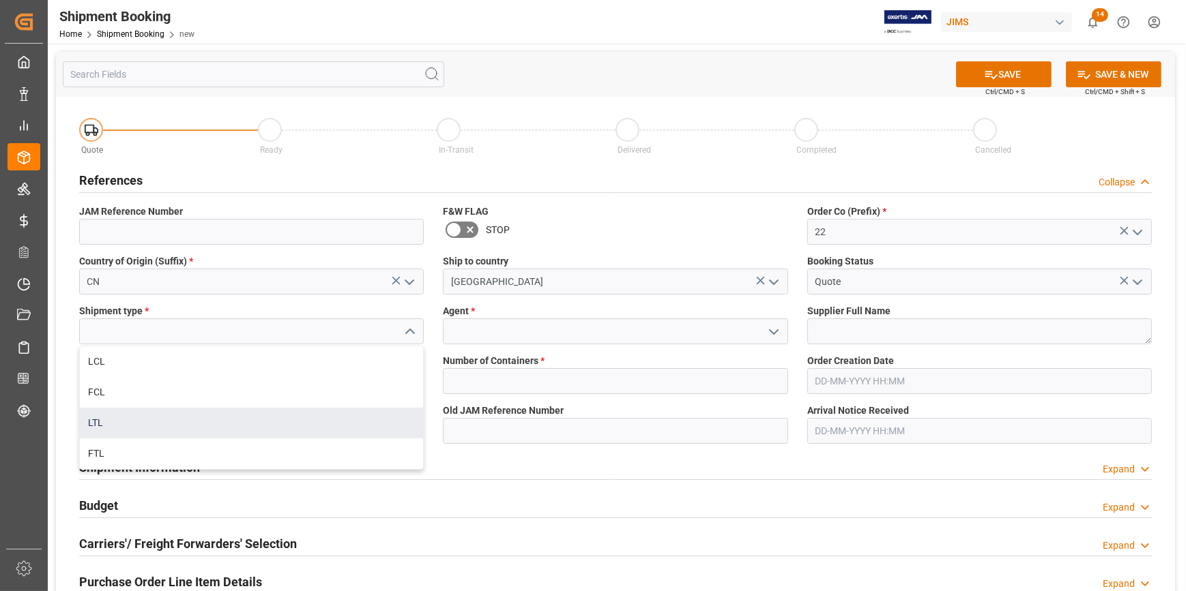
click at [246, 426] on div "LTL" at bounding box center [251, 423] width 343 height 31
type input "LTL"
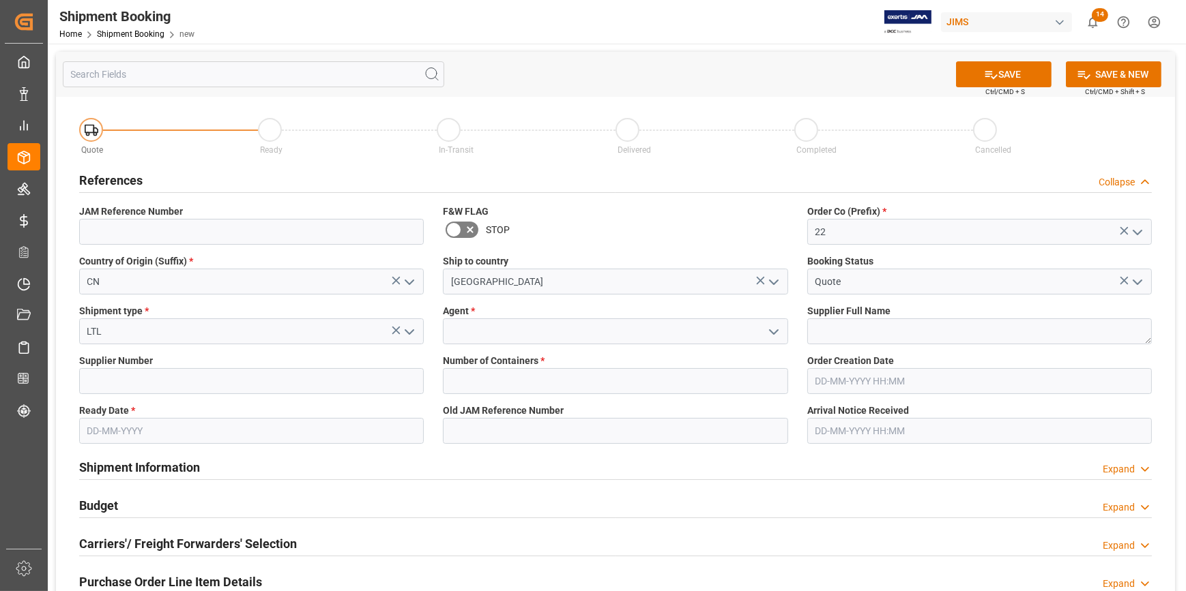
click at [769, 330] on polyline "open menu" at bounding box center [773, 332] width 8 height 4
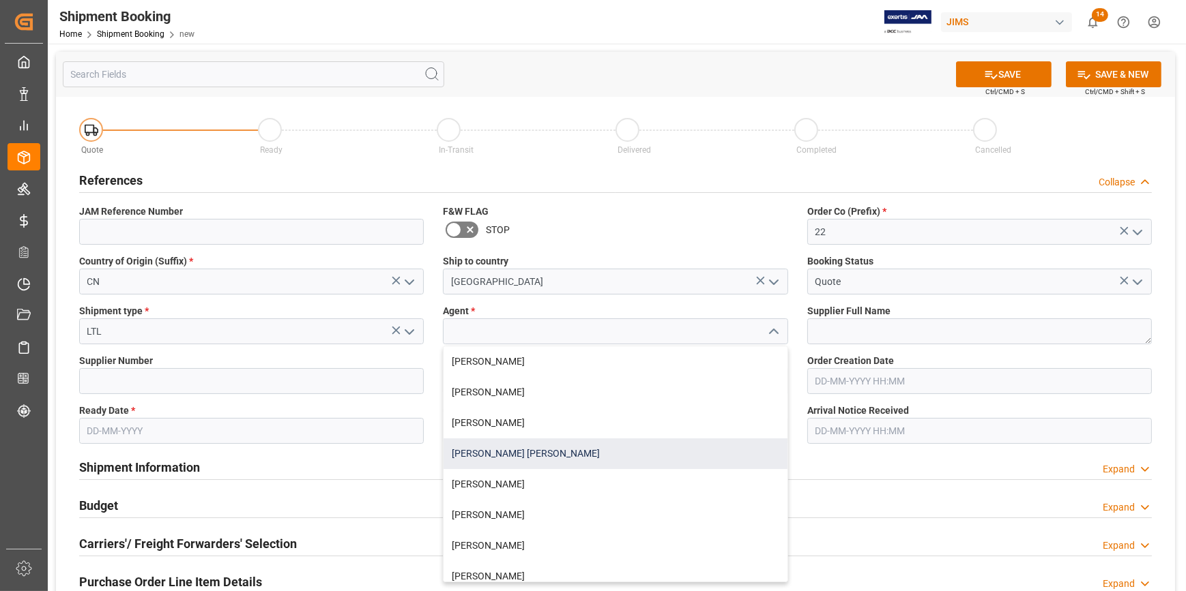
click at [608, 450] on div "[PERSON_NAME] [PERSON_NAME]" at bounding box center [614, 454] width 343 height 31
type input "[PERSON_NAME] [PERSON_NAME]"
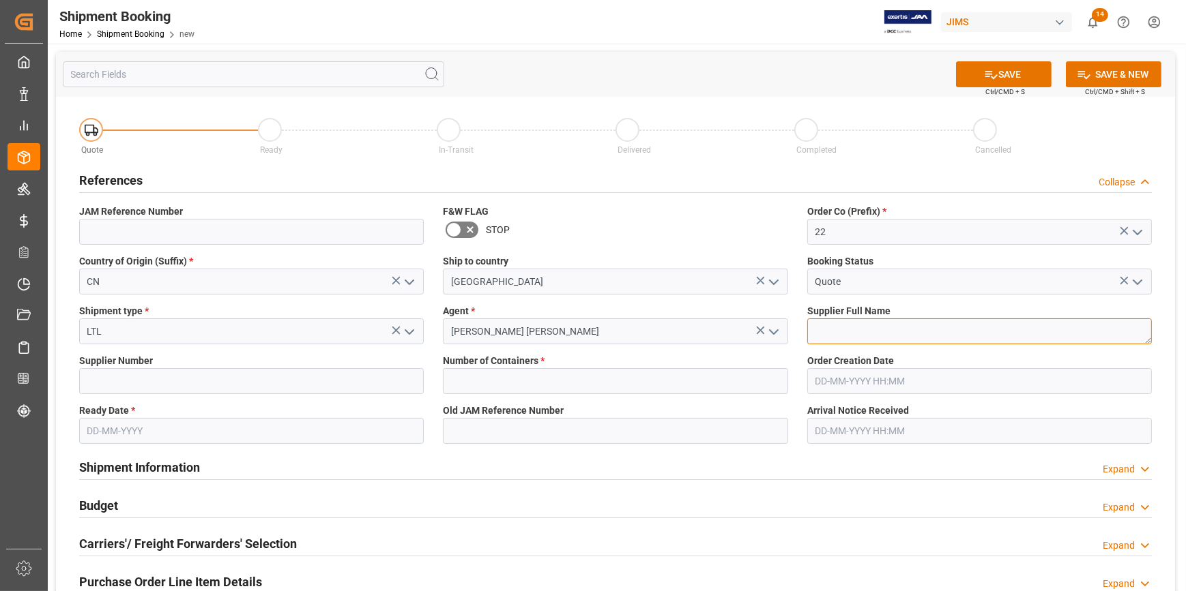
click at [844, 333] on textarea at bounding box center [979, 332] width 344 height 26
paste textarea "[PERSON_NAME] A/S"
type textarea "[PERSON_NAME] A/S"
click at [177, 389] on input at bounding box center [251, 381] width 344 height 26
paste input "663133"
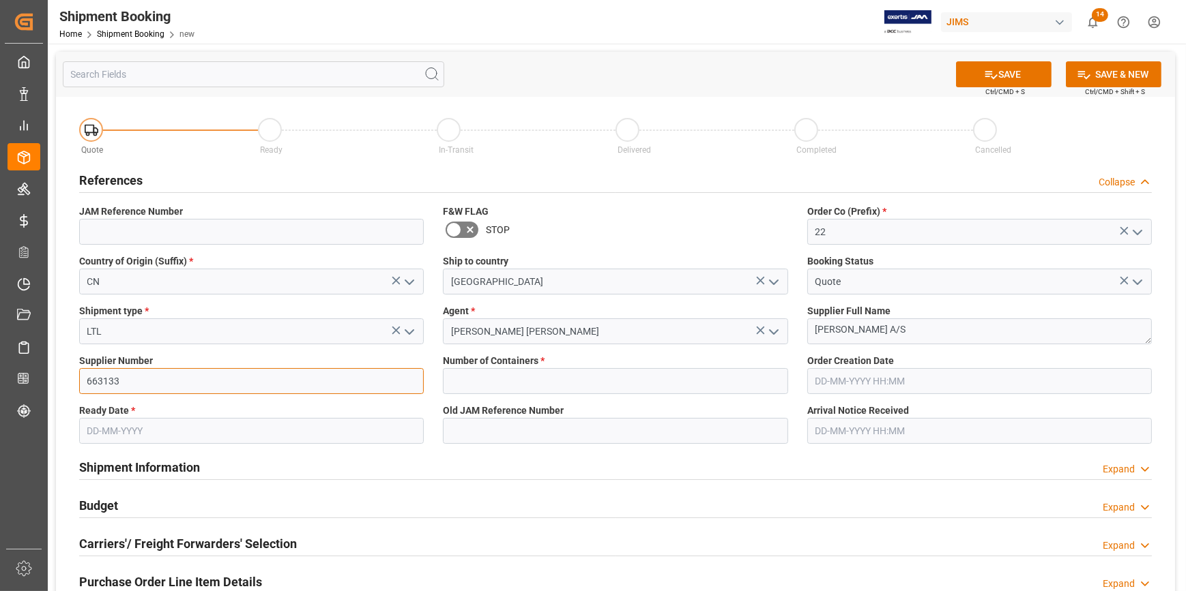
type input "663133"
click at [493, 377] on input "text" at bounding box center [615, 381] width 344 height 26
type input "0"
click at [168, 438] on input "text" at bounding box center [251, 431] width 344 height 26
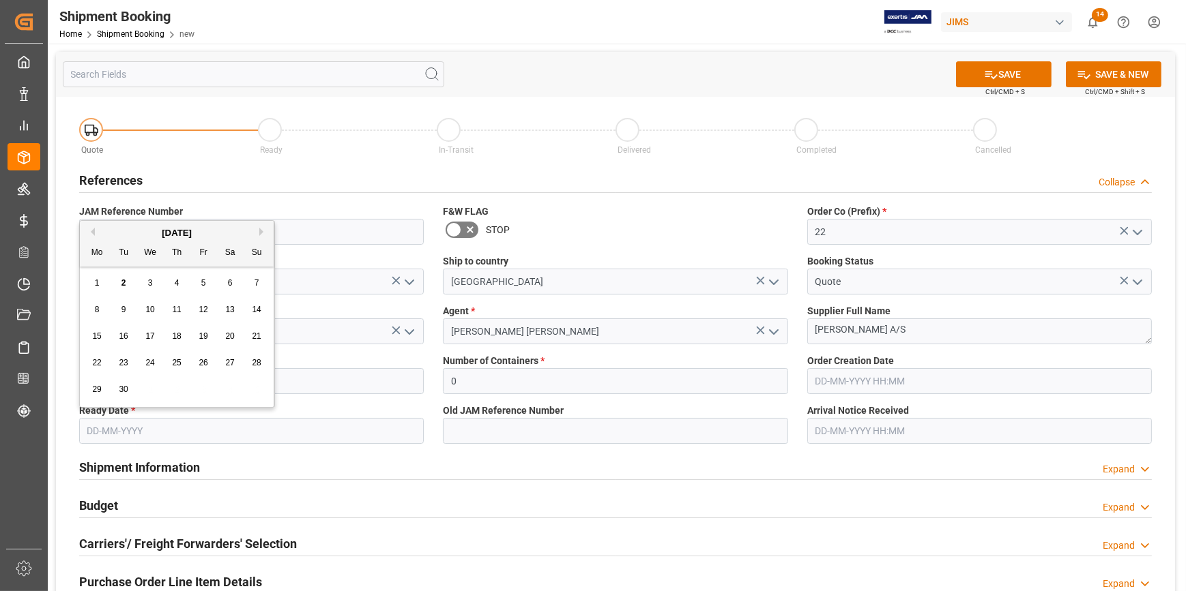
click at [149, 280] on span "3" at bounding box center [150, 283] width 5 height 10
type input "[DATE]"
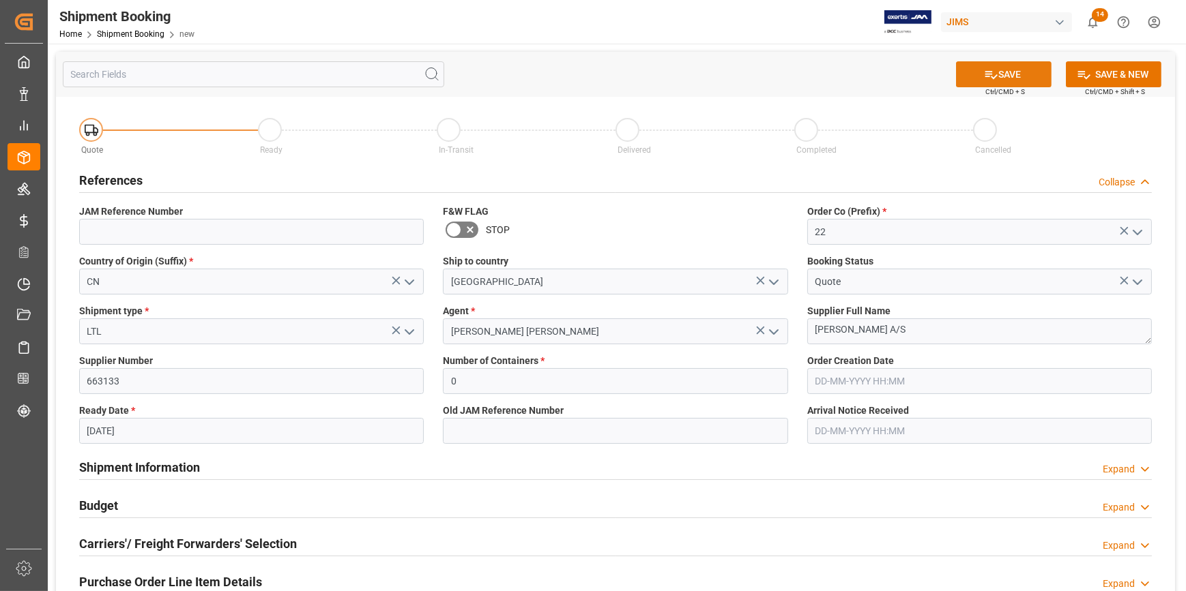
click at [1003, 71] on button "SAVE" at bounding box center [1003, 74] width 95 height 26
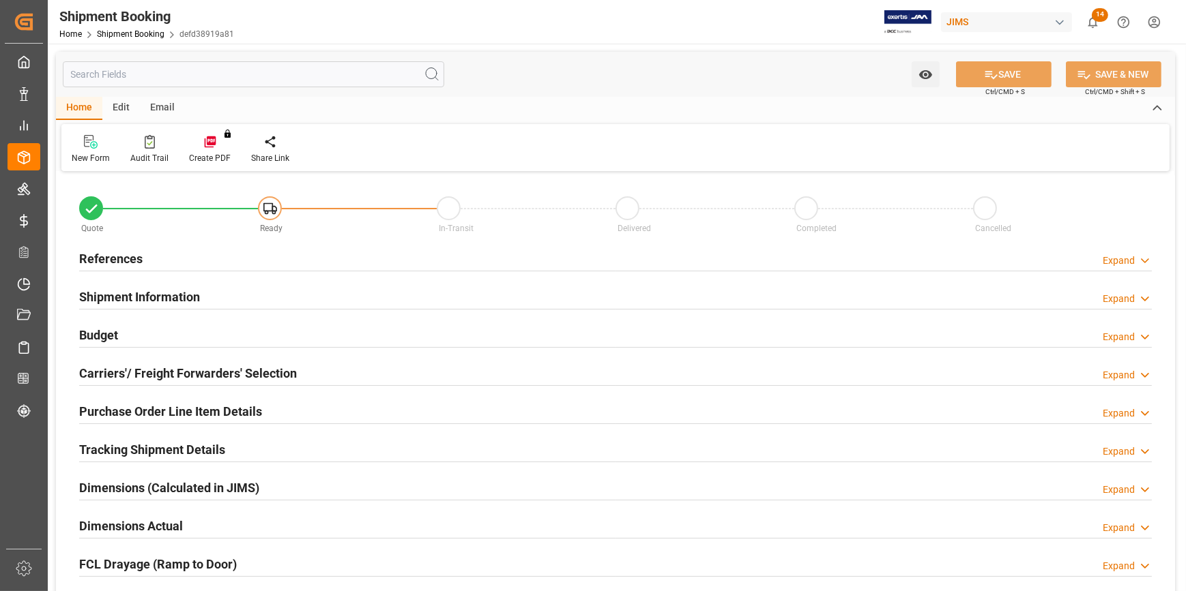
type input "0"
type input "03-09-2025"
click at [190, 252] on div "References Expand" at bounding box center [615, 258] width 1072 height 26
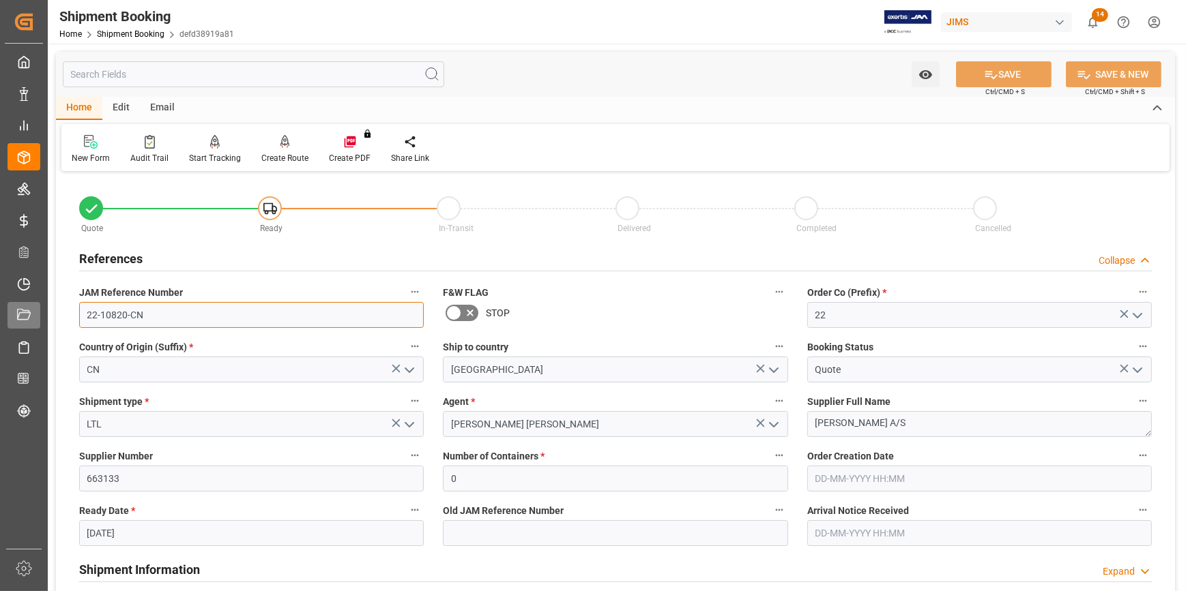
drag, startPoint x: 153, startPoint y: 320, endPoint x: 41, endPoint y: 317, distance: 111.9
click at [42, 313] on div "Created by potrace 1.15, written by Peter Selinger 2001-2017 Created by potrace…" at bounding box center [593, 295] width 1186 height 591
